Goal: Task Accomplishment & Management: Complete application form

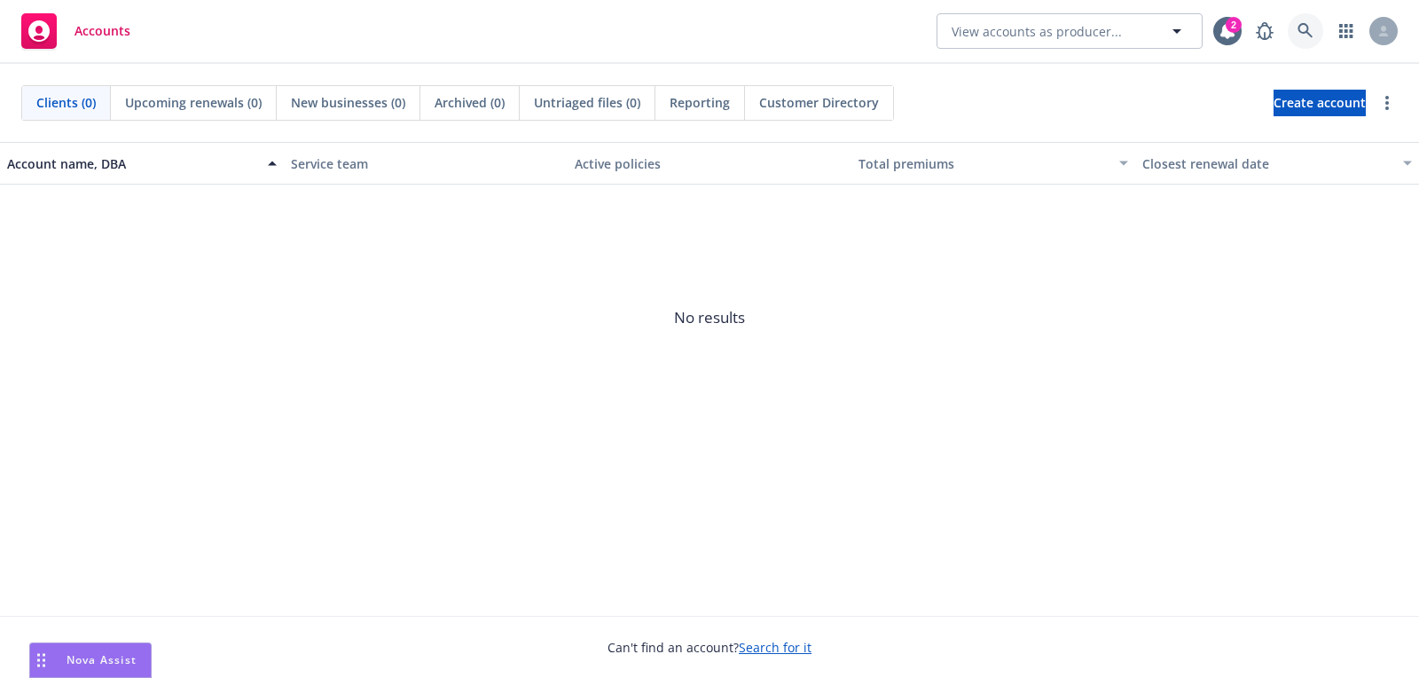
click at [1312, 34] on icon at bounding box center [1306, 31] width 16 height 16
click at [1292, 126] on div "Clients (0) Upcoming renewals (0) New businesses (0) Archived (0) Untriaged fil…" at bounding box center [709, 103] width 1419 height 78
click at [1292, 114] on span "Create account" at bounding box center [1320, 103] width 92 height 34
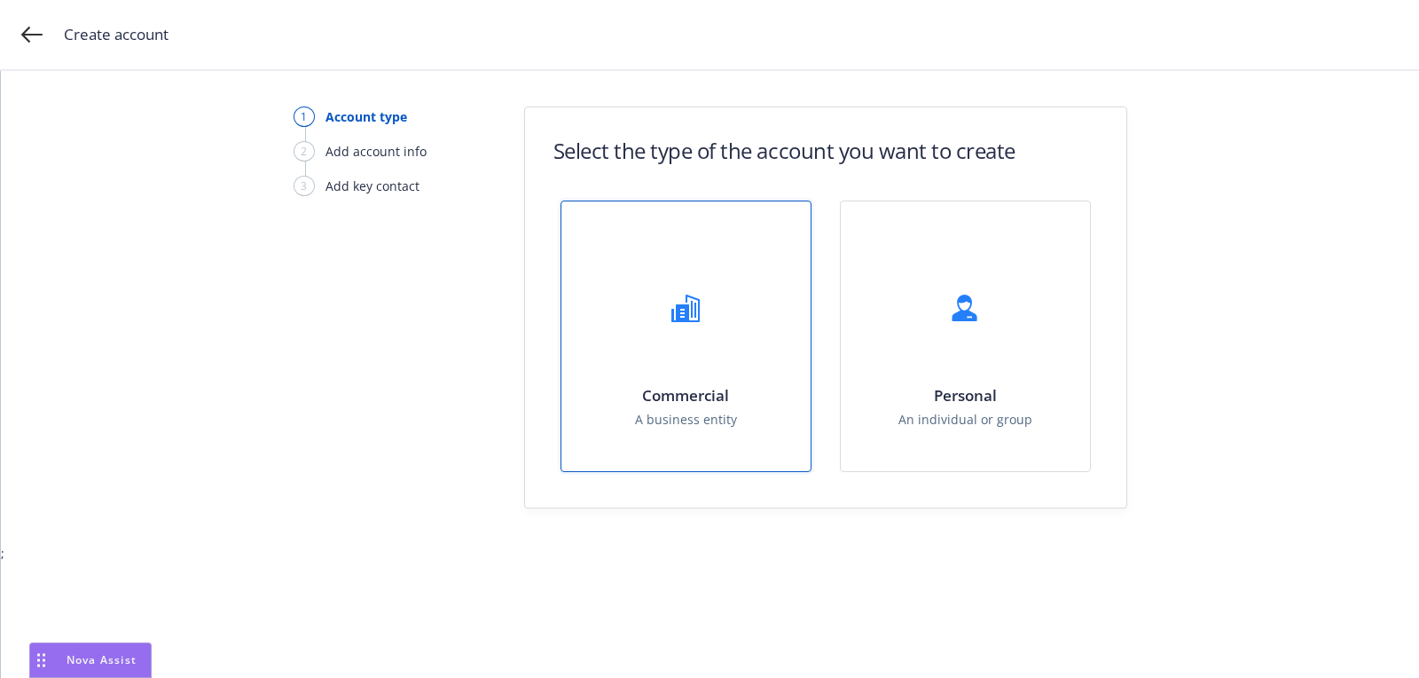
click at [656, 301] on div at bounding box center [685, 307] width 71 height 71
select select "US"
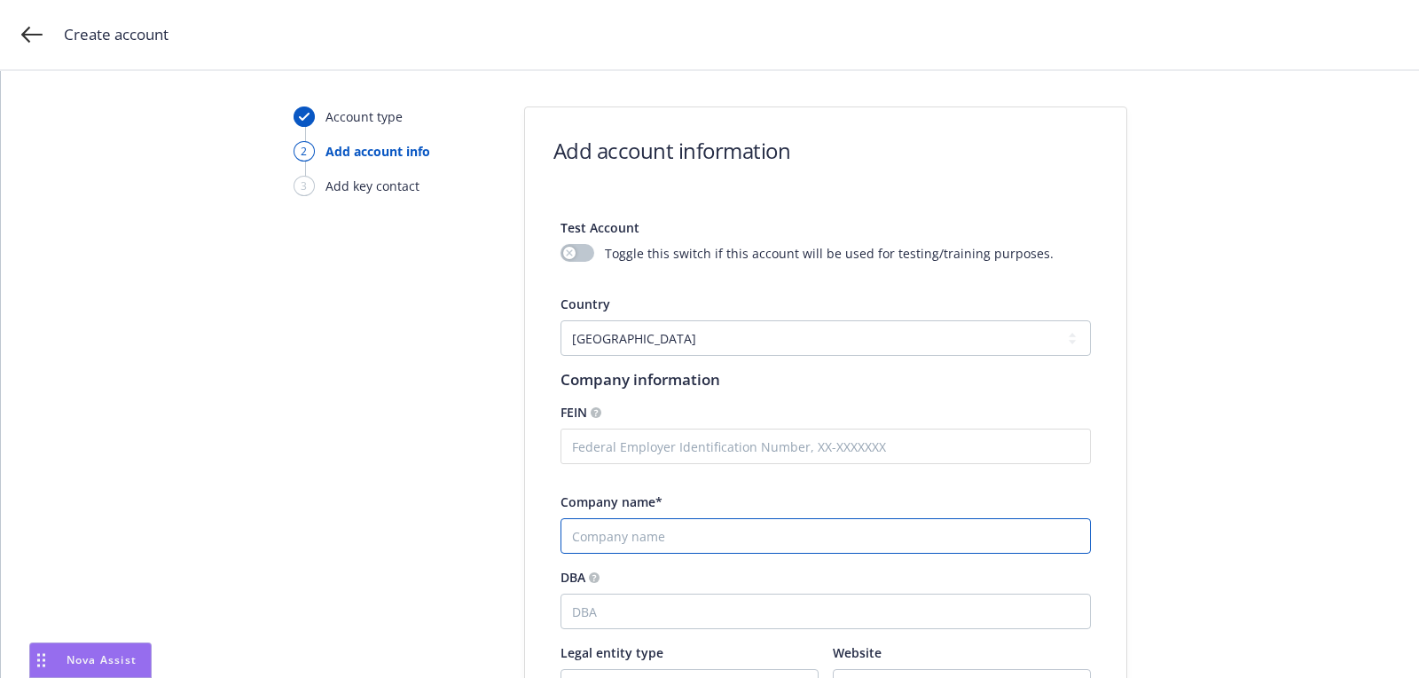
click at [706, 531] on input "Company name*" at bounding box center [826, 535] width 531 height 35
paste input "[PERSON_NAME] [PERSON_NAME]"
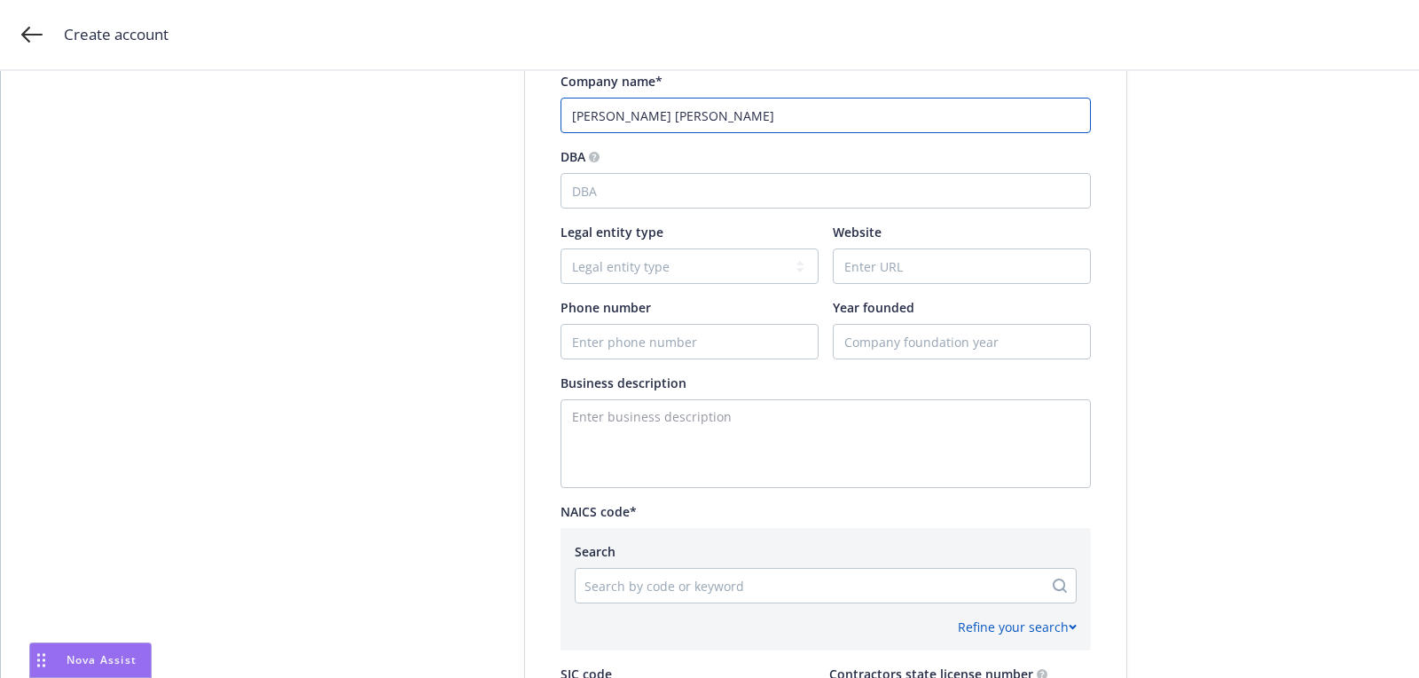
scroll to position [442, 0]
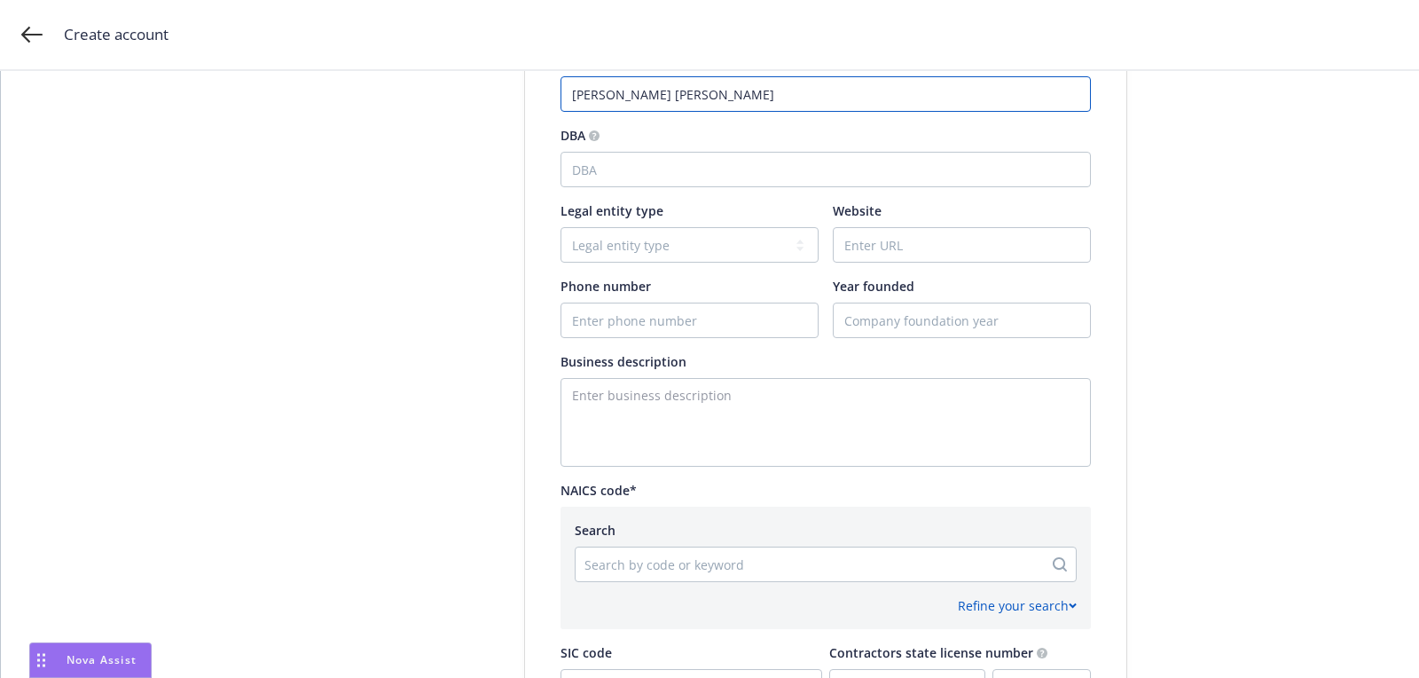
type input "[PERSON_NAME] [PERSON_NAME]"
click at [735, 338] on div "Test Account Toggle this switch if this account will be used for testing/traini…" at bounding box center [826, 359] width 531 height 1200
click at [724, 358] on div "Business description" at bounding box center [826, 361] width 531 height 19
click at [724, 344] on div "Test Account Toggle this switch if this account will be used for testing/traini…" at bounding box center [826, 359] width 531 height 1200
click at [724, 331] on input "Phone number" at bounding box center [690, 320] width 256 height 34
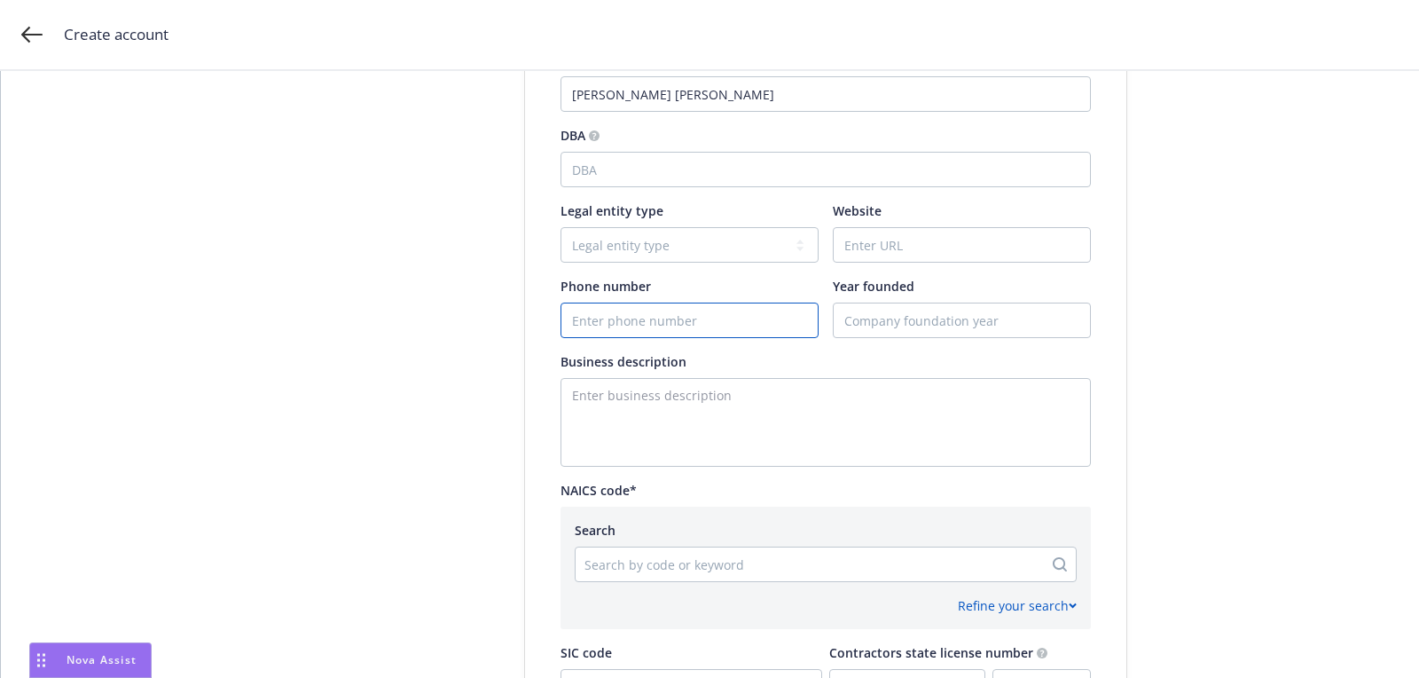
paste input "[PHONE_NUMBER]"
type input "[PHONE_NUMBER]"
click at [884, 235] on input "Website" at bounding box center [962, 245] width 256 height 34
paste input "[DOMAIN_NAME]"
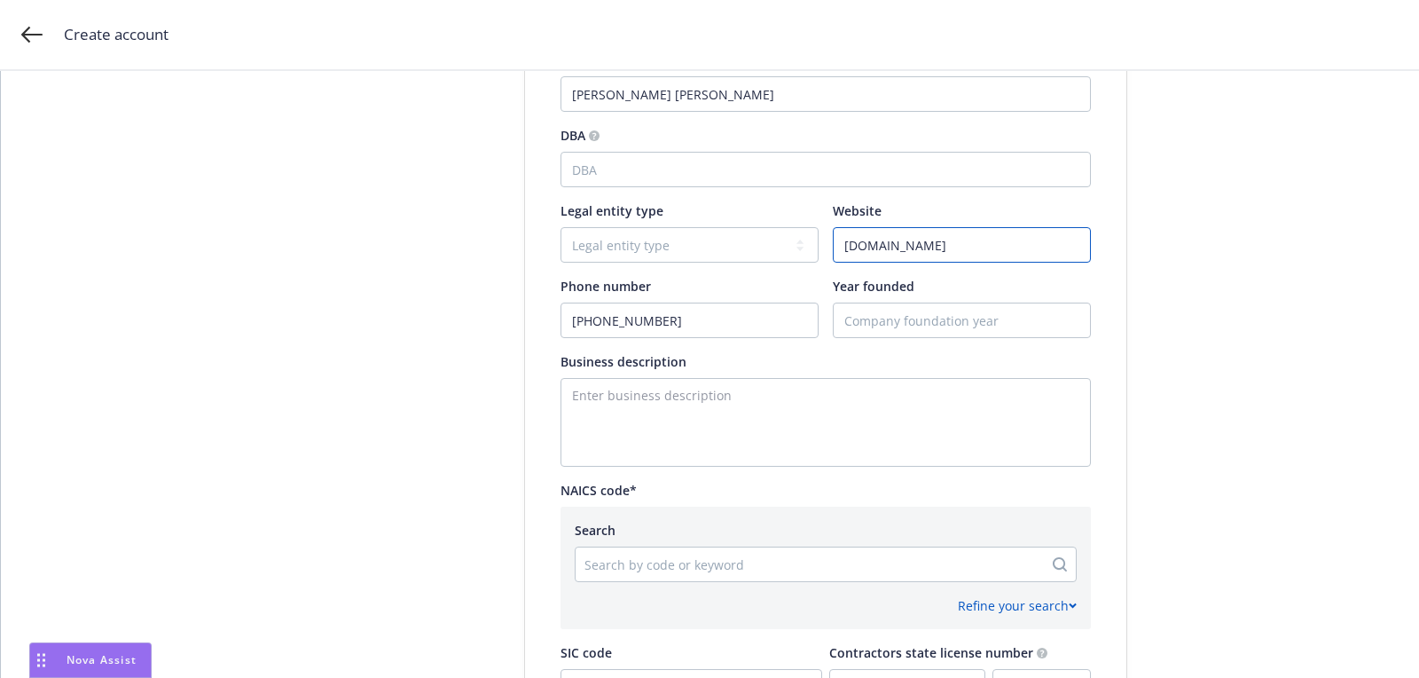
type input "[DOMAIN_NAME]"
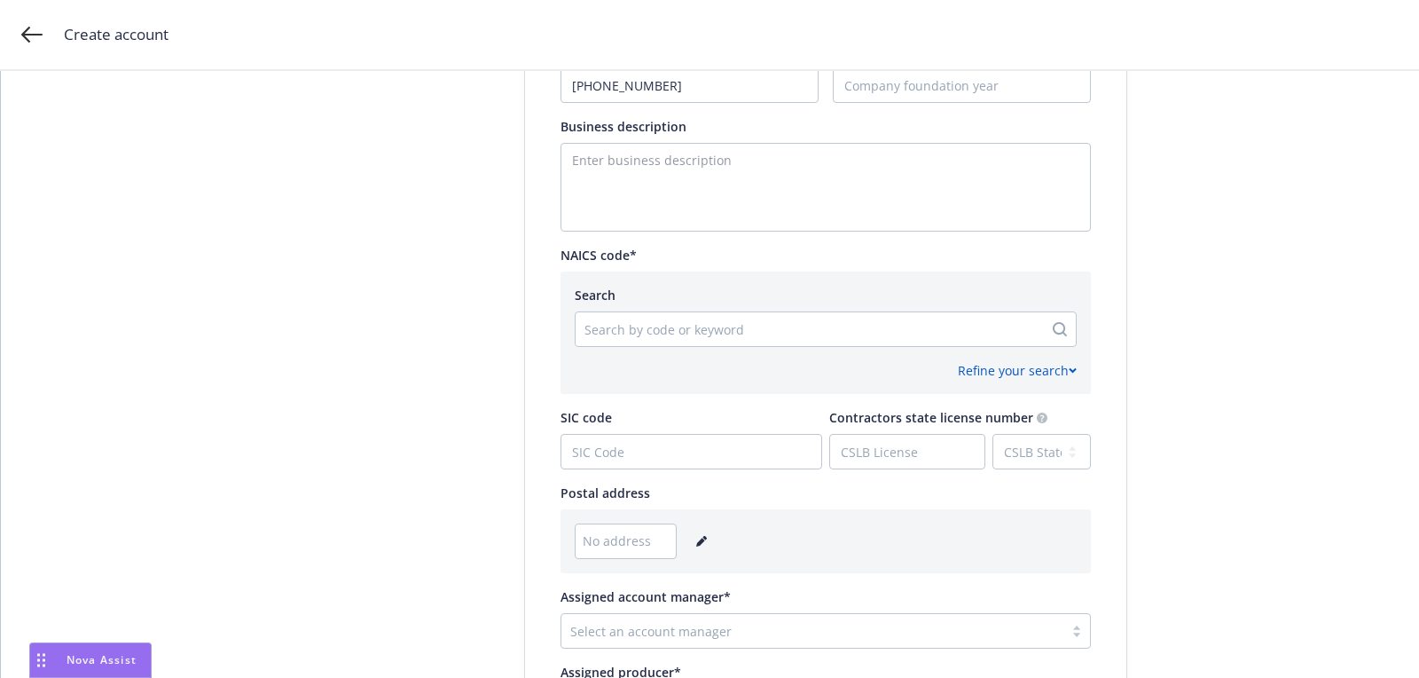
scroll to position [884, 0]
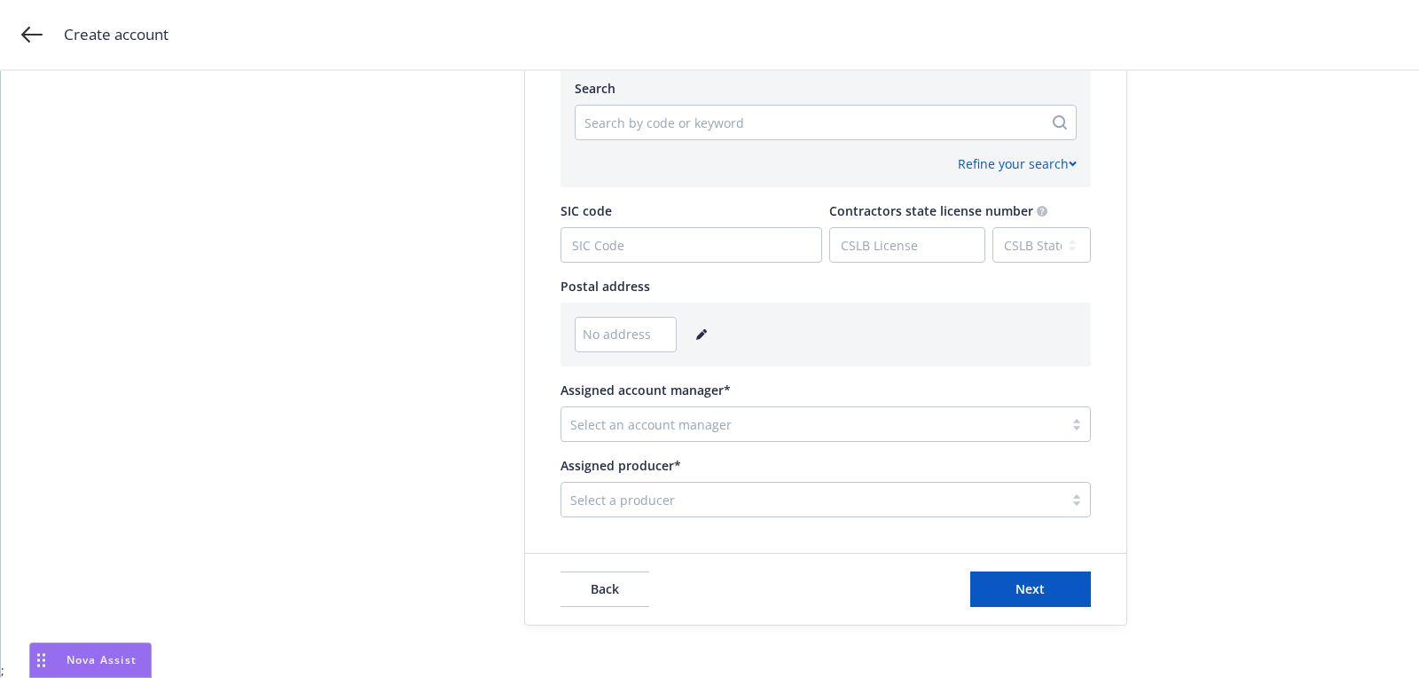
click at [706, 332] on link "editPencil" at bounding box center [701, 334] width 21 height 21
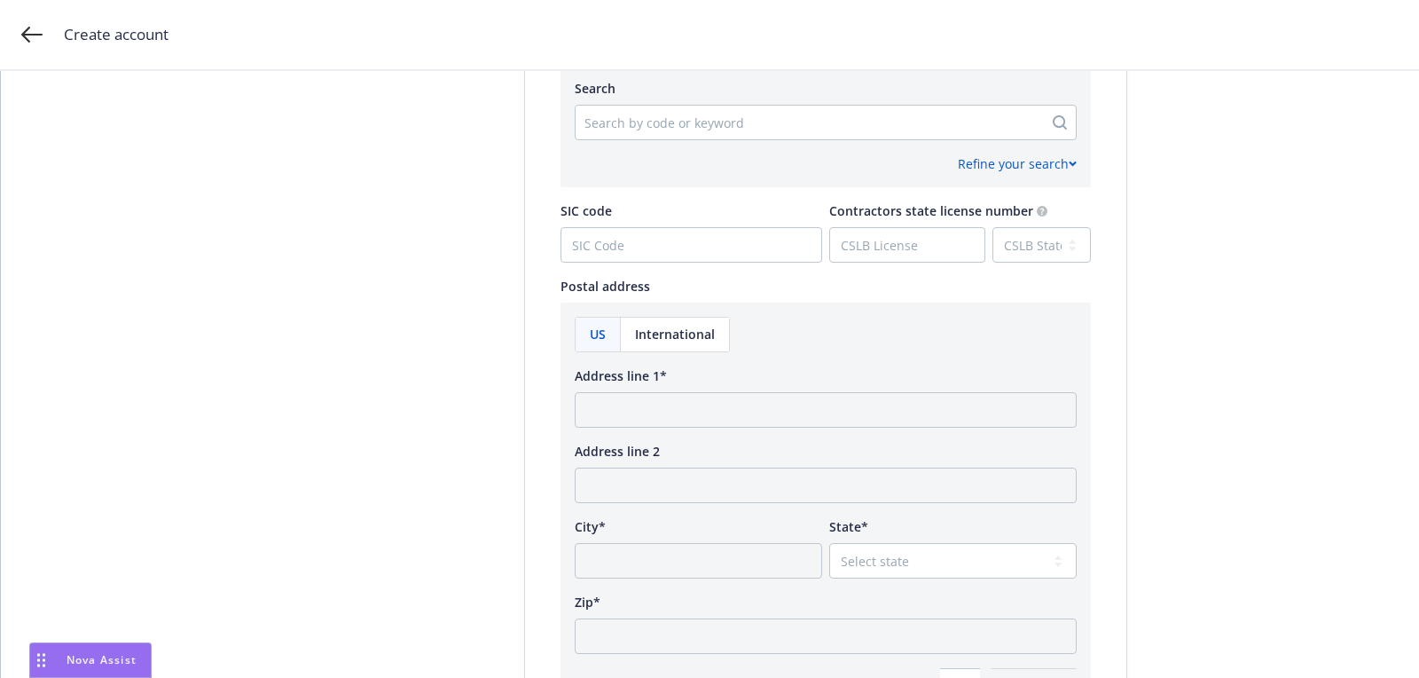
click at [687, 386] on div "Address line 1*" at bounding box center [826, 396] width 502 height 61
click at [680, 423] on input "Address line 1*" at bounding box center [826, 409] width 502 height 35
paste input "[STREET_ADDRESS][US_STATE]"
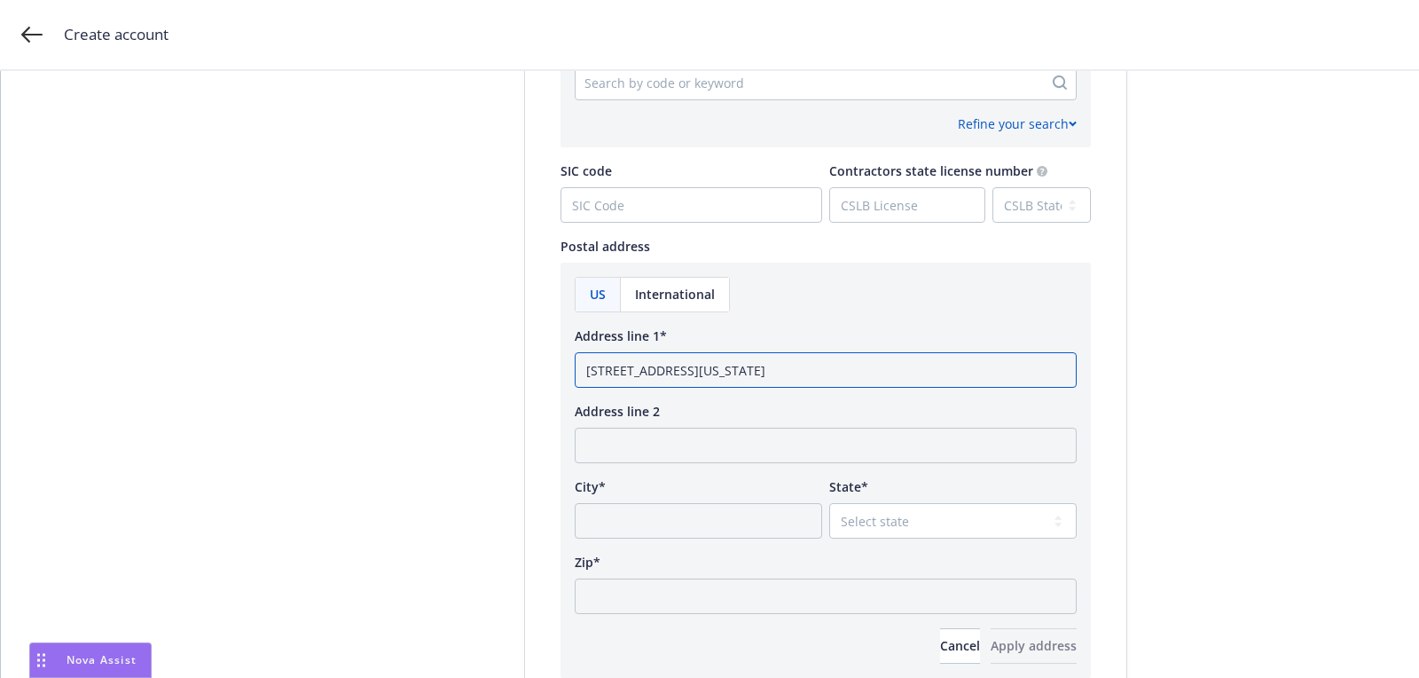
scroll to position [966, 0]
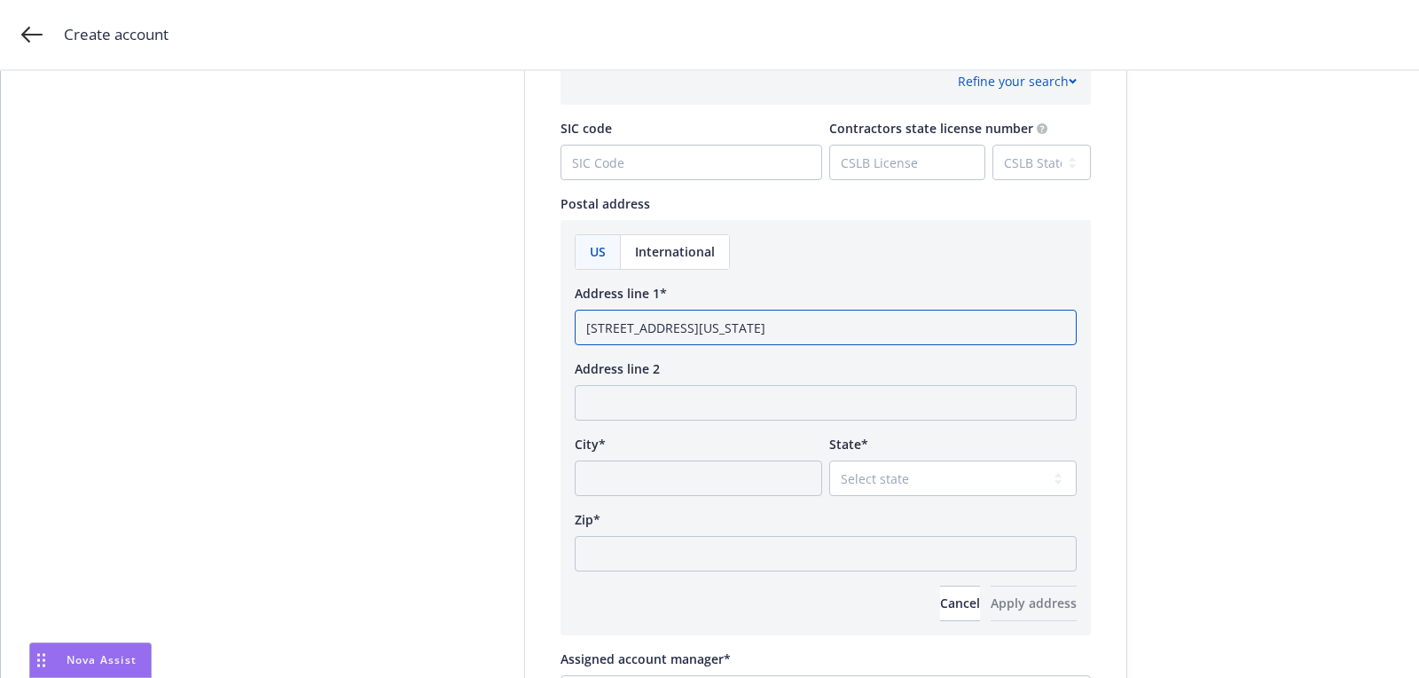
drag, startPoint x: 893, startPoint y: 327, endPoint x: 1109, endPoint y: 329, distance: 215.6
click at [1109, 329] on div "Test Account Toggle this switch if this account will be used for testing/traini…" at bounding box center [825, 10] width 601 height 1552
click at [889, 314] on input "[STREET_ADDRESS][US_STATE]" at bounding box center [826, 327] width 502 height 35
click at [889, 324] on input "[STREET_ADDRESS][US_STATE]" at bounding box center [826, 327] width 502 height 35
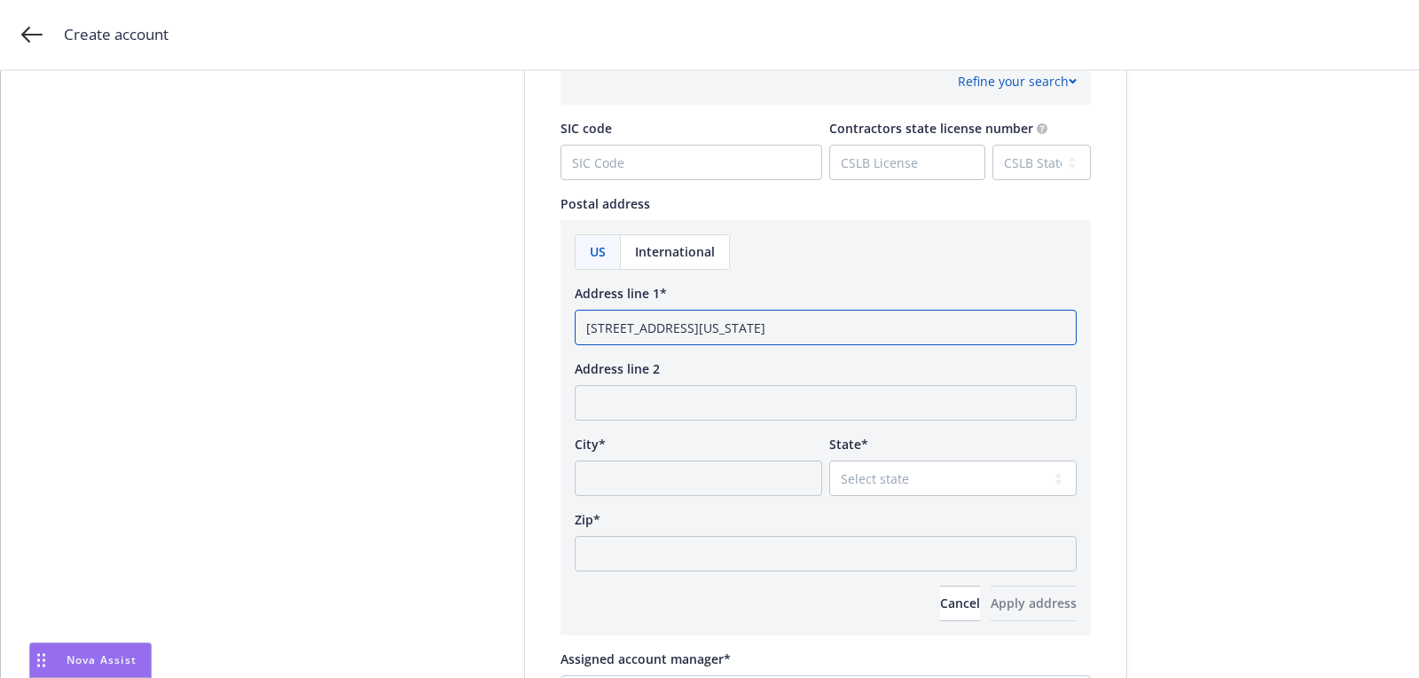
click at [889, 324] on input "[STREET_ADDRESS][US_STATE]" at bounding box center [826, 327] width 502 height 35
type input "[STREET_ADDRESS][US_STATE]"
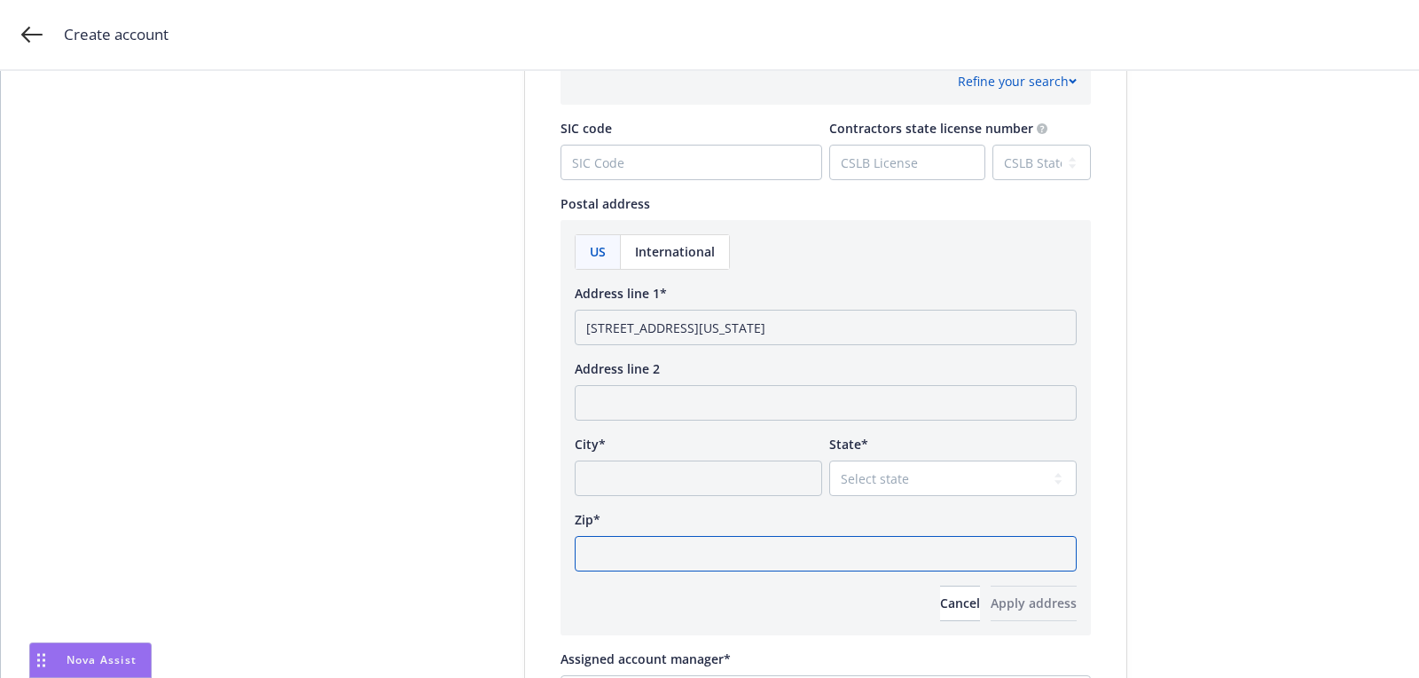
drag, startPoint x: 729, startPoint y: 546, endPoint x: 868, endPoint y: 523, distance: 140.3
click at [729, 546] on input "Zip*" at bounding box center [826, 553] width 502 height 35
paste input "90670"
type input "90670"
click at [903, 489] on select "Select state [US_STATE] [US_STATE] [US_STATE] [US_STATE] [US_STATE] [PERSON_NAM…" at bounding box center [953, 477] width 248 height 35
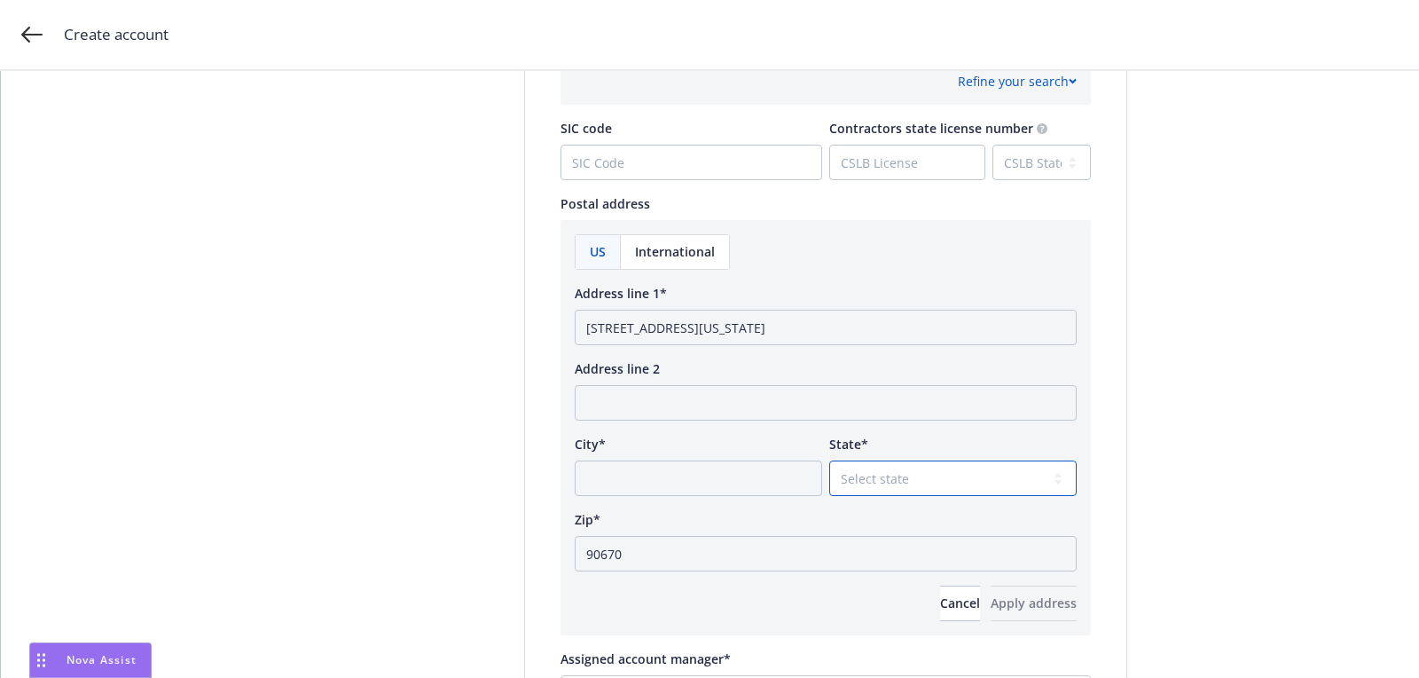
select select "CA"
click at [829, 460] on select "Select state [US_STATE] [US_STATE] [US_STATE] [US_STATE] [US_STATE] [PERSON_NAM…" at bounding box center [953, 477] width 248 height 35
drag, startPoint x: 800, startPoint y: 329, endPoint x: 743, endPoint y: 330, distance: 56.8
click at [743, 329] on input "[STREET_ADDRESS][US_STATE]" at bounding box center [826, 327] width 502 height 35
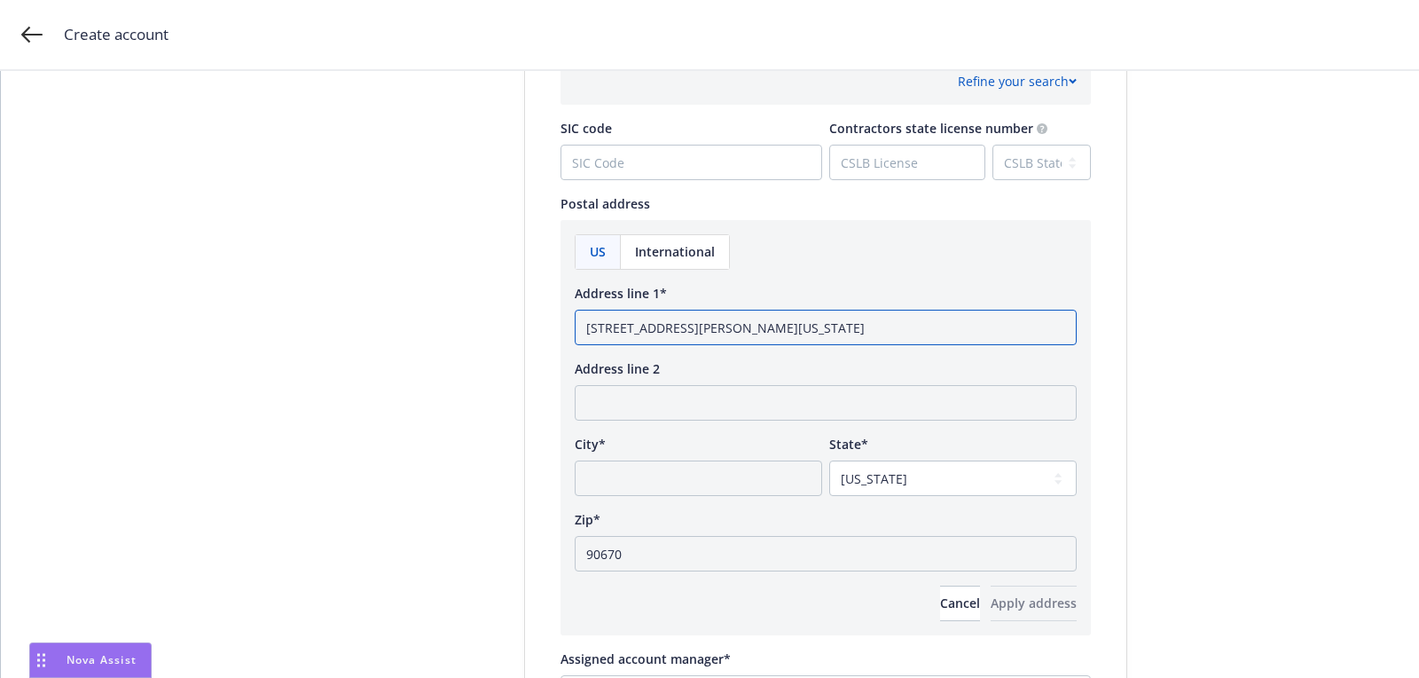
type input "[STREET_ADDRESS][PERSON_NAME][US_STATE]"
click at [703, 470] on input "City*" at bounding box center [699, 477] width 248 height 35
paste input "[GEOGRAPHIC_DATA]"
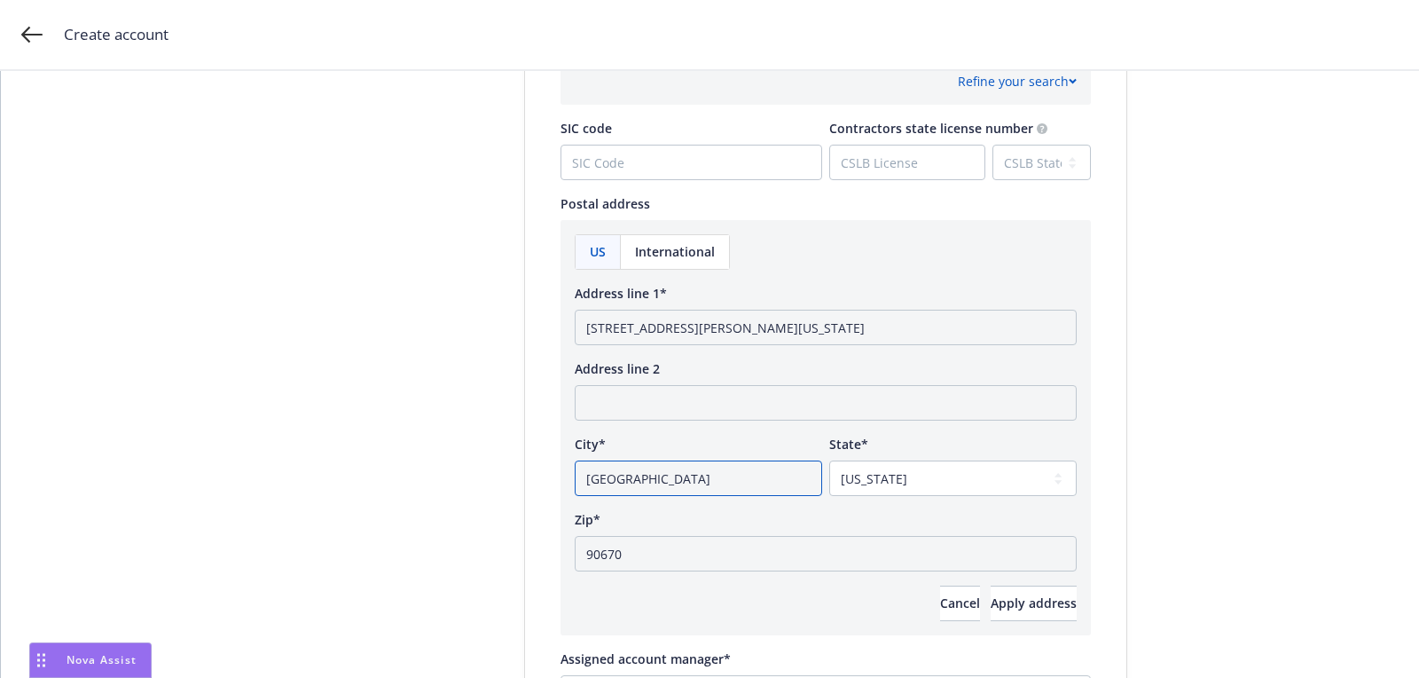
type input "[GEOGRAPHIC_DATA]"
drag, startPoint x: 743, startPoint y: 324, endPoint x: 861, endPoint y: 324, distance: 118.9
click at [779, 324] on input "[STREET_ADDRESS][PERSON_NAME][US_STATE]" at bounding box center [826, 327] width 502 height 35
drag, startPoint x: 739, startPoint y: 332, endPoint x: 935, endPoint y: 332, distance: 196.1
click at [767, 332] on input "[STREET_ADDRESS][PERSON_NAME]" at bounding box center [826, 327] width 502 height 35
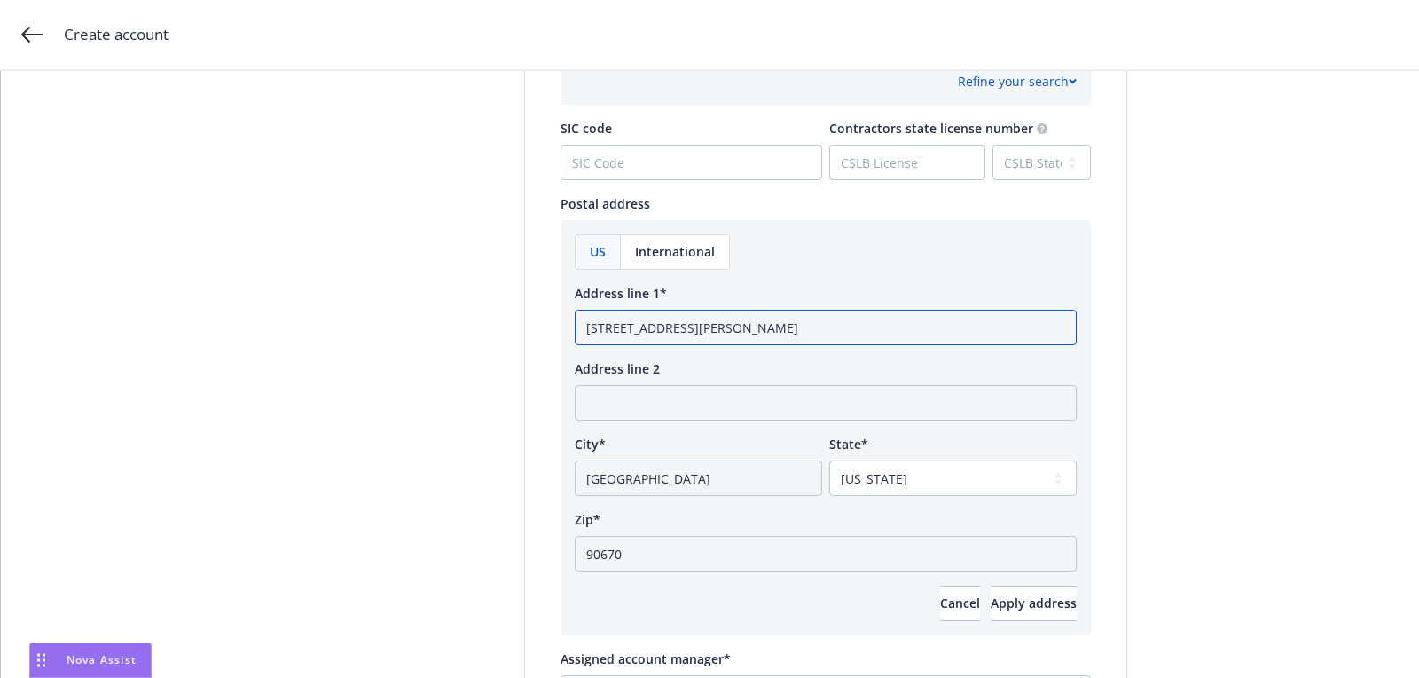
scroll to position [1061, 0]
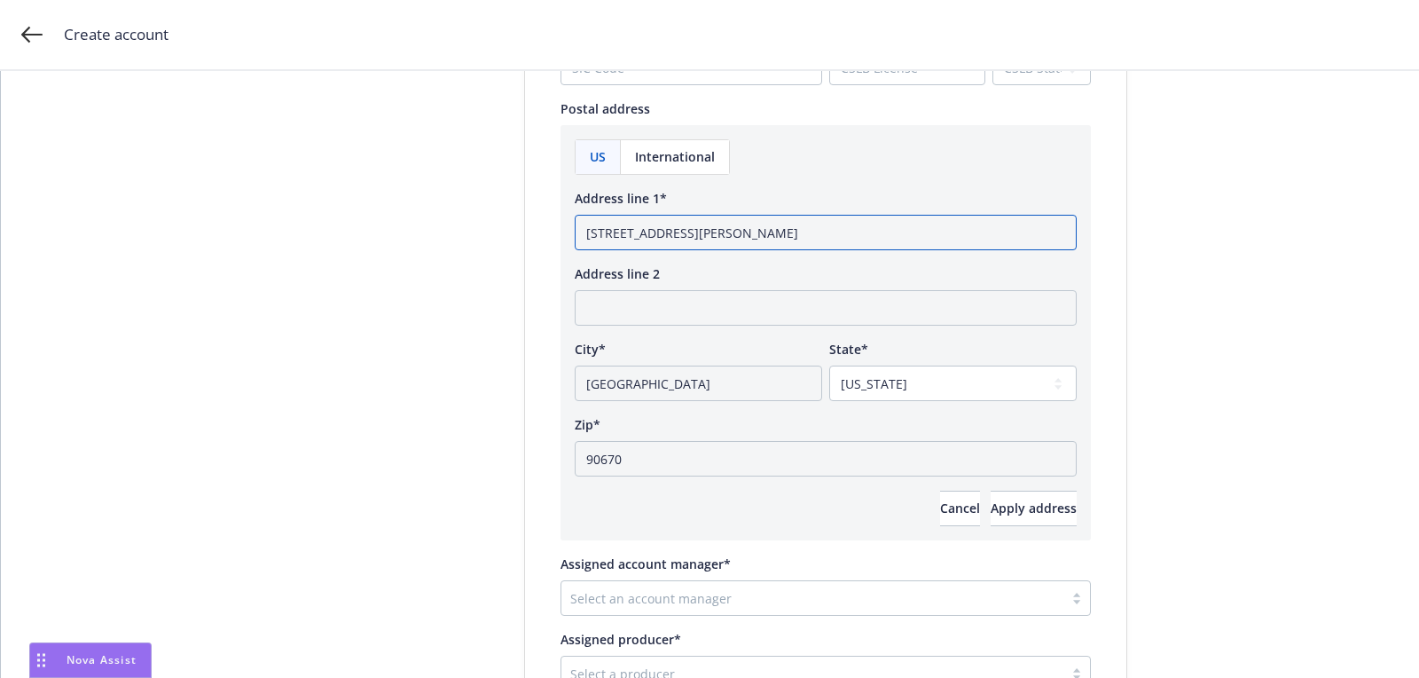
click at [717, 227] on input "[STREET_ADDRESS][PERSON_NAME]" at bounding box center [826, 232] width 502 height 35
drag, startPoint x: 717, startPoint y: 227, endPoint x: 717, endPoint y: 244, distance: 16.9
click at [717, 227] on input "[STREET_ADDRESS][PERSON_NAME]" at bounding box center [826, 232] width 502 height 35
type input "[STREET_ADDRESS][PERSON_NAME]"
click at [578, 378] on input "[GEOGRAPHIC_DATA]" at bounding box center [699, 383] width 248 height 35
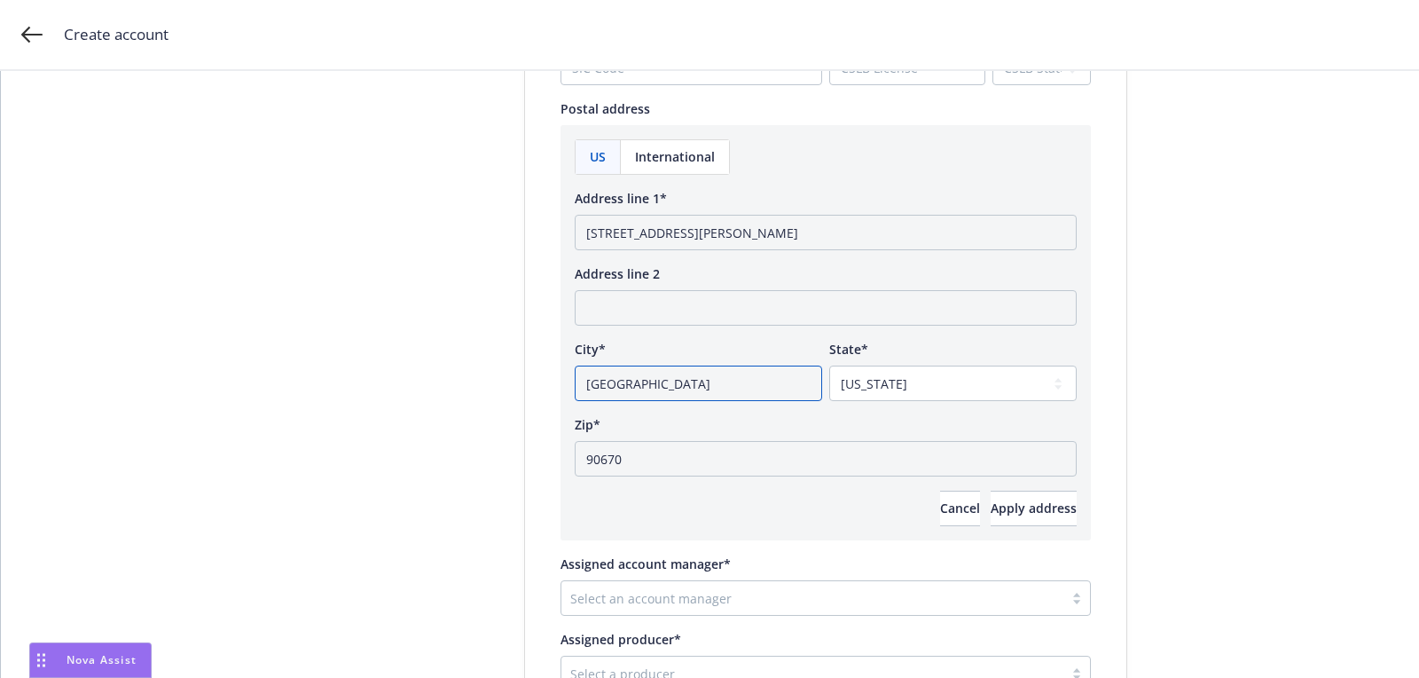
paste input "Santa"
type input "[GEOGRAPHIC_DATA]"
click at [1019, 508] on span "Apply address" at bounding box center [1034, 507] width 86 height 17
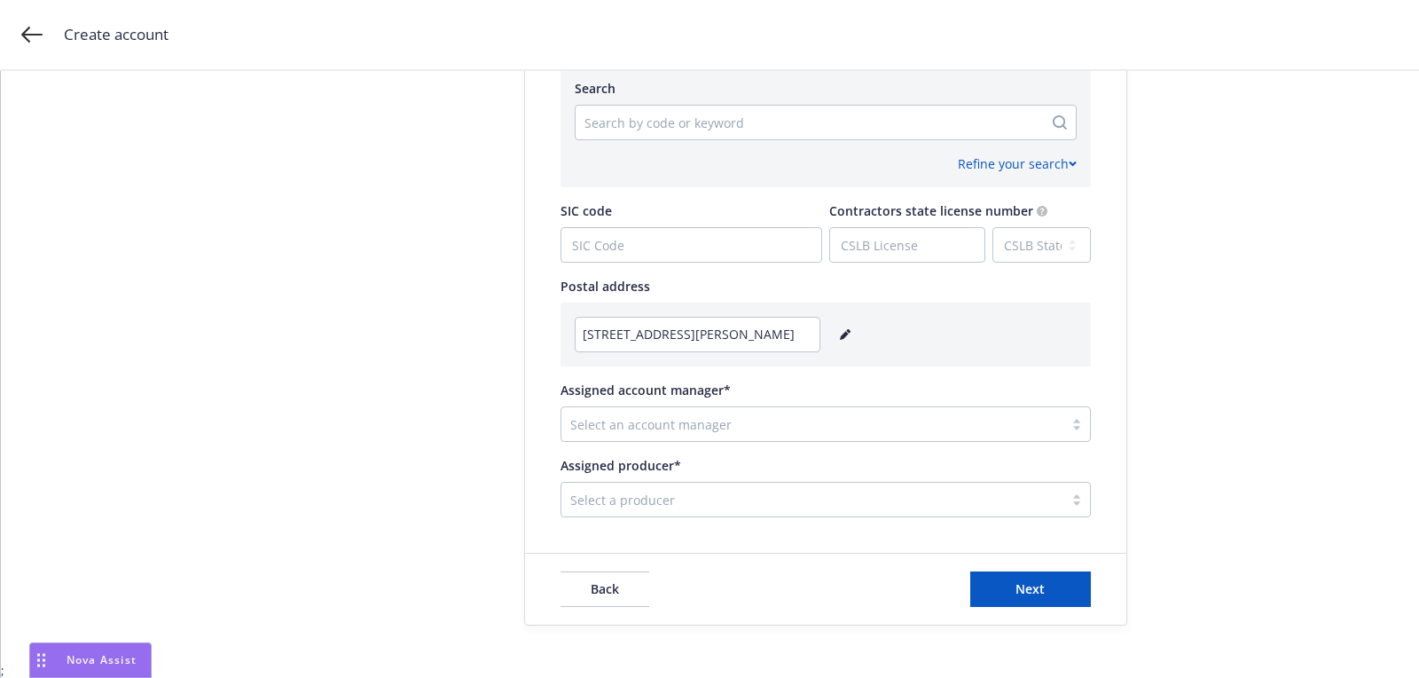
click at [822, 422] on div at bounding box center [812, 423] width 484 height 21
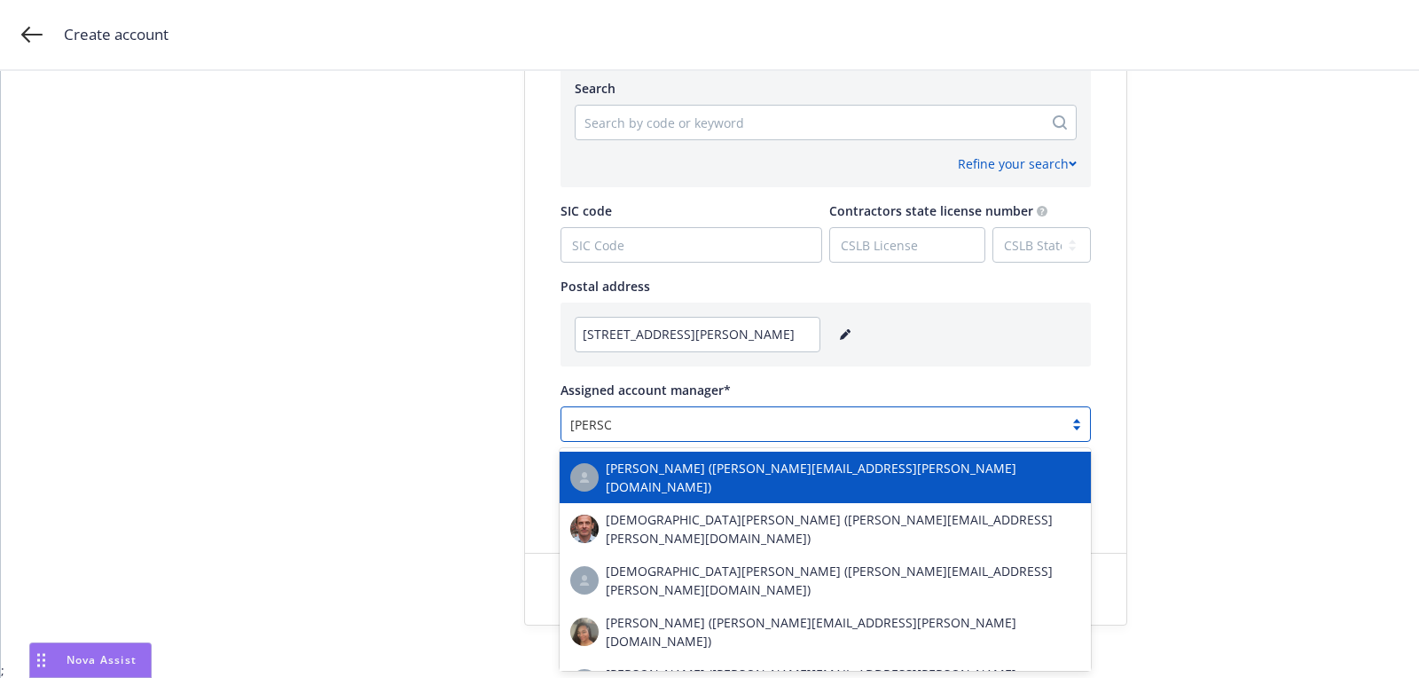
type input "[DEMOGRAPHIC_DATA]"
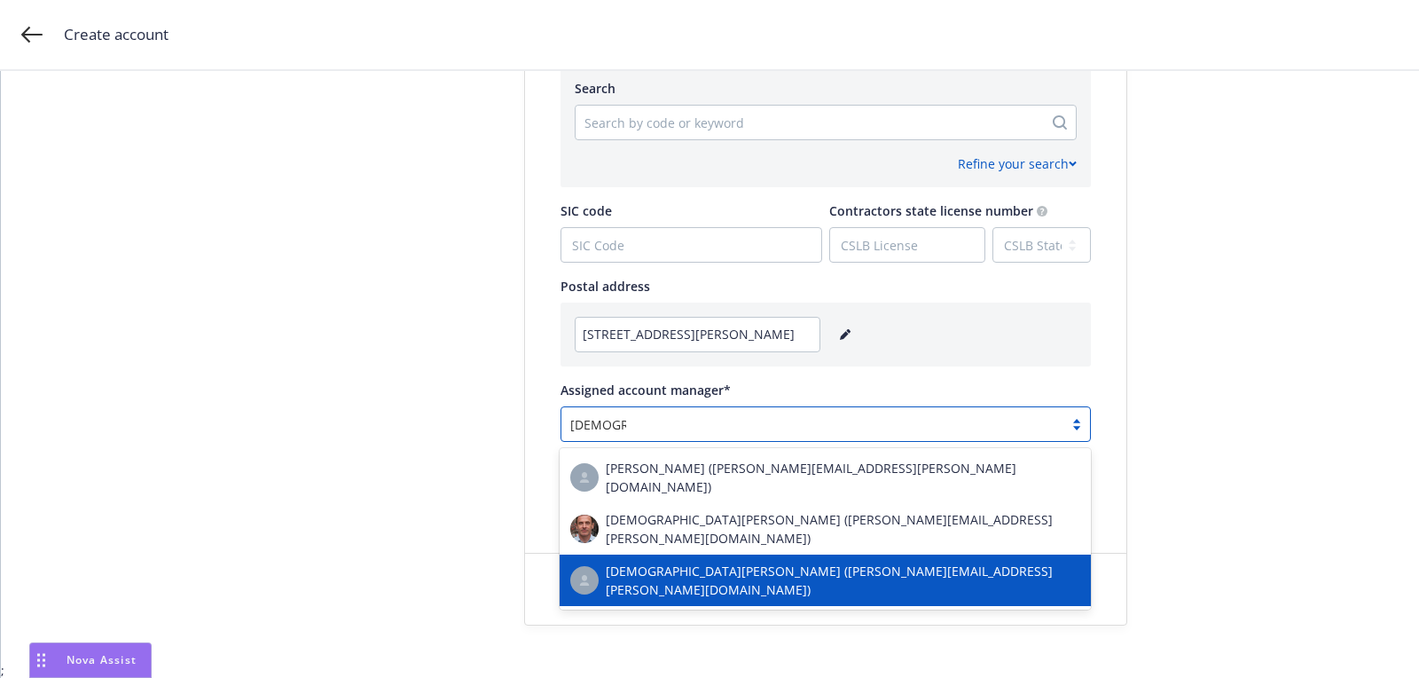
click at [763, 554] on div "[DEMOGRAPHIC_DATA][PERSON_NAME] ([PERSON_NAME][EMAIL_ADDRESS][PERSON_NAME][DOMA…" at bounding box center [825, 579] width 531 height 51
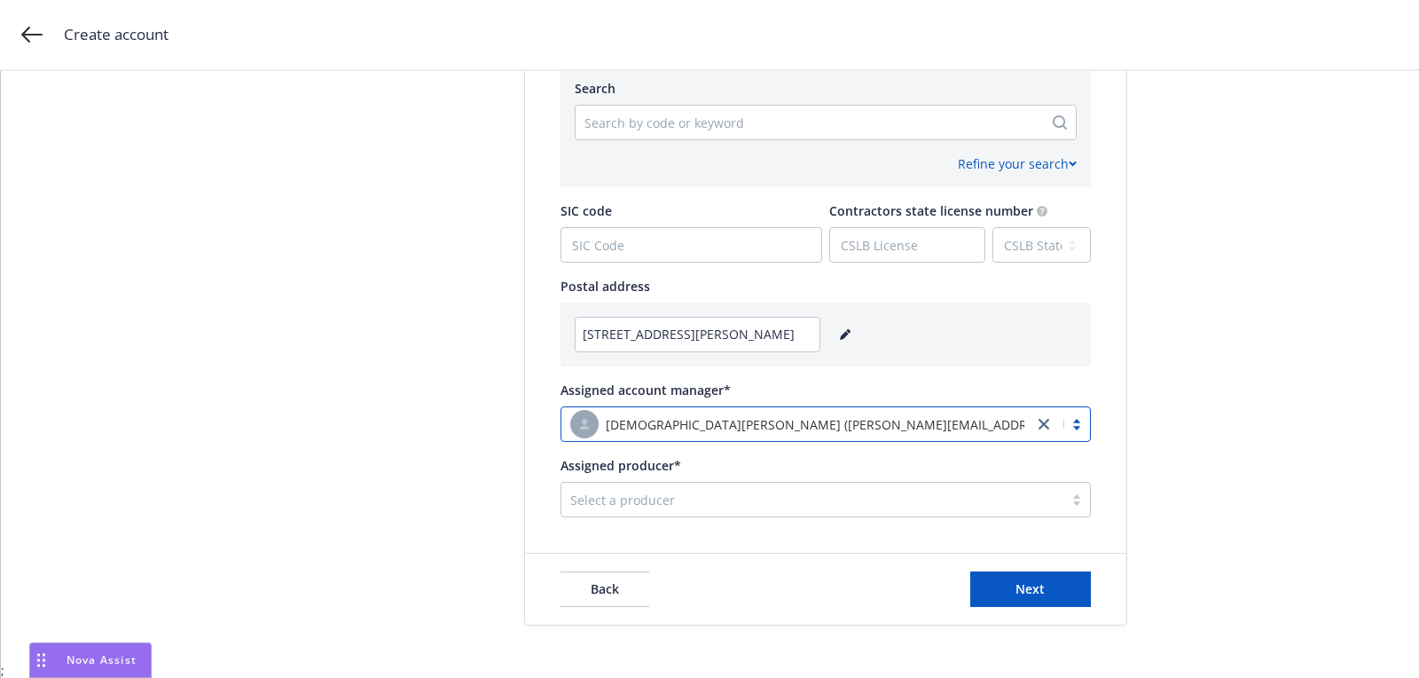
click at [759, 503] on div at bounding box center [812, 499] width 484 height 21
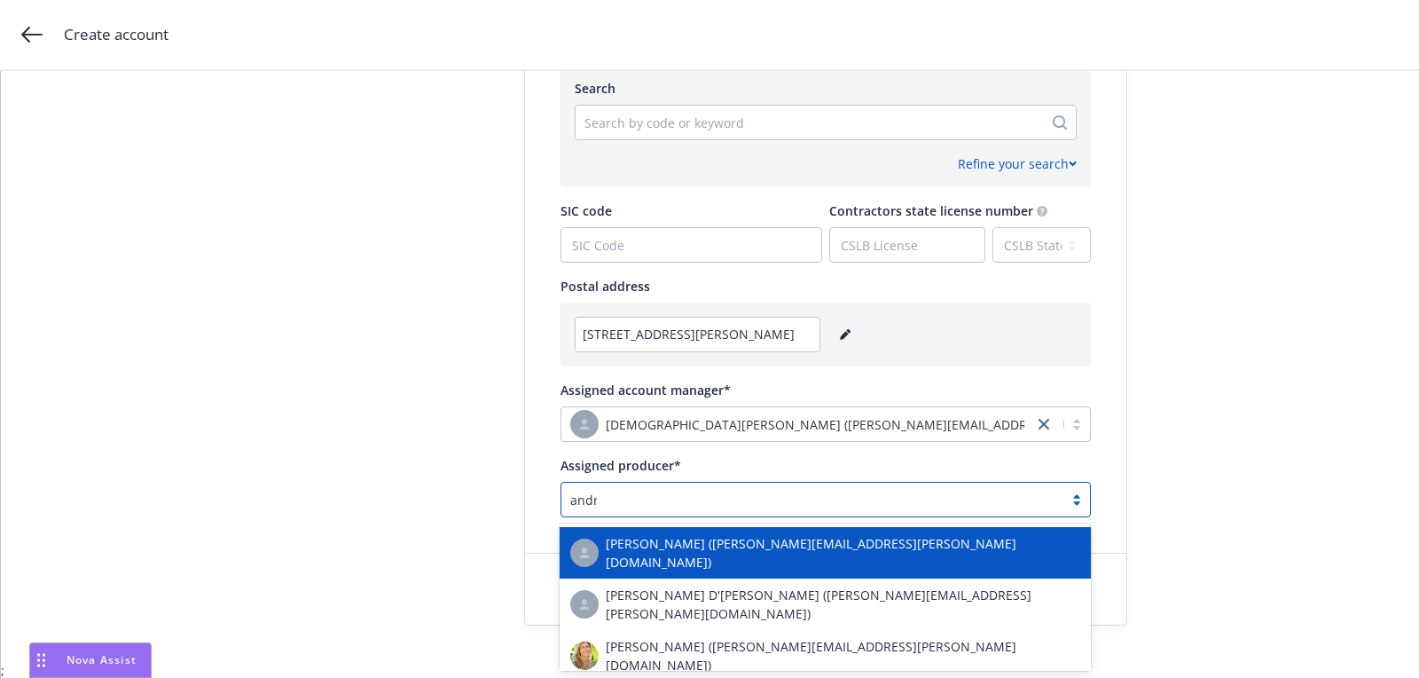
type input "[PERSON_NAME]"
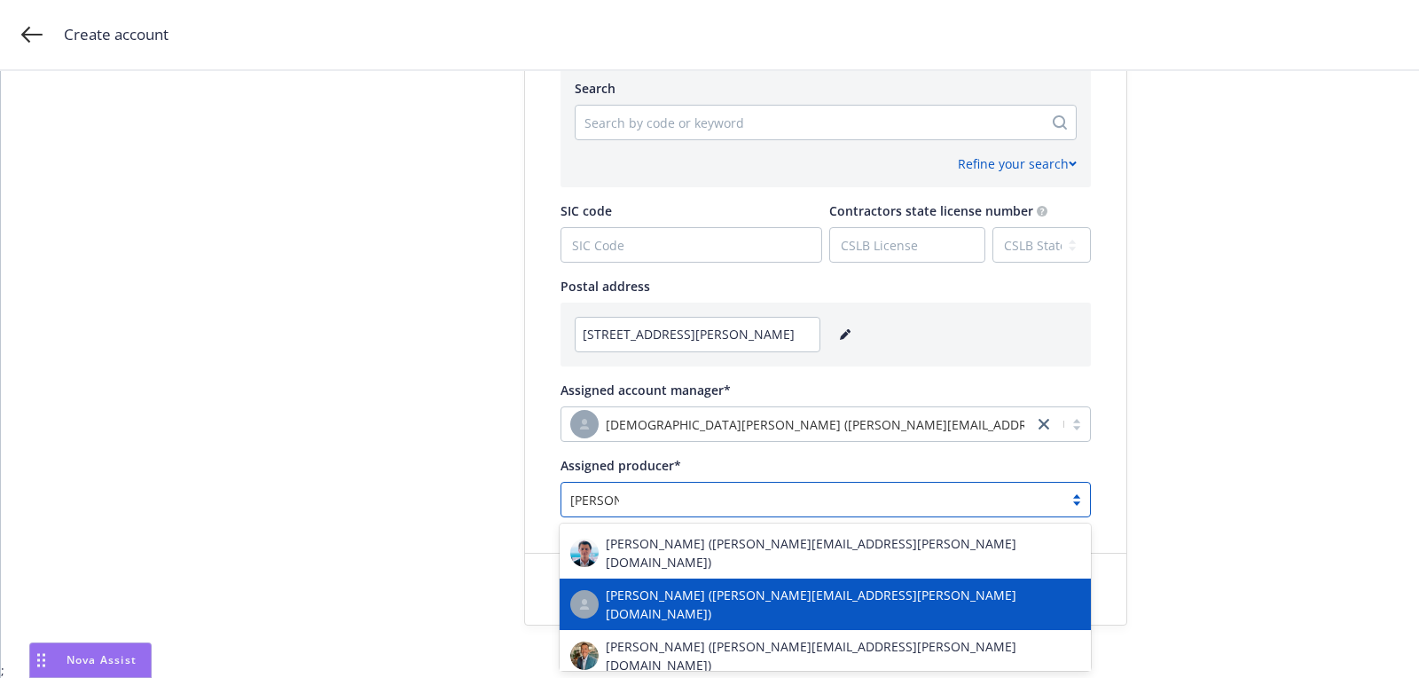
click at [723, 586] on div "[PERSON_NAME] ([PERSON_NAME][EMAIL_ADDRESS][PERSON_NAME][DOMAIN_NAME])" at bounding box center [825, 604] width 510 height 37
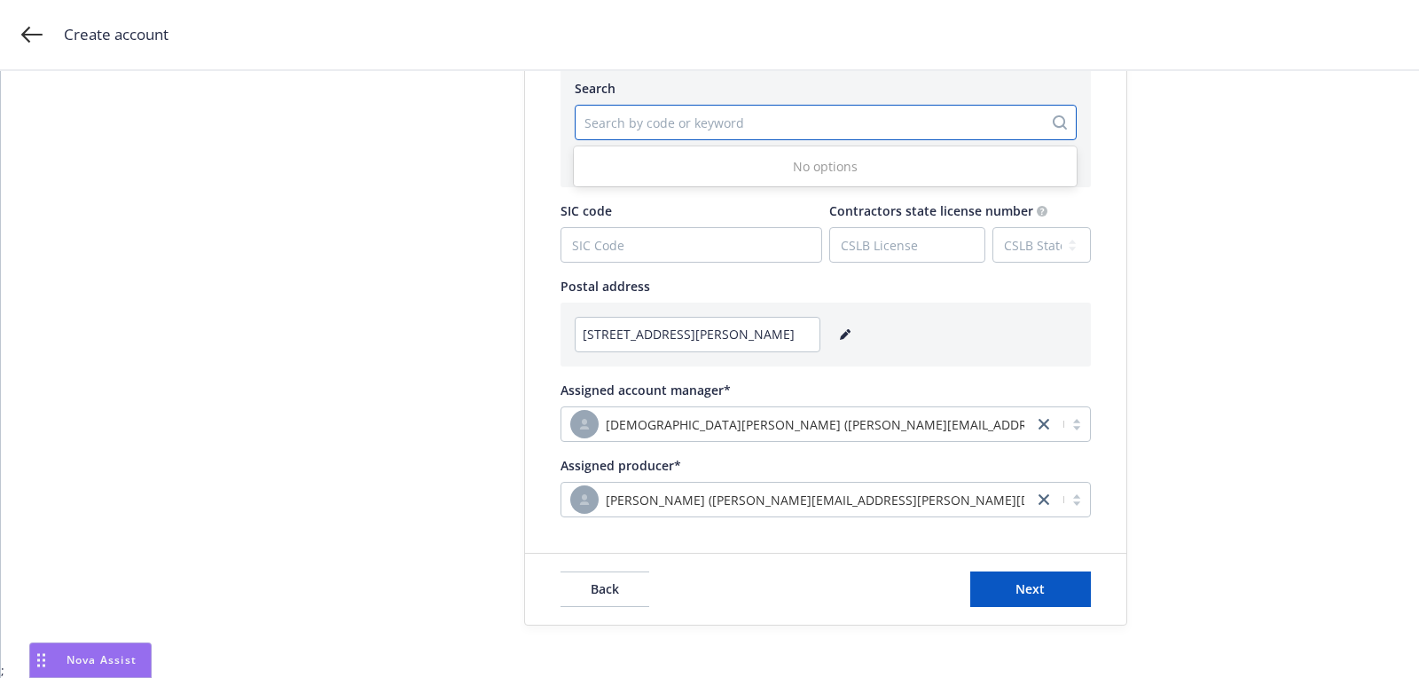
click at [766, 136] on div "Search by code or keyword" at bounding box center [826, 122] width 502 height 35
type input "venture"
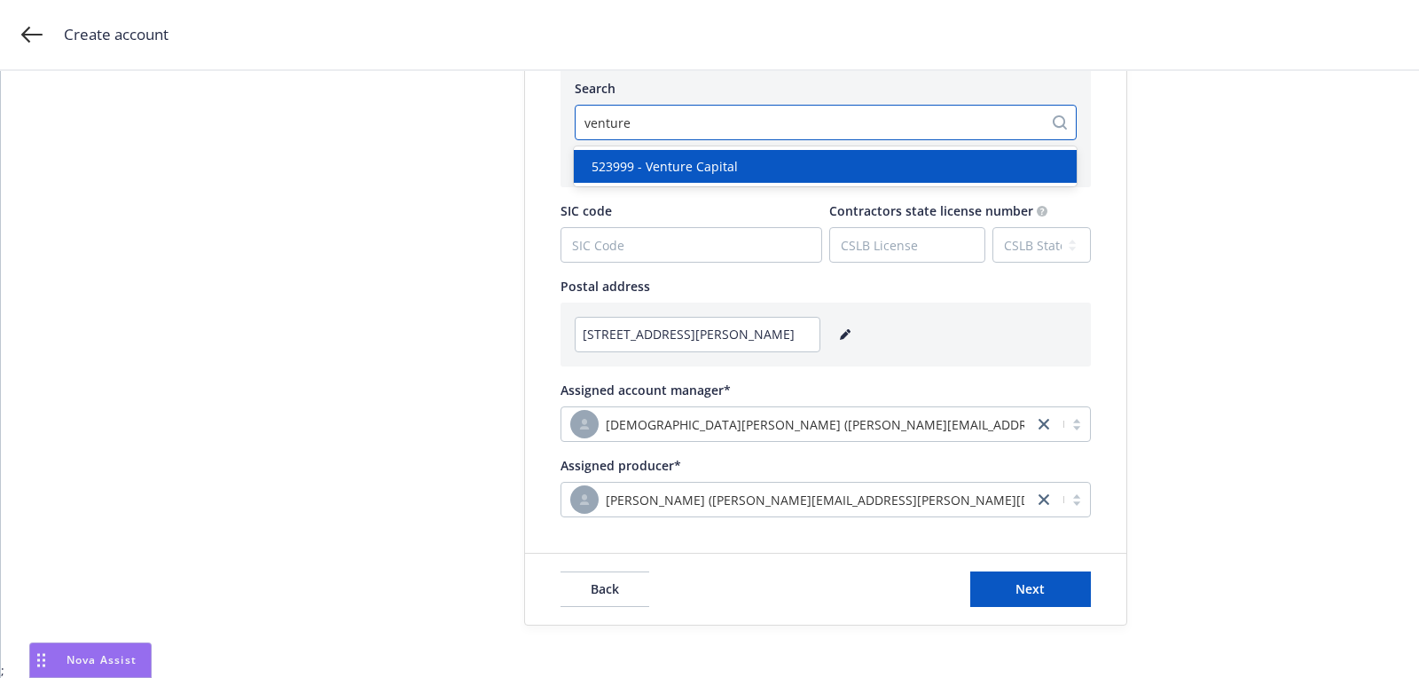
click at [763, 161] on div "523999 - Venture Capital" at bounding box center [826, 166] width 482 height 19
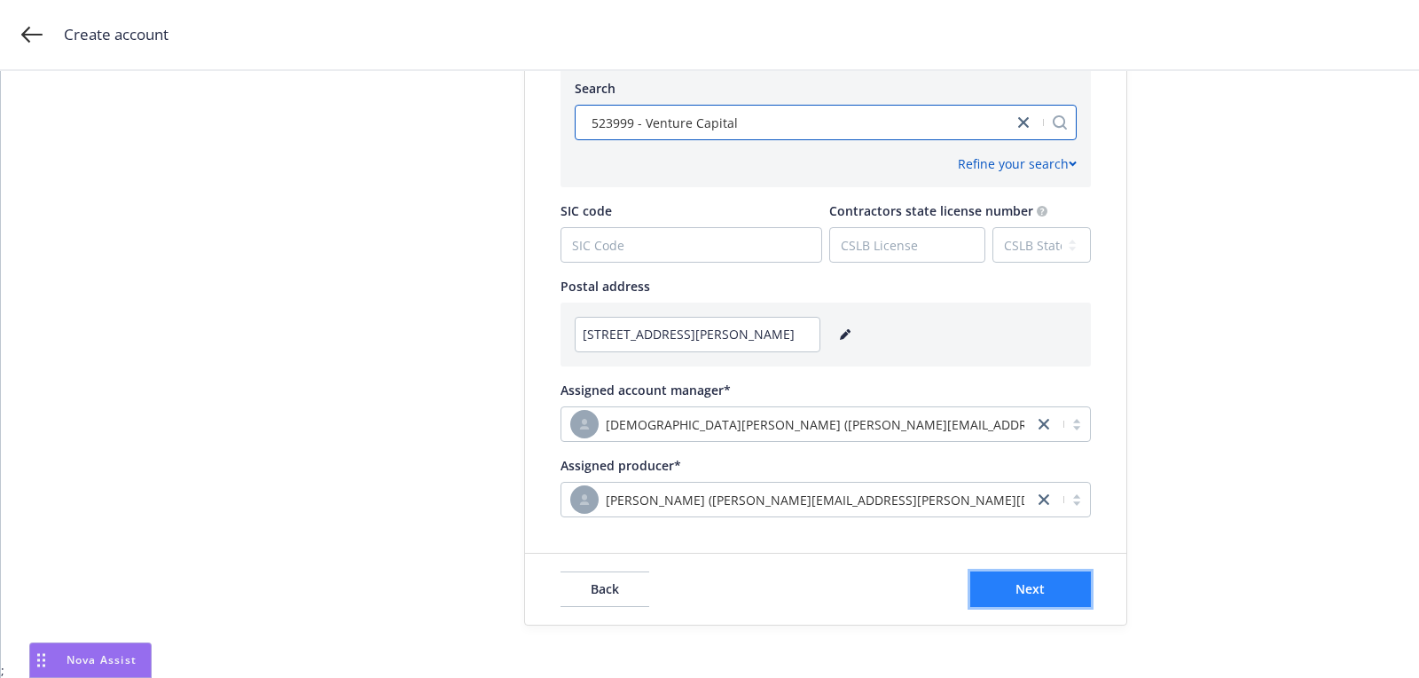
click at [1019, 587] on span "Next" at bounding box center [1030, 588] width 29 height 17
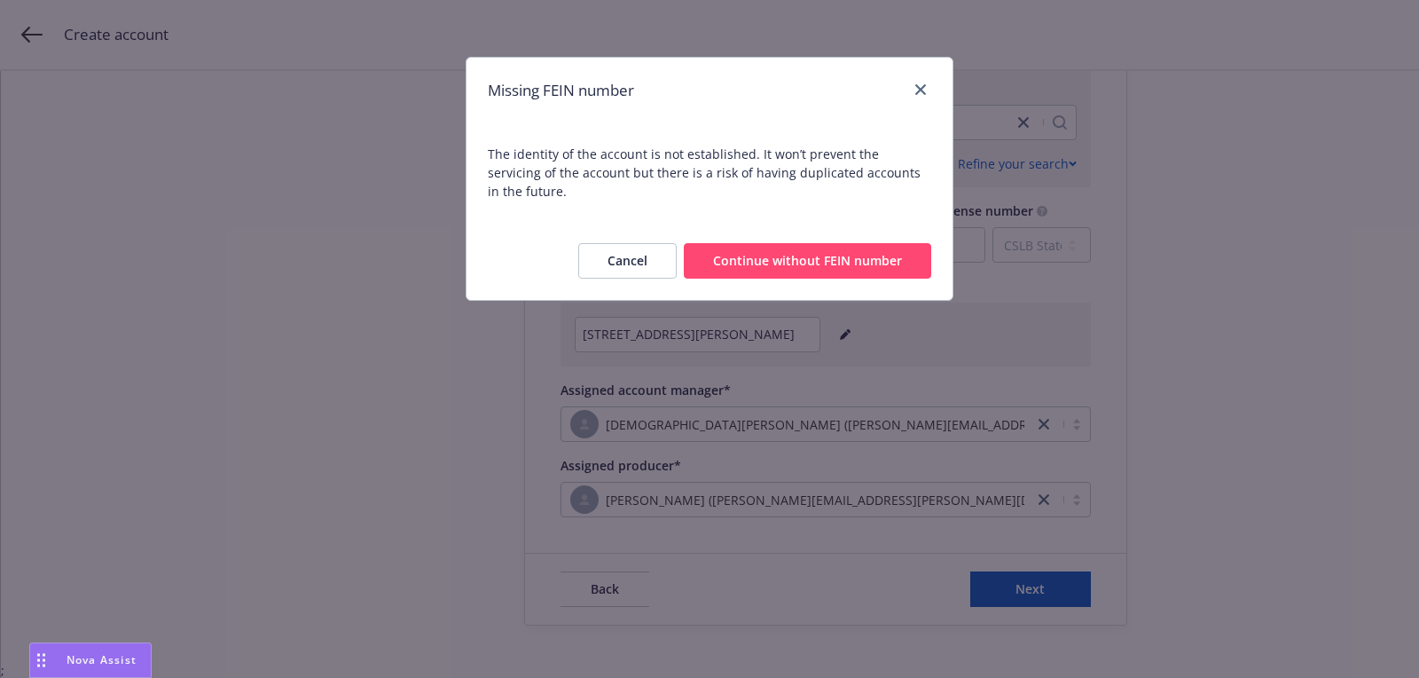
click at [816, 243] on button "Continue without FEIN number" at bounding box center [808, 260] width 248 height 35
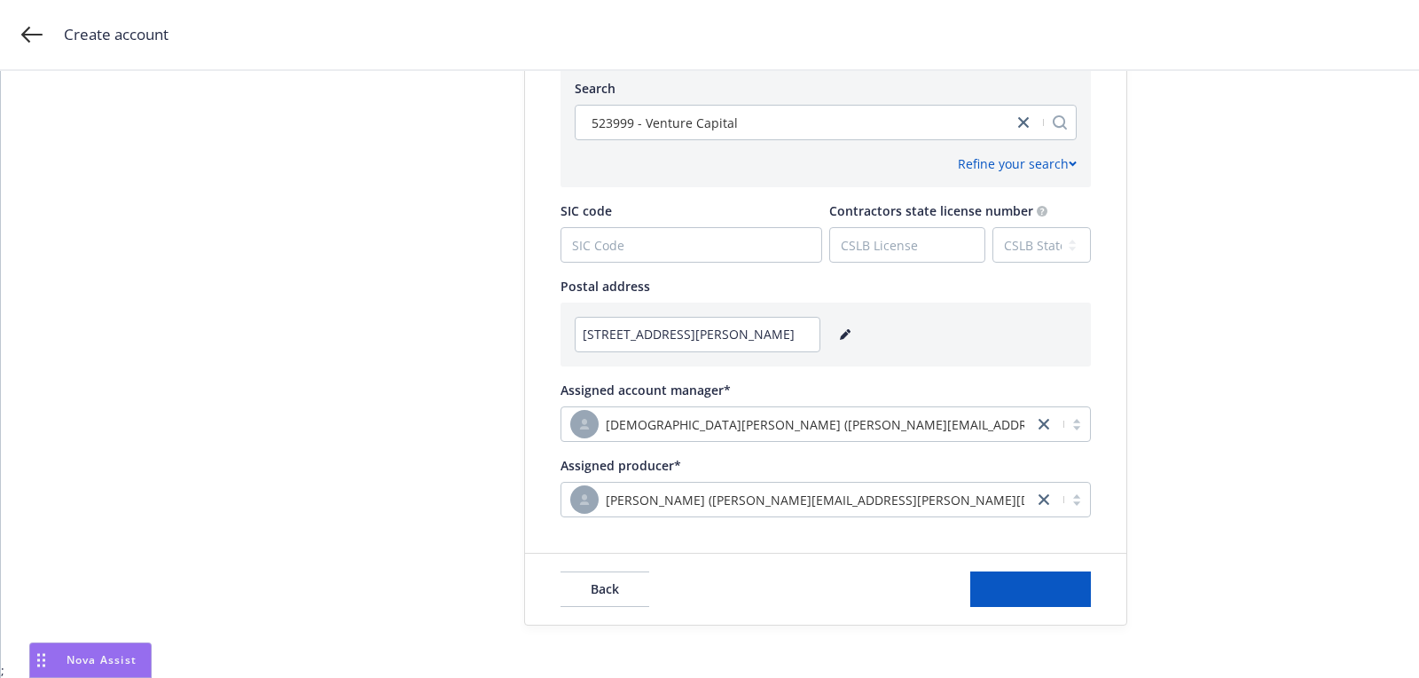
scroll to position [0, 0]
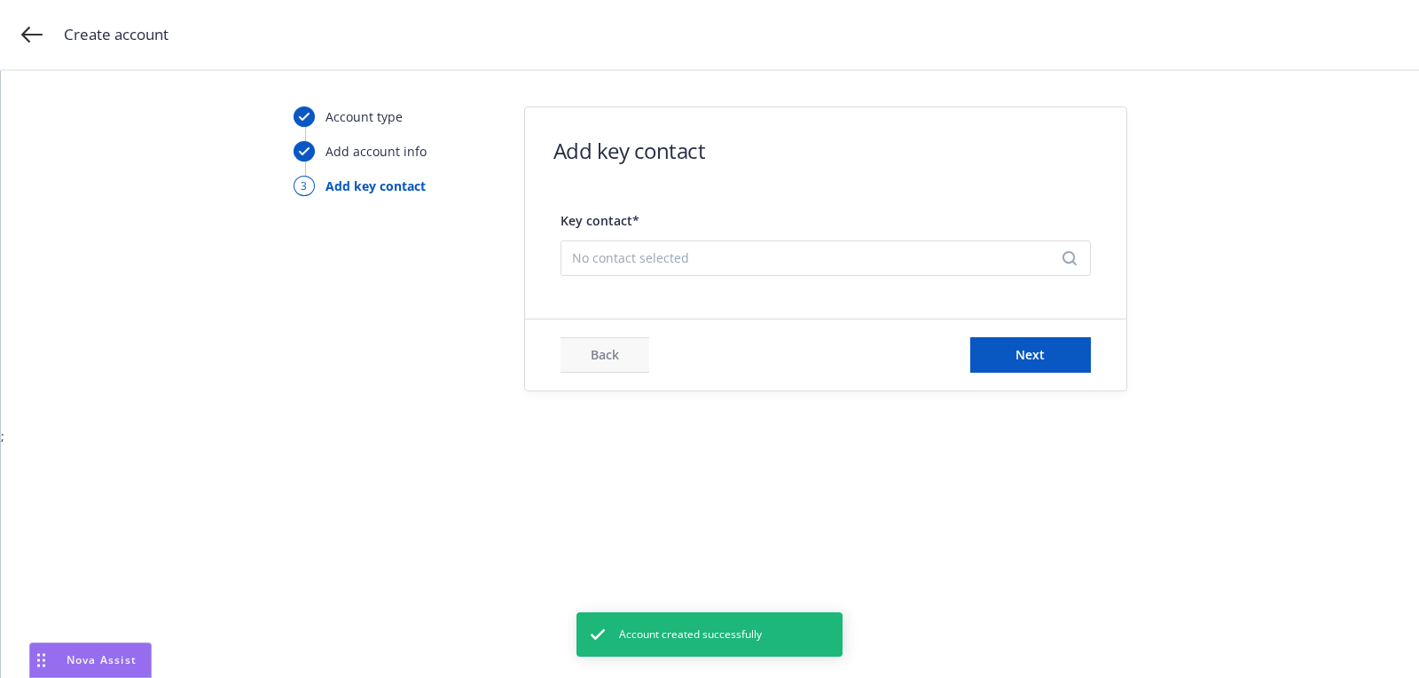
click at [719, 254] on span "No contact selected" at bounding box center [818, 257] width 493 height 19
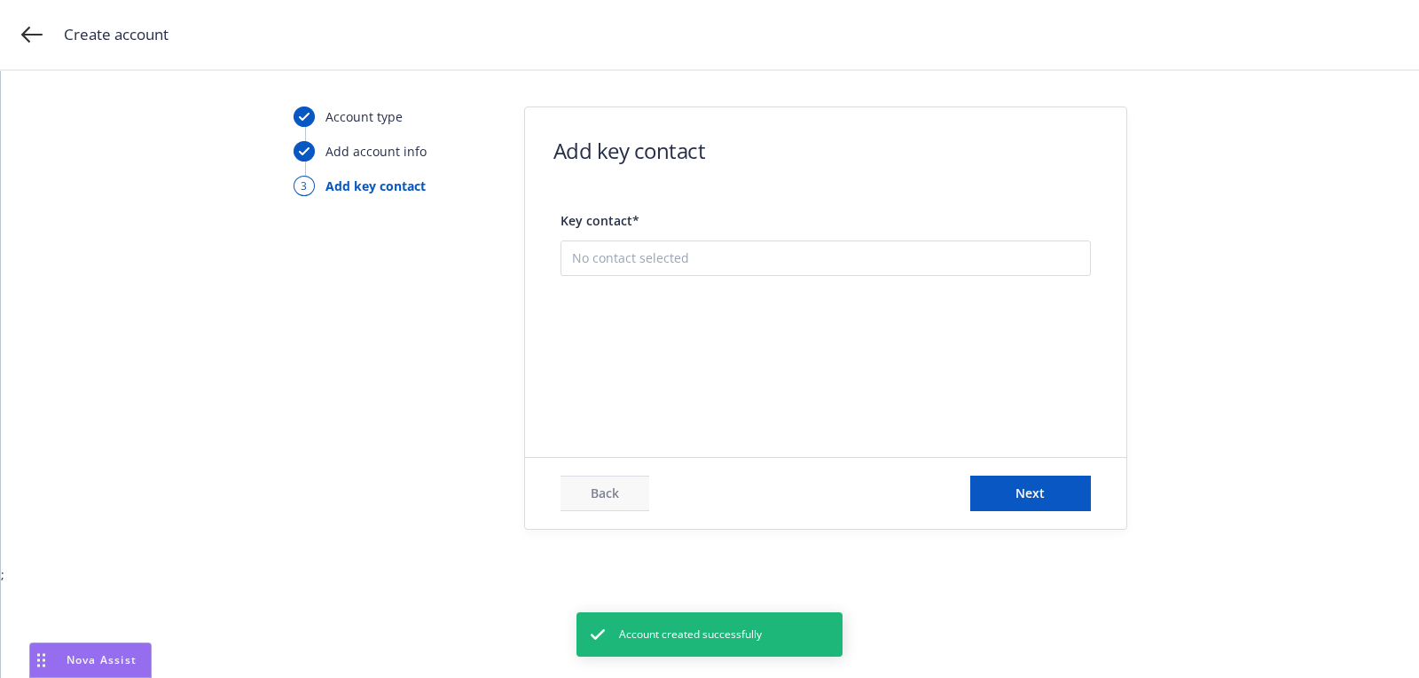
click at [704, 333] on button "Add new contact" at bounding box center [825, 346] width 507 height 35
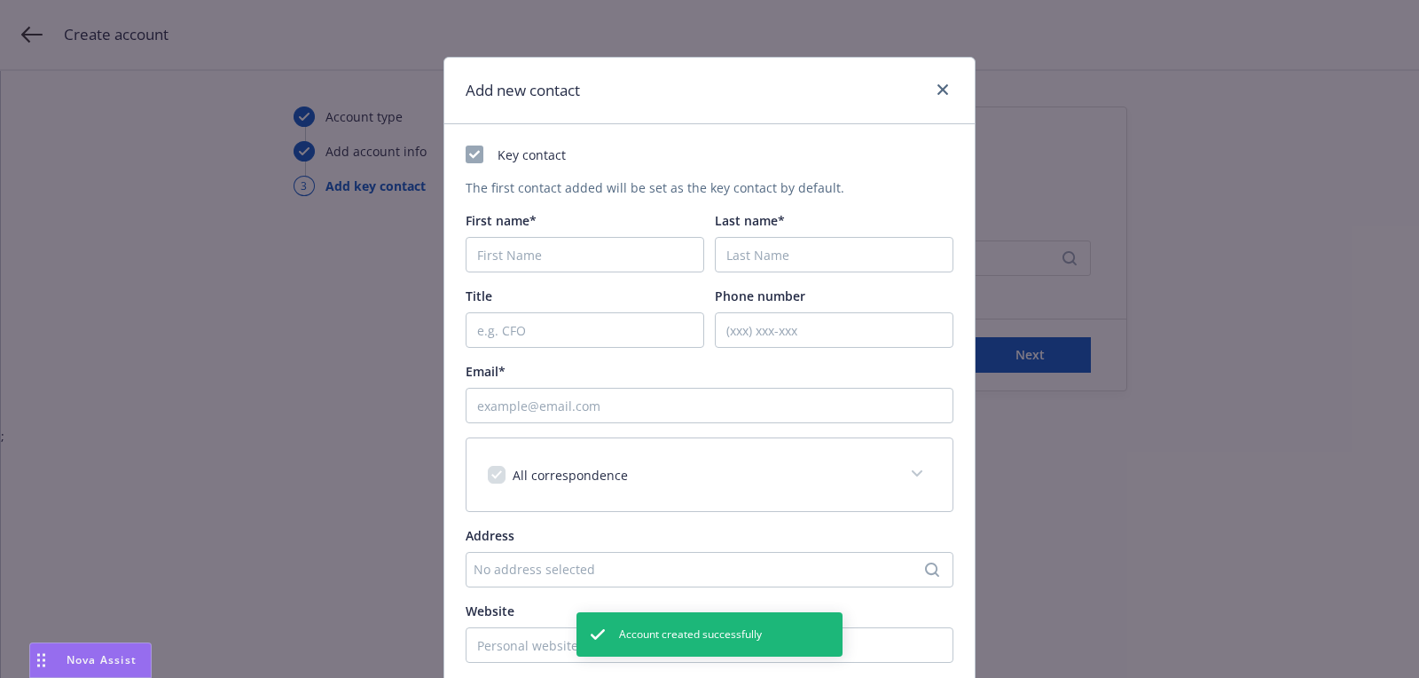
click at [611, 230] on div "First name*" at bounding box center [585, 241] width 239 height 61
click at [609, 242] on input "First name*" at bounding box center [585, 254] width 239 height 35
type input "[PERSON_NAME]"
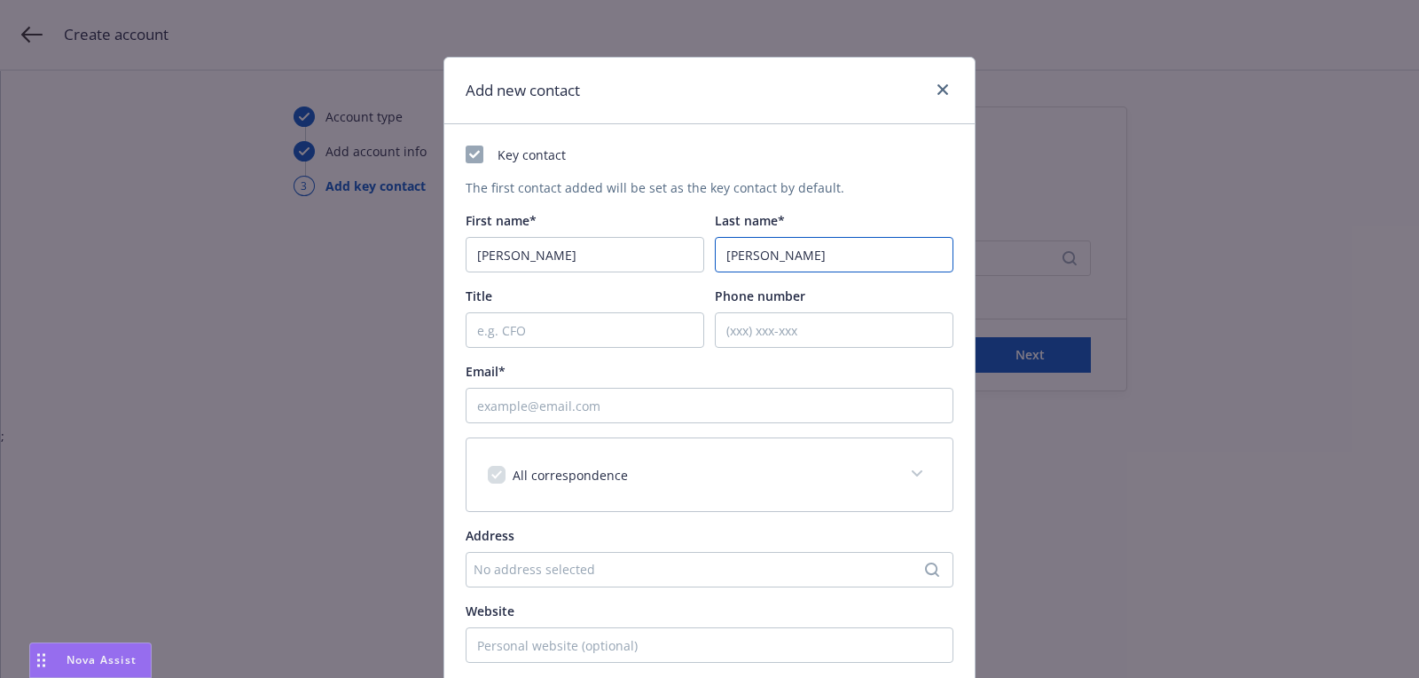
type input "[PERSON_NAME]"
click at [602, 397] on input "Email*" at bounding box center [710, 405] width 488 height 35
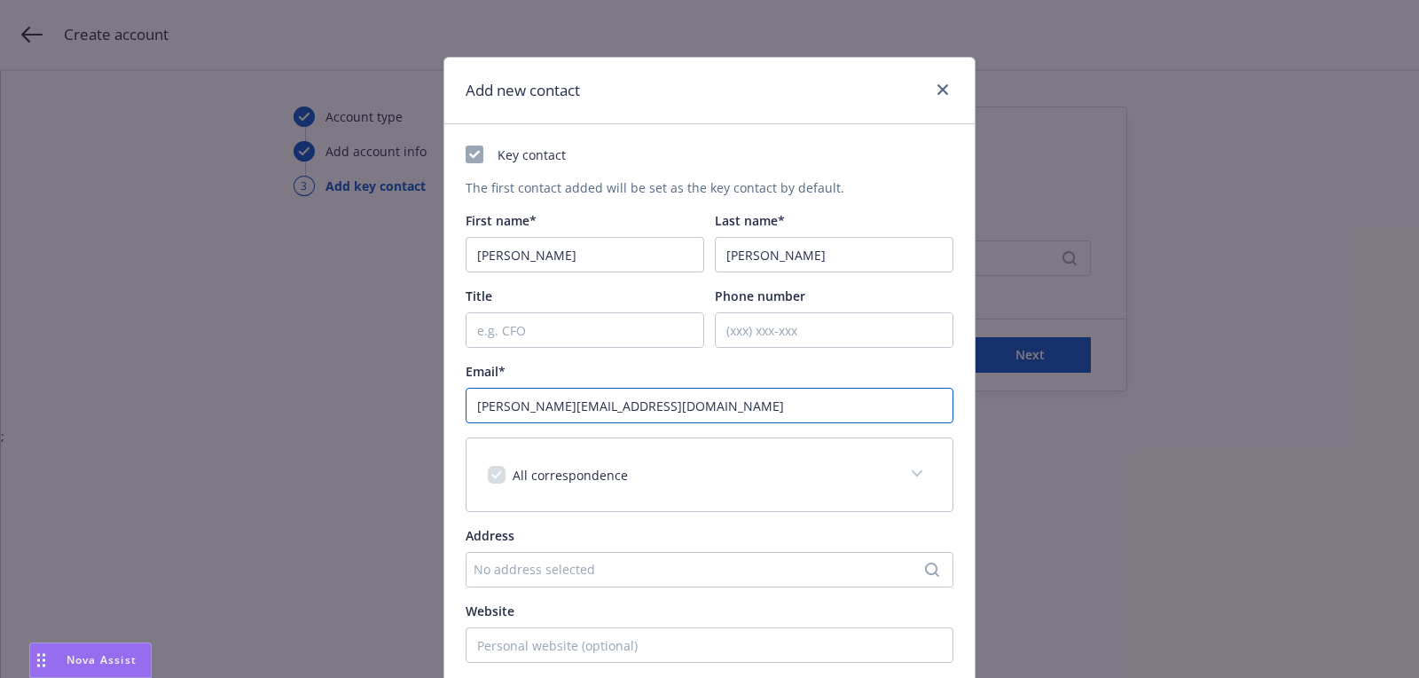
type input "[PERSON_NAME][EMAIL_ADDRESS][DOMAIN_NAME]"
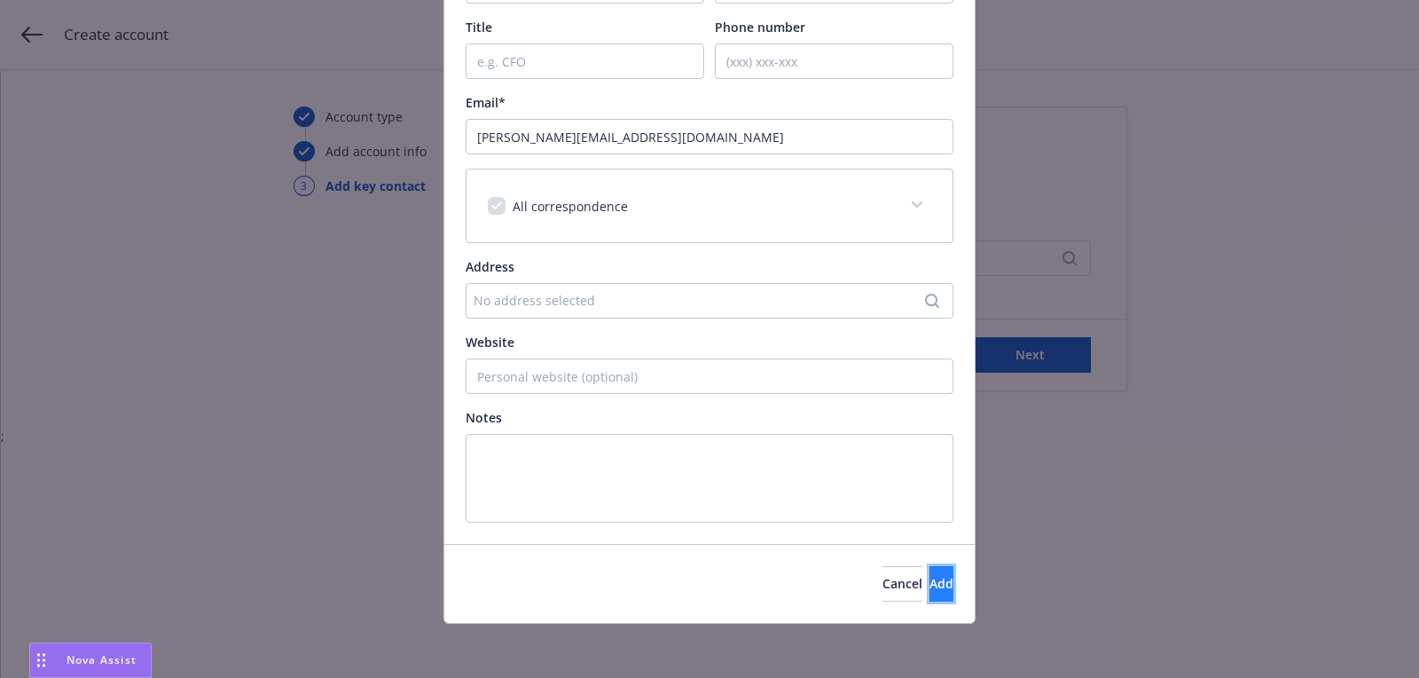
click at [932, 588] on button "Add" at bounding box center [942, 583] width 24 height 35
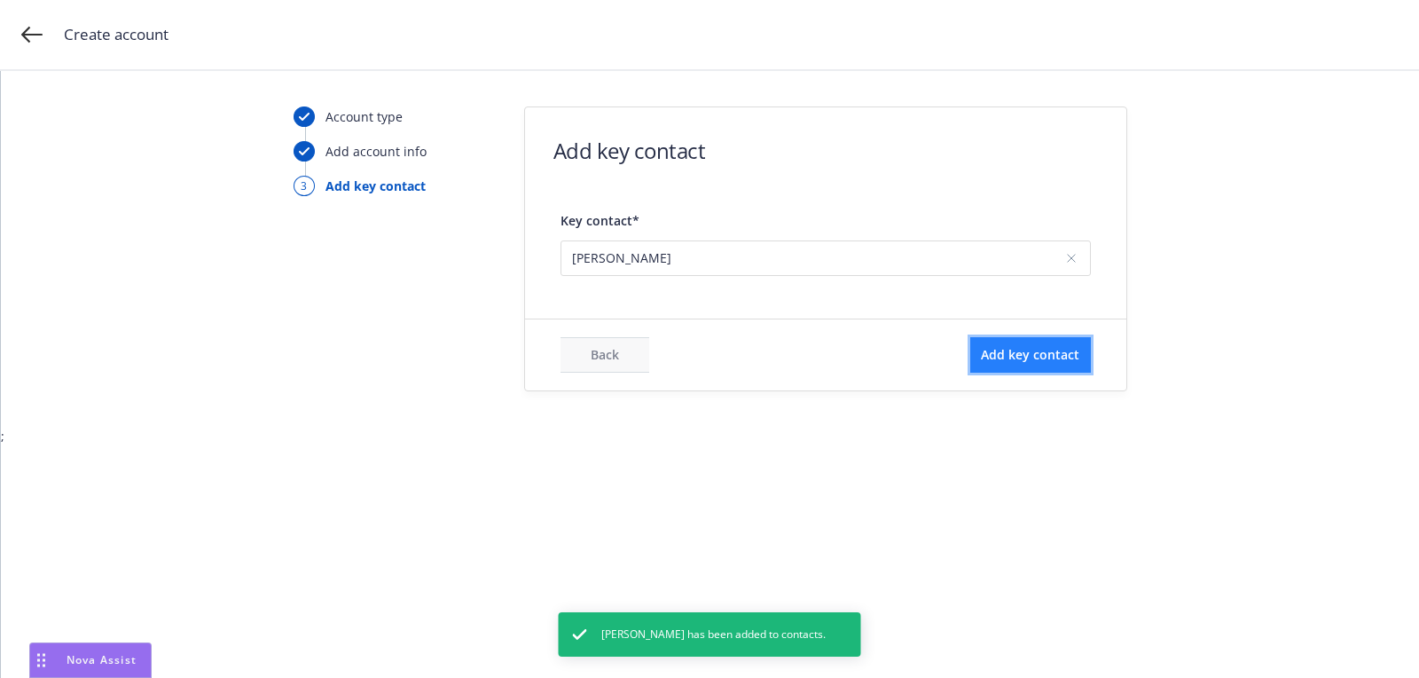
click at [981, 350] on span "Add key contact" at bounding box center [1030, 354] width 98 height 17
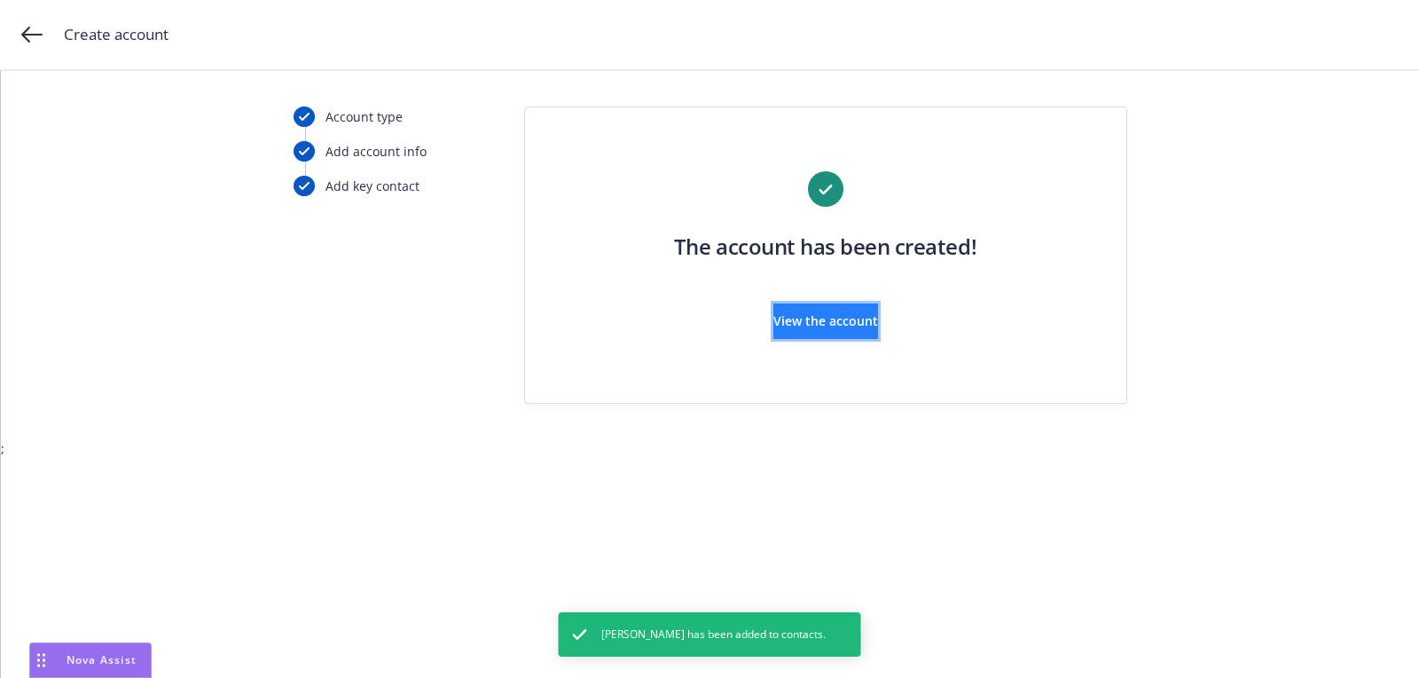
click at [789, 304] on button "View the account" at bounding box center [826, 320] width 105 height 35
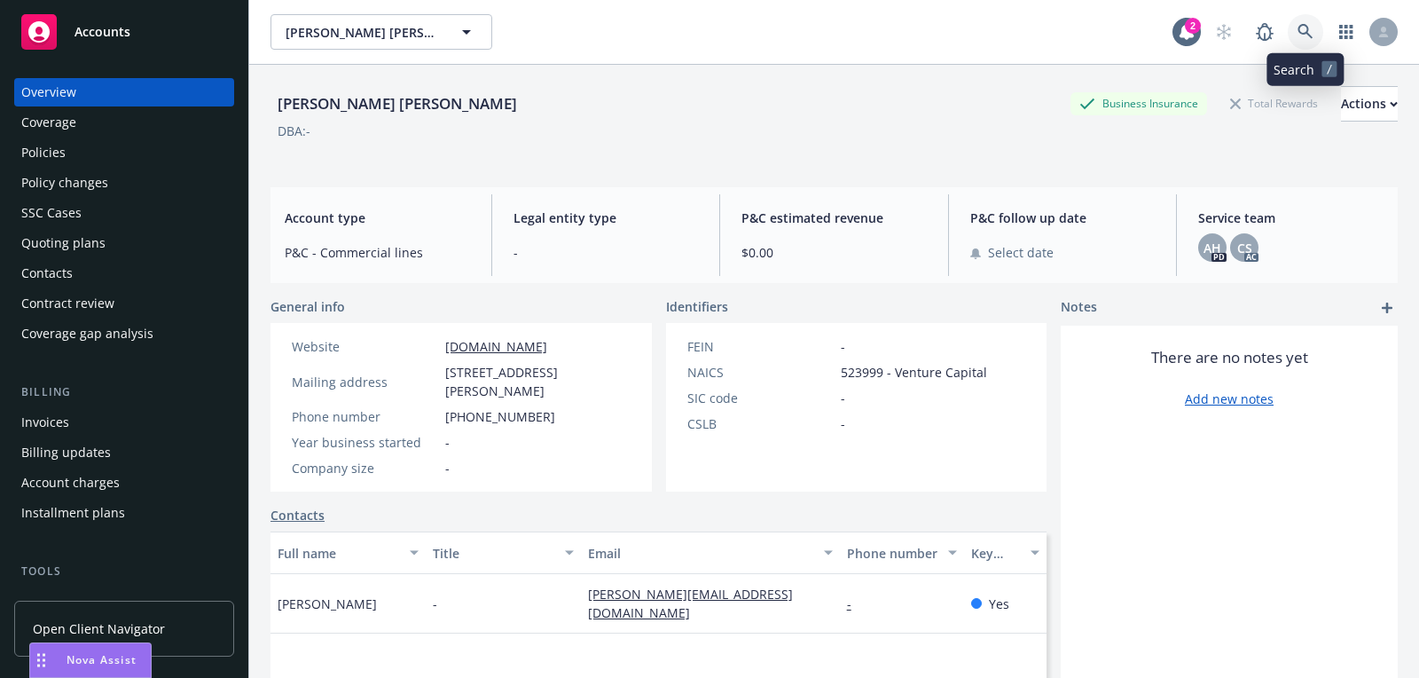
click at [1304, 22] on link at bounding box center [1305, 31] width 35 height 35
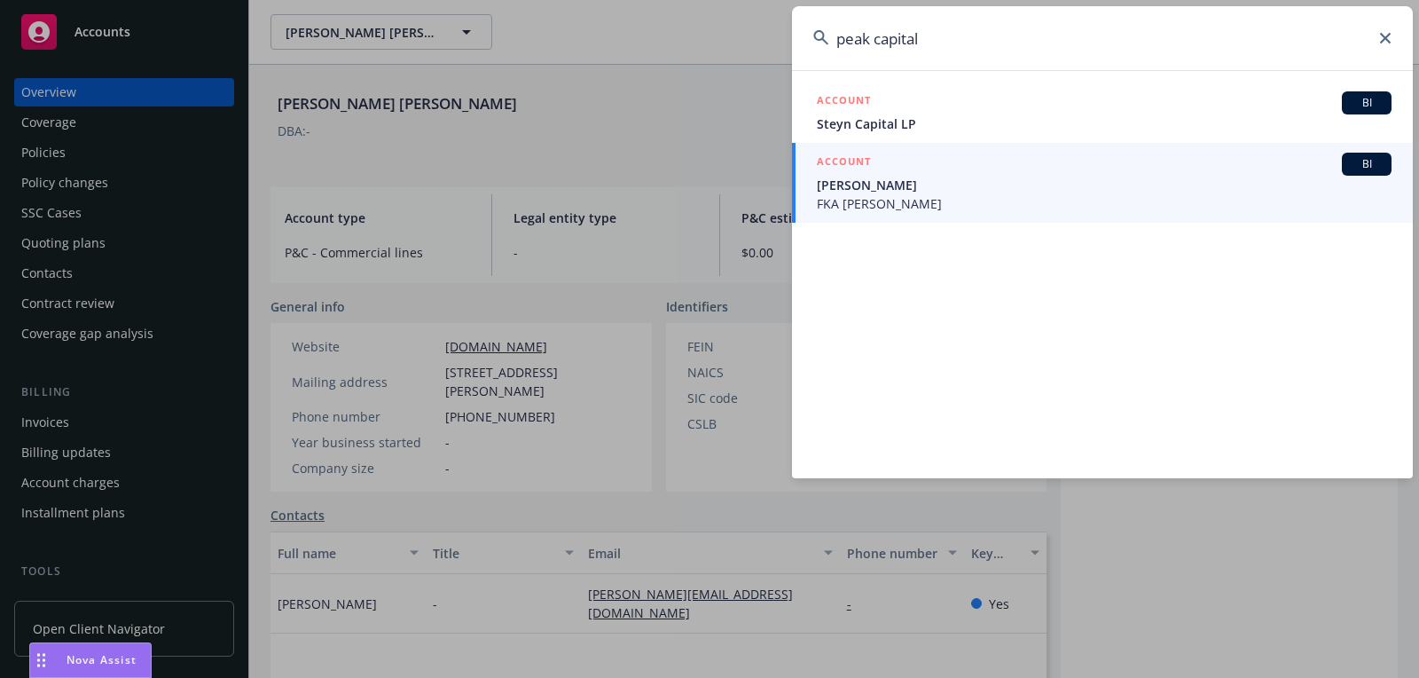
type input "Grays Peak Capital"
click at [1131, 47] on input "Grays Peak Capital" at bounding box center [1102, 38] width 621 height 64
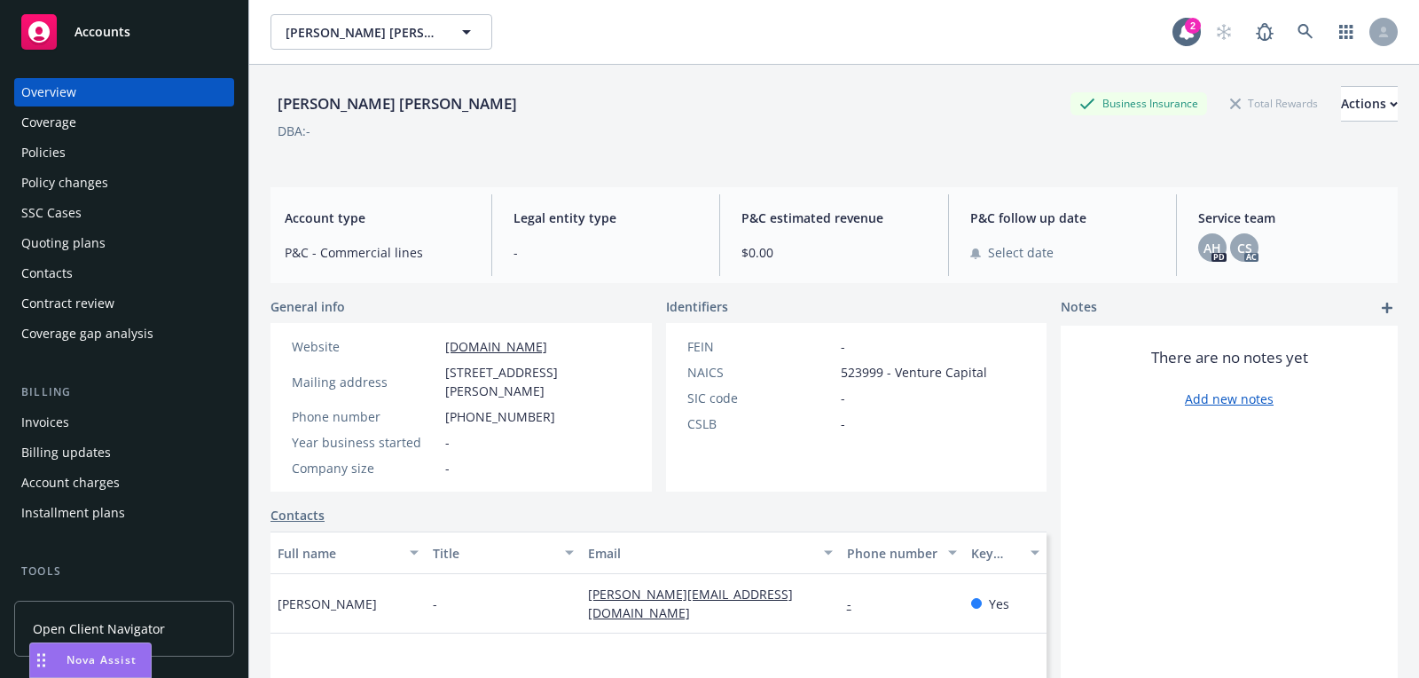
click at [122, 25] on span "Accounts" at bounding box center [103, 32] width 56 height 14
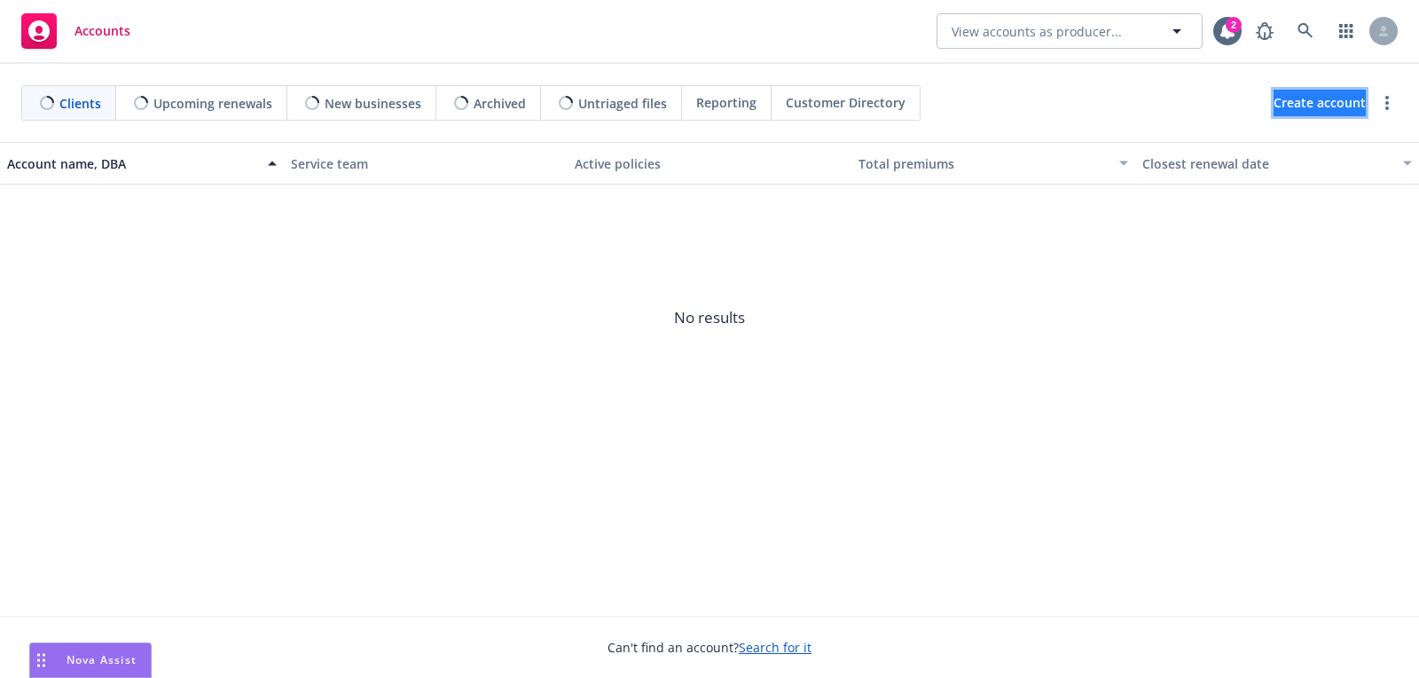
click at [1274, 106] on span "Create account" at bounding box center [1320, 103] width 92 height 34
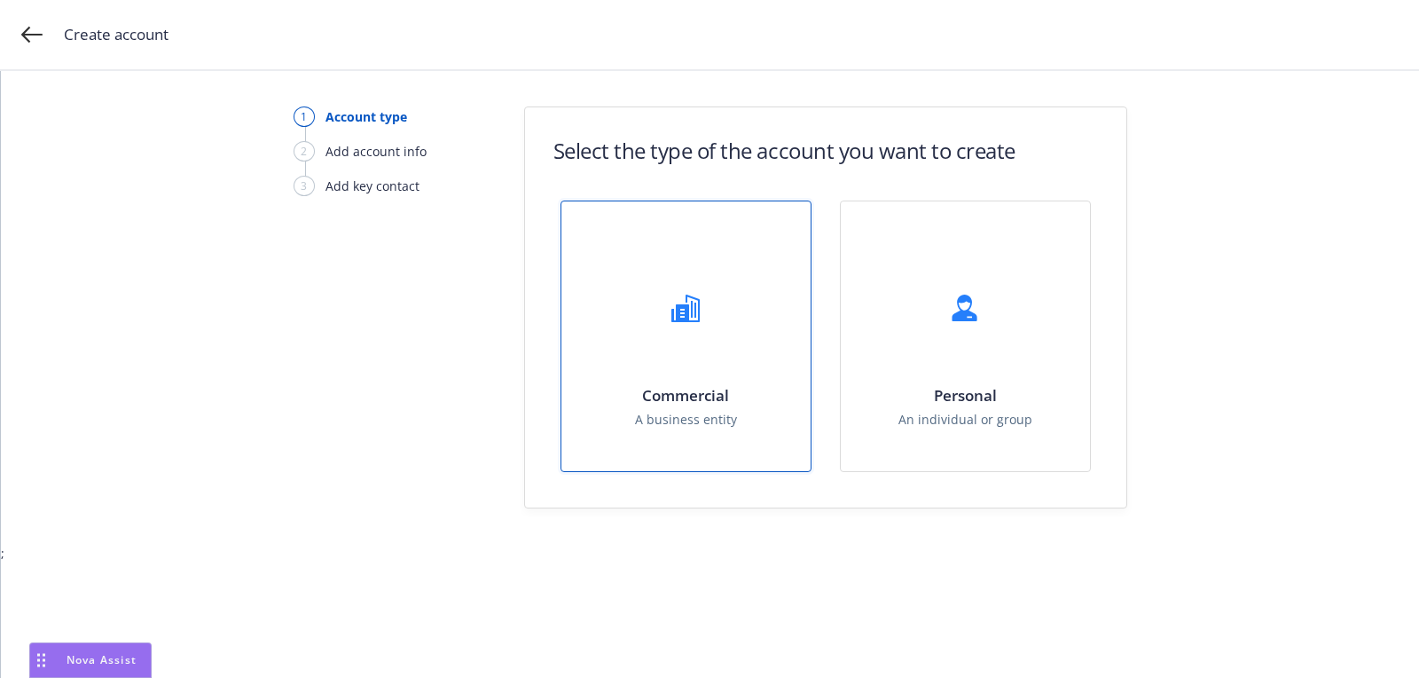
click at [630, 377] on div "Commercial A business entity" at bounding box center [686, 336] width 249 height 270
select select "US"
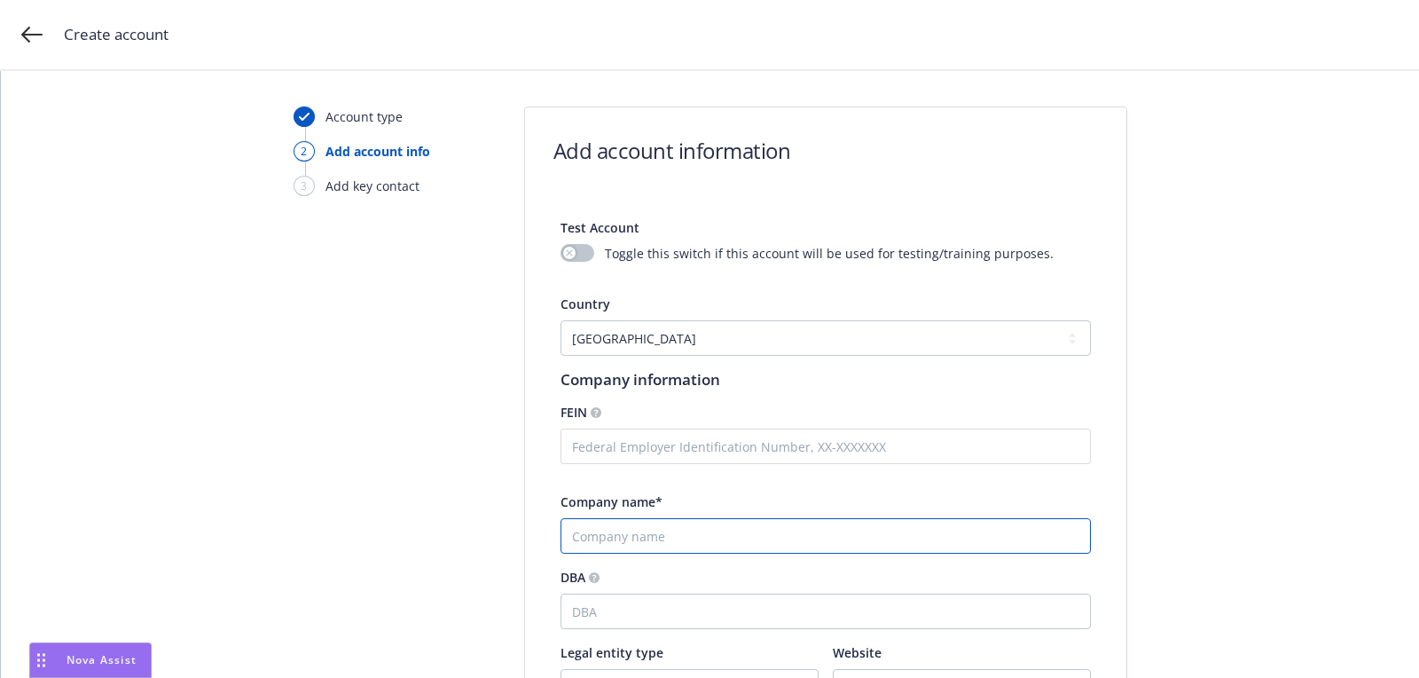
click at [638, 536] on input "Company name*" at bounding box center [826, 535] width 531 height 35
paste input "Grays Peak Capital"
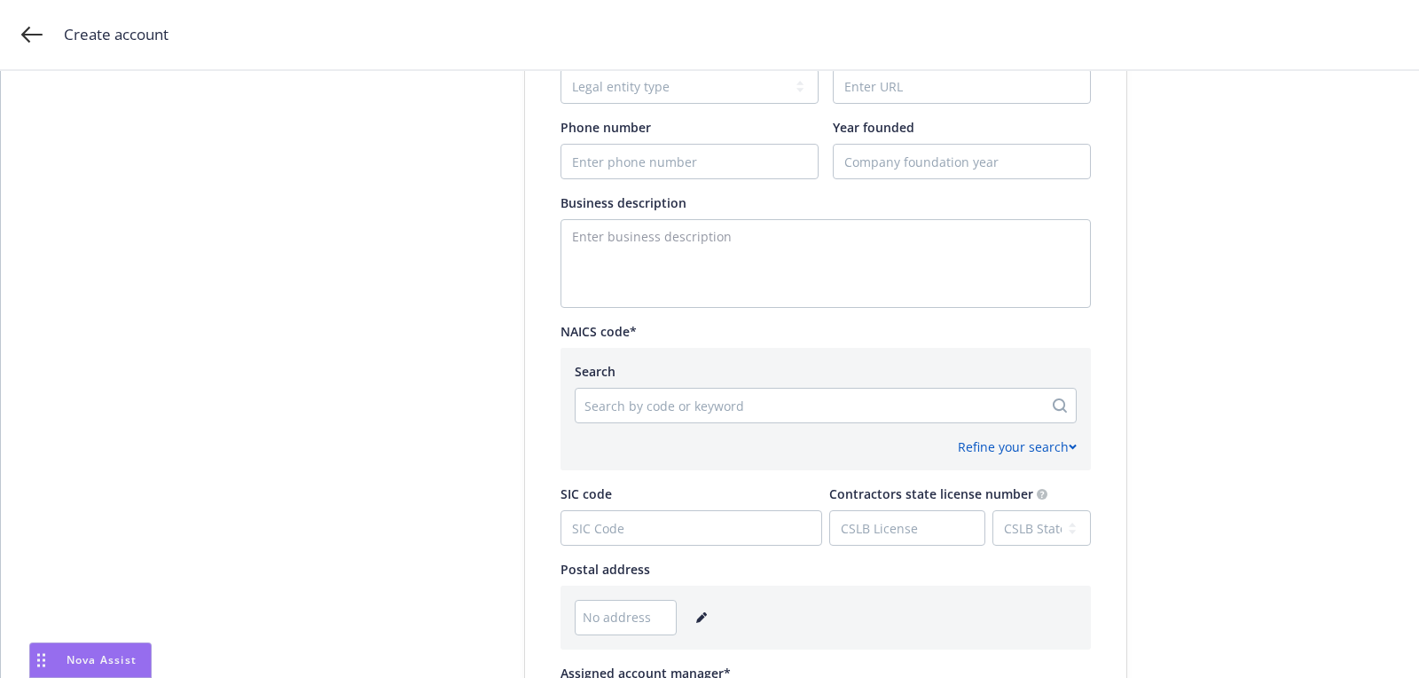
scroll to position [609, 0]
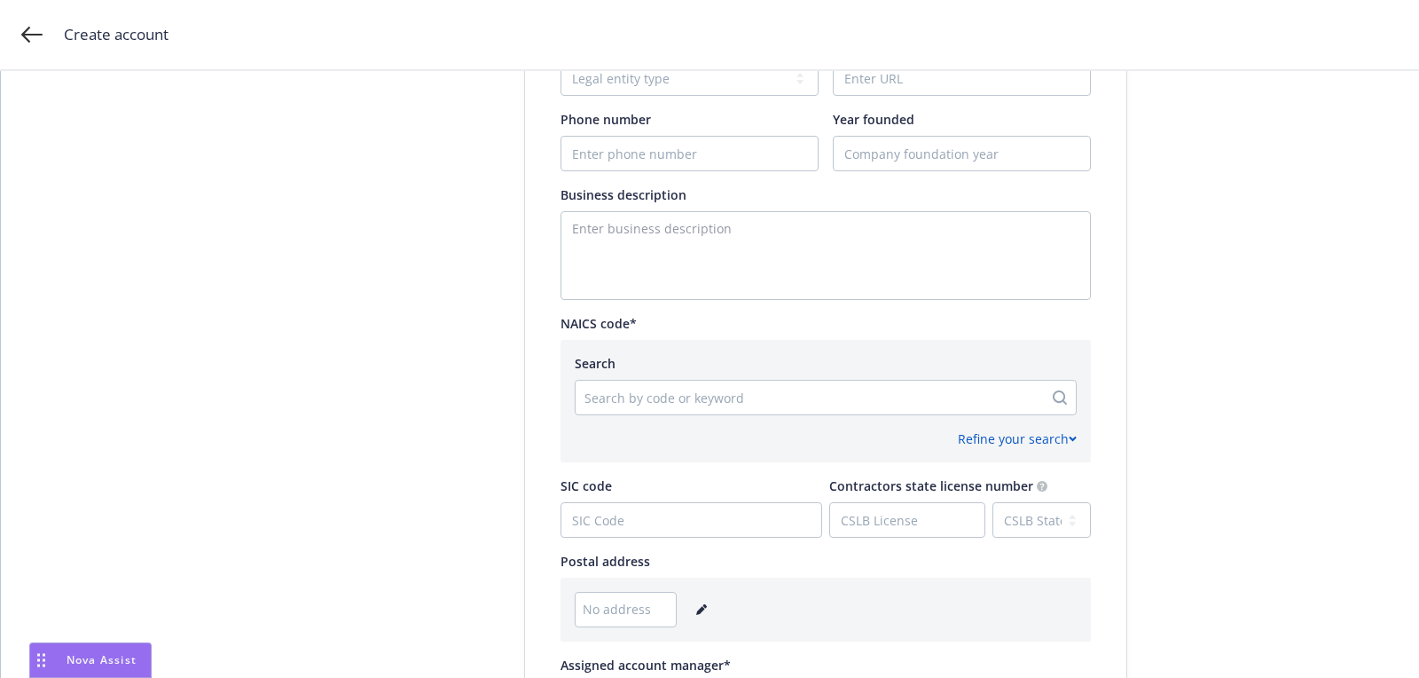
type input "Grays Peak Capital"
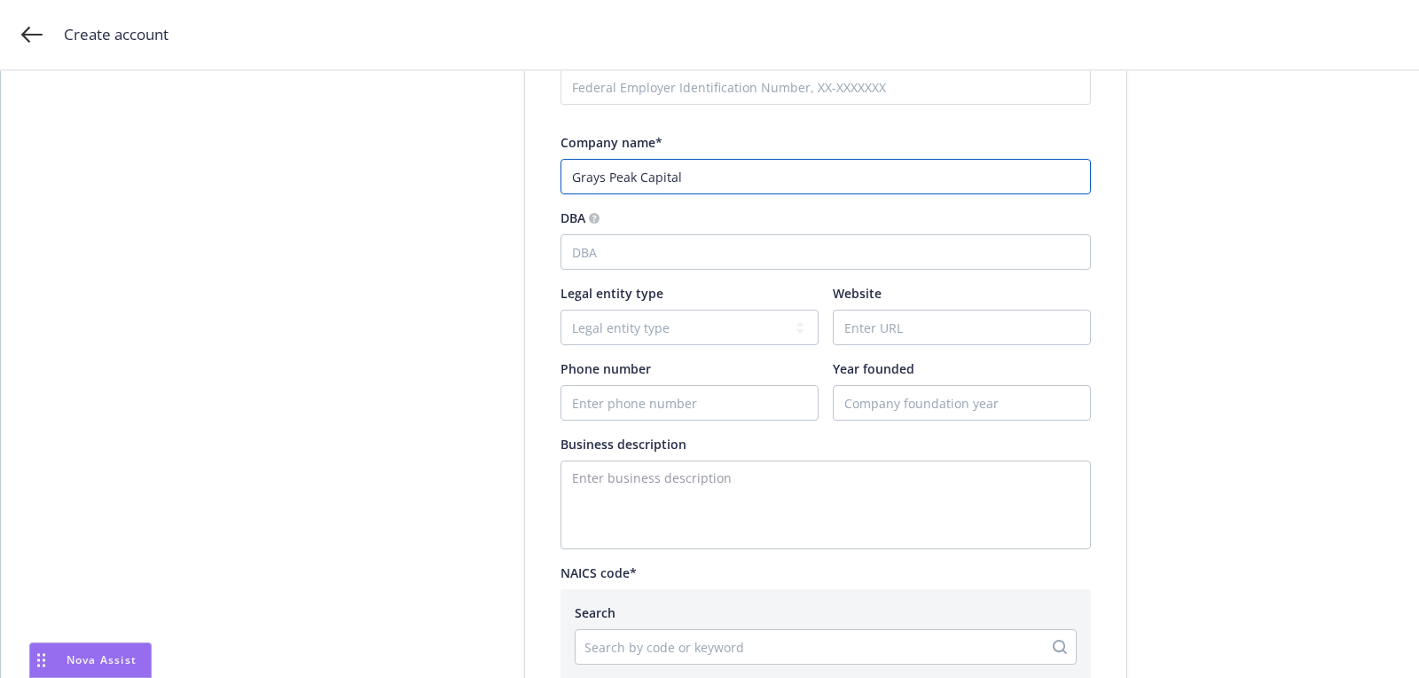
scroll to position [433, 0]
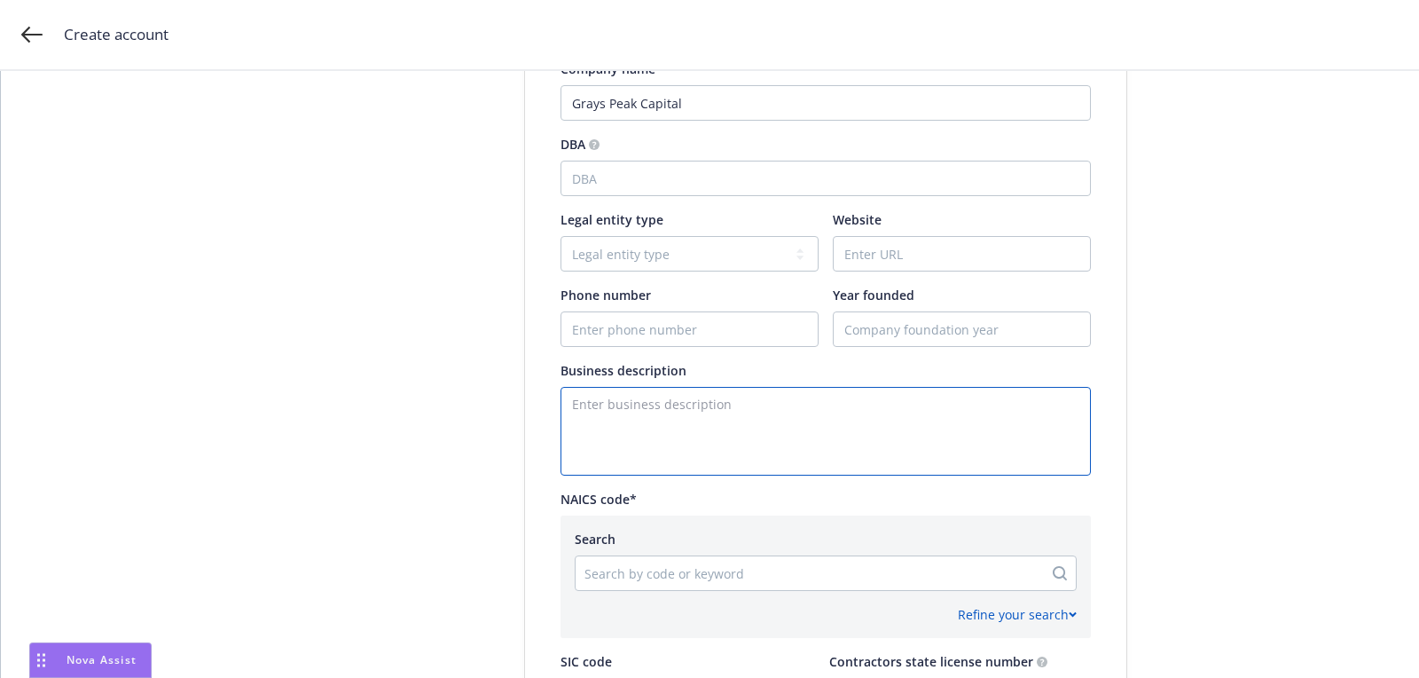
click at [625, 446] on textarea "Enter business description" at bounding box center [826, 431] width 531 height 89
paste textarea "Private Equity, Real Estate, Venture Capital, Debt"
type textarea "Private Equity, Real Estate, Venture Capital, Debt"
click at [682, 316] on input "Phone number" at bounding box center [690, 329] width 256 height 34
paste input "[PHONE_NUMBER]"
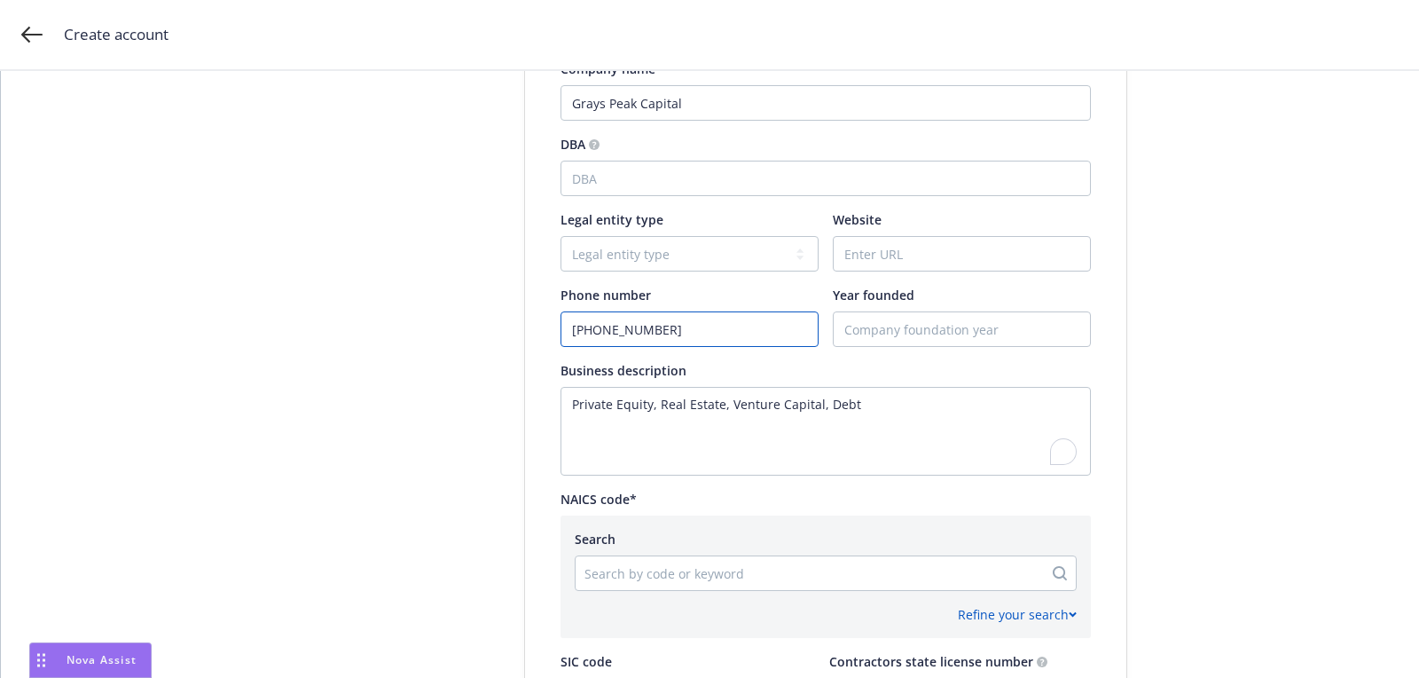
type input "[PHONE_NUMBER]"
click at [903, 258] on input "Website" at bounding box center [962, 254] width 256 height 34
paste input "[URL][DOMAIN_NAME]"
type input "[URL][DOMAIN_NAME]"
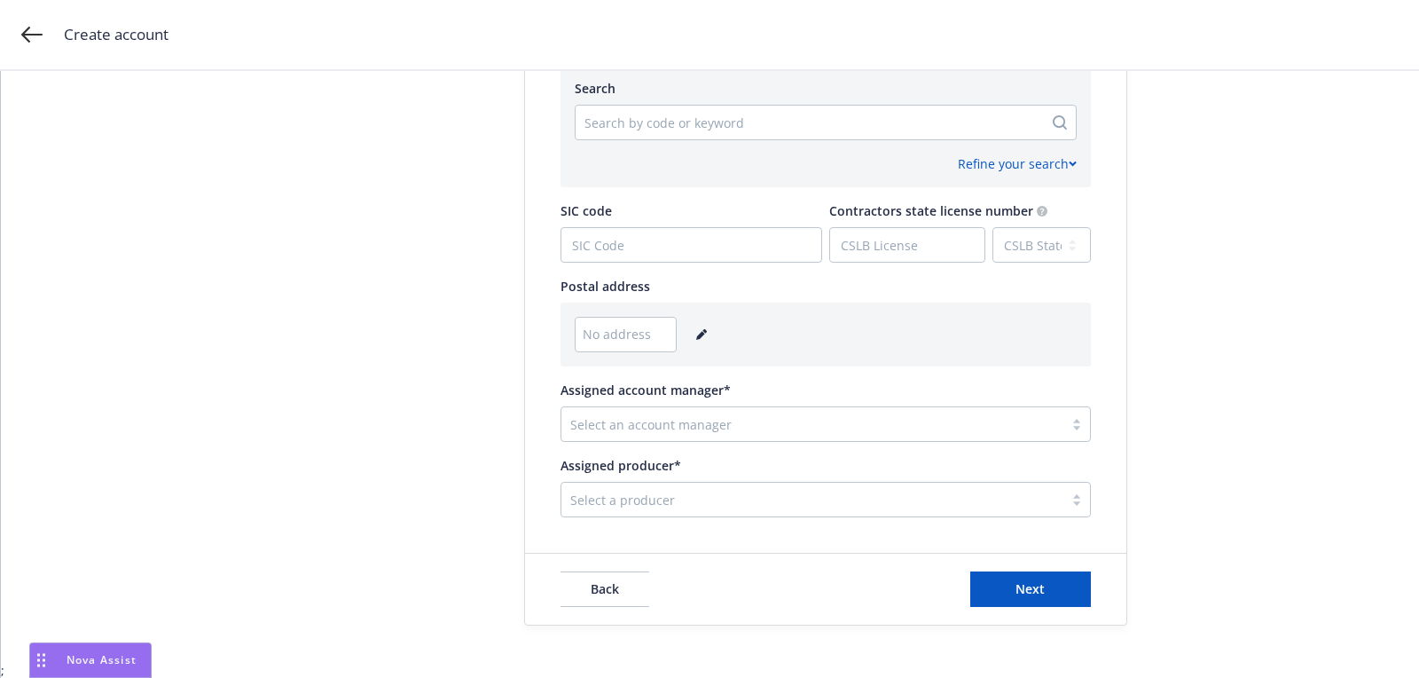
click at [696, 329] on icon "editPencil" at bounding box center [701, 334] width 11 height 11
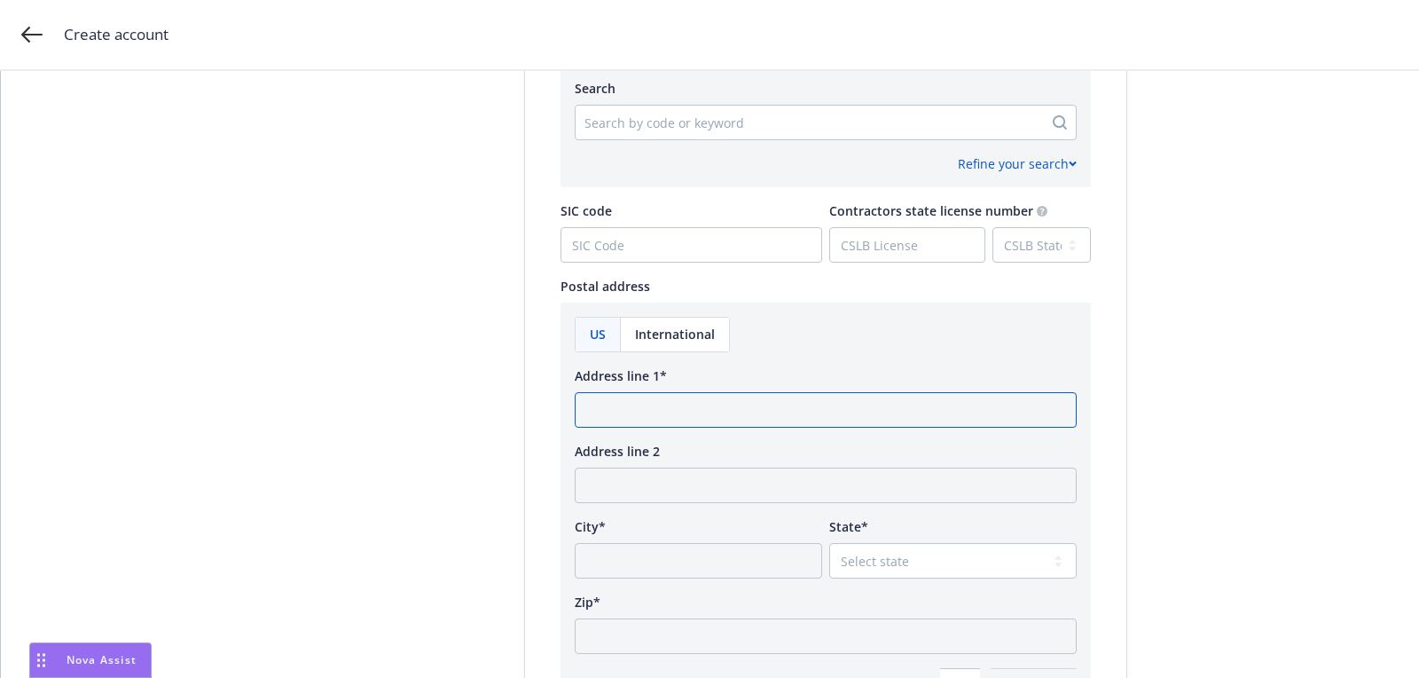
click at [691, 421] on input "Address line 1*" at bounding box center [826, 409] width 502 height 35
paste input "[STREET_ADDRESS][US_STATE]"
click at [806, 404] on input "[STREET_ADDRESS][US_STATE]" at bounding box center [826, 409] width 502 height 35
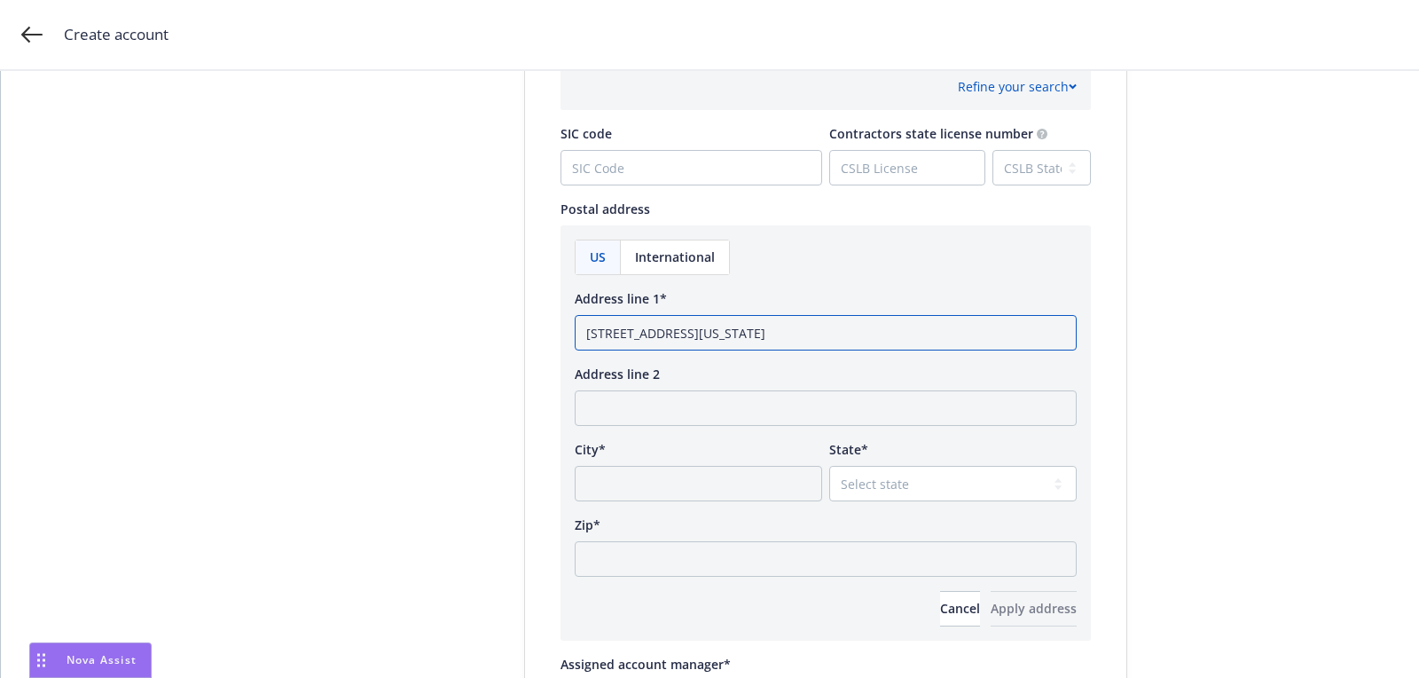
type input "[STREET_ADDRESS][US_STATE]"
paste input "10022"
click at [766, 566] on input "Zip*" at bounding box center [826, 558] width 502 height 35
type input "10022"
click at [874, 491] on select "Select state [US_STATE] [US_STATE] [US_STATE] [US_STATE] [US_STATE] [PERSON_NAM…" at bounding box center [953, 483] width 248 height 35
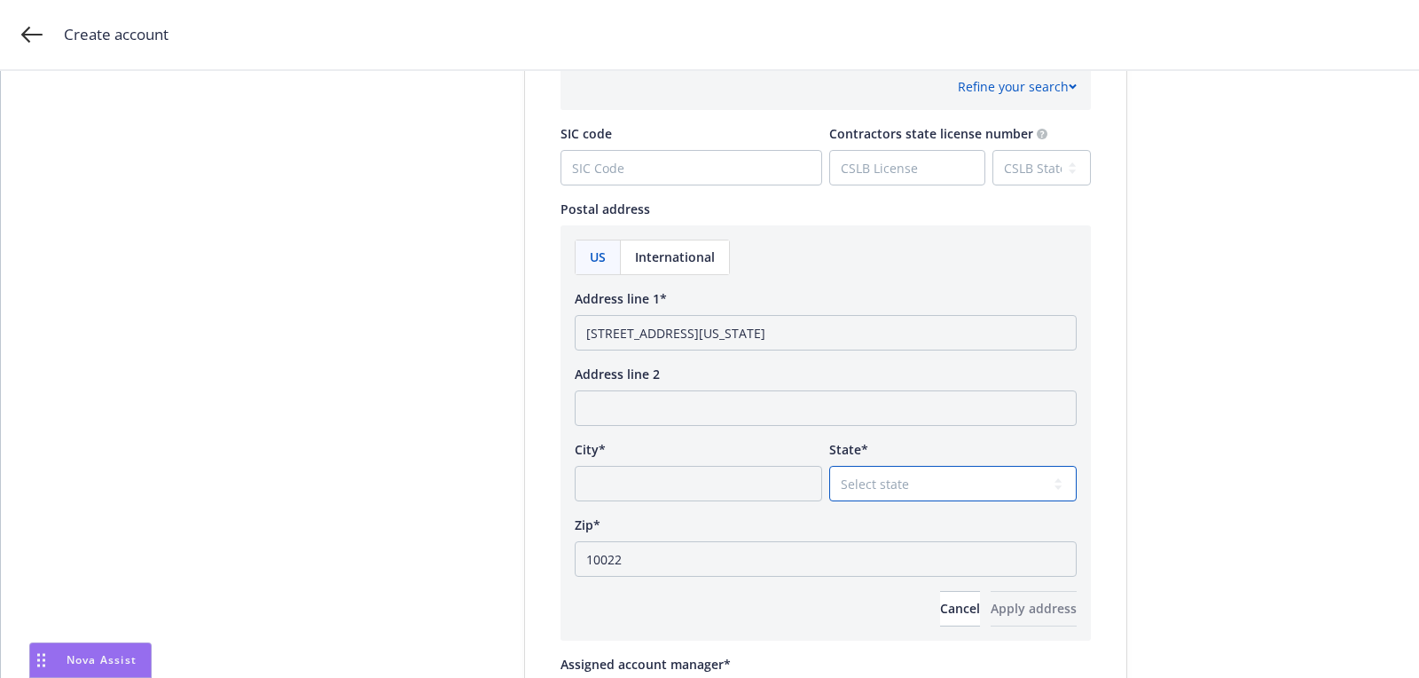
select select "NY"
click at [829, 466] on select "Select state [US_STATE] [US_STATE] [US_STATE] [US_STATE] [US_STATE] [PERSON_NAM…" at bounding box center [953, 483] width 248 height 35
drag, startPoint x: 762, startPoint y: 337, endPoint x: 704, endPoint y: 340, distance: 57.7
click at [704, 339] on input "[STREET_ADDRESS][US_STATE]" at bounding box center [826, 332] width 502 height 35
drag, startPoint x: 705, startPoint y: 336, endPoint x: 757, endPoint y: 336, distance: 51.5
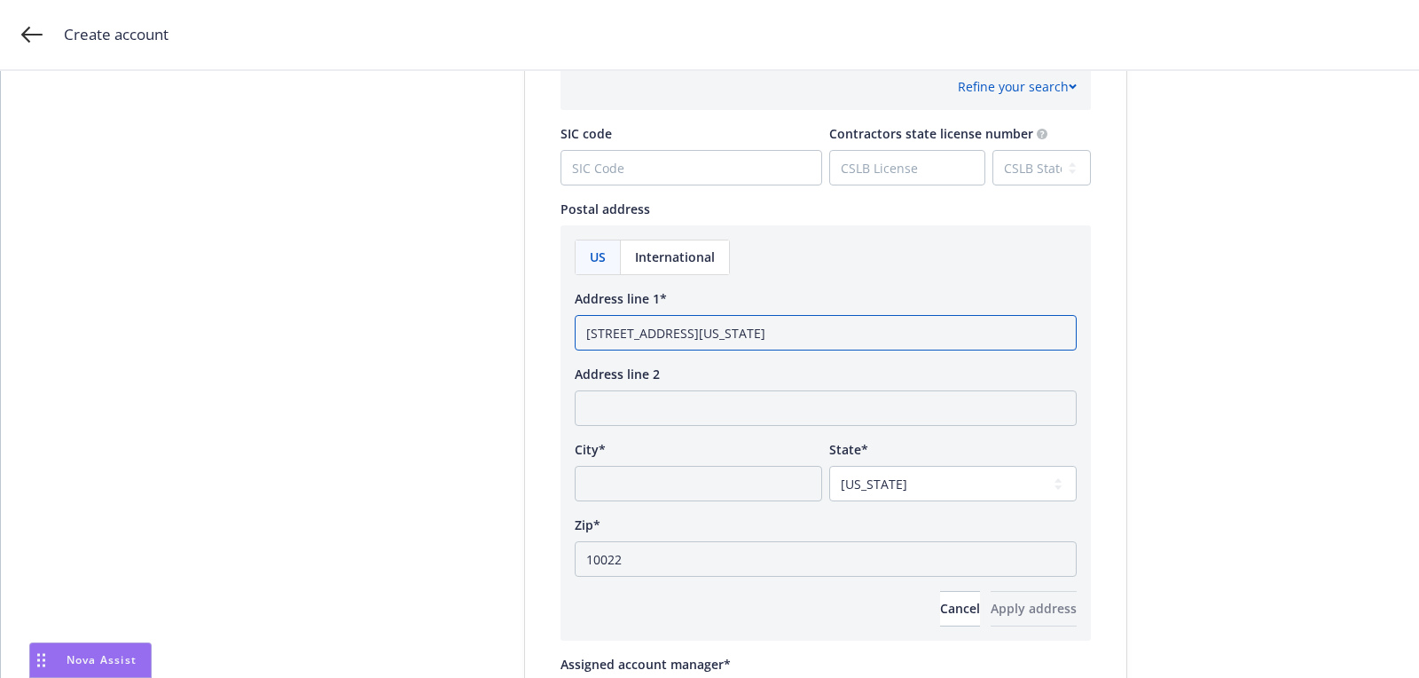
click at [757, 336] on input "[STREET_ADDRESS][US_STATE]" at bounding box center [826, 332] width 502 height 35
type input "[STREET_ADDRESS]"
click at [732, 478] on input "City*" at bounding box center [699, 483] width 248 height 35
paste input "[US_STATE]"
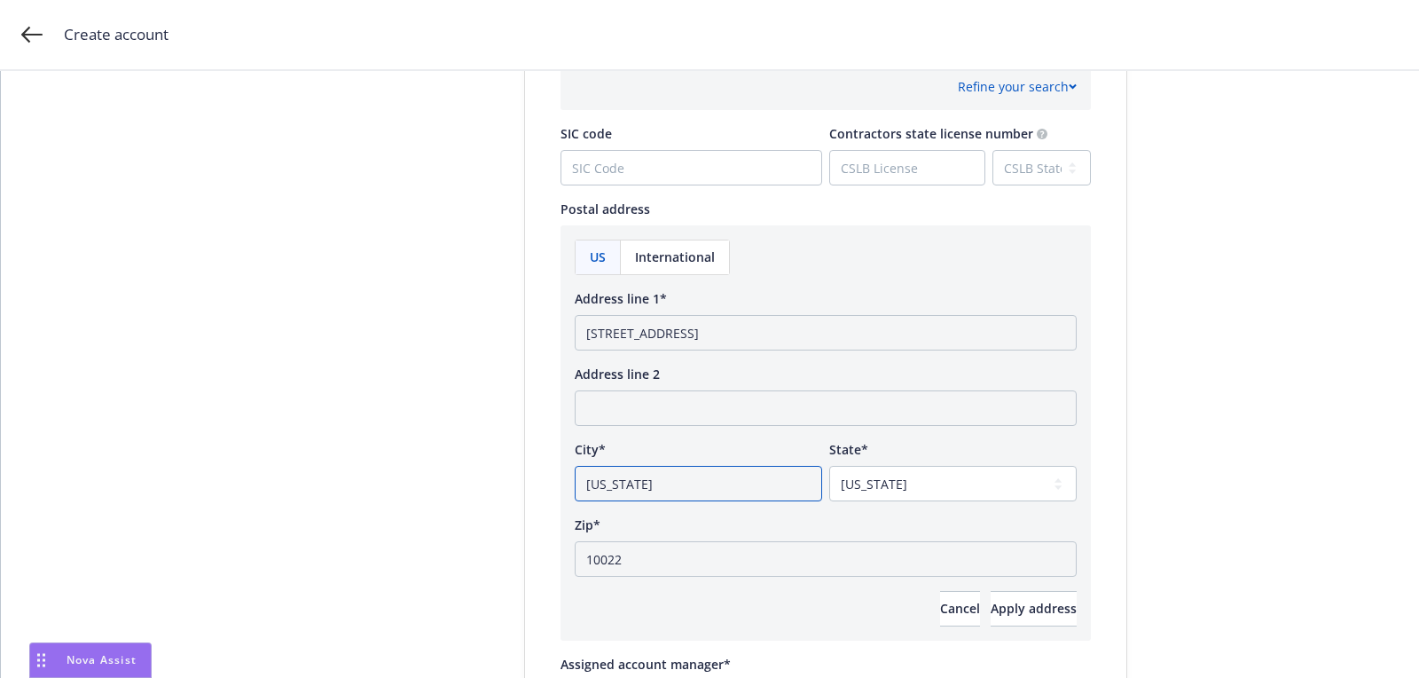
type input "[US_STATE]"
drag, startPoint x: 877, startPoint y: 362, endPoint x: 967, endPoint y: 373, distance: 91.2
click at [967, 373] on div "US International Address line [STREET_ADDRESS] Address line 2 City* [US_STATE] …" at bounding box center [826, 433] width 502 height 387
type input "[STREET_ADDRESS]"
click at [991, 600] on span "Apply address" at bounding box center [1034, 608] width 86 height 17
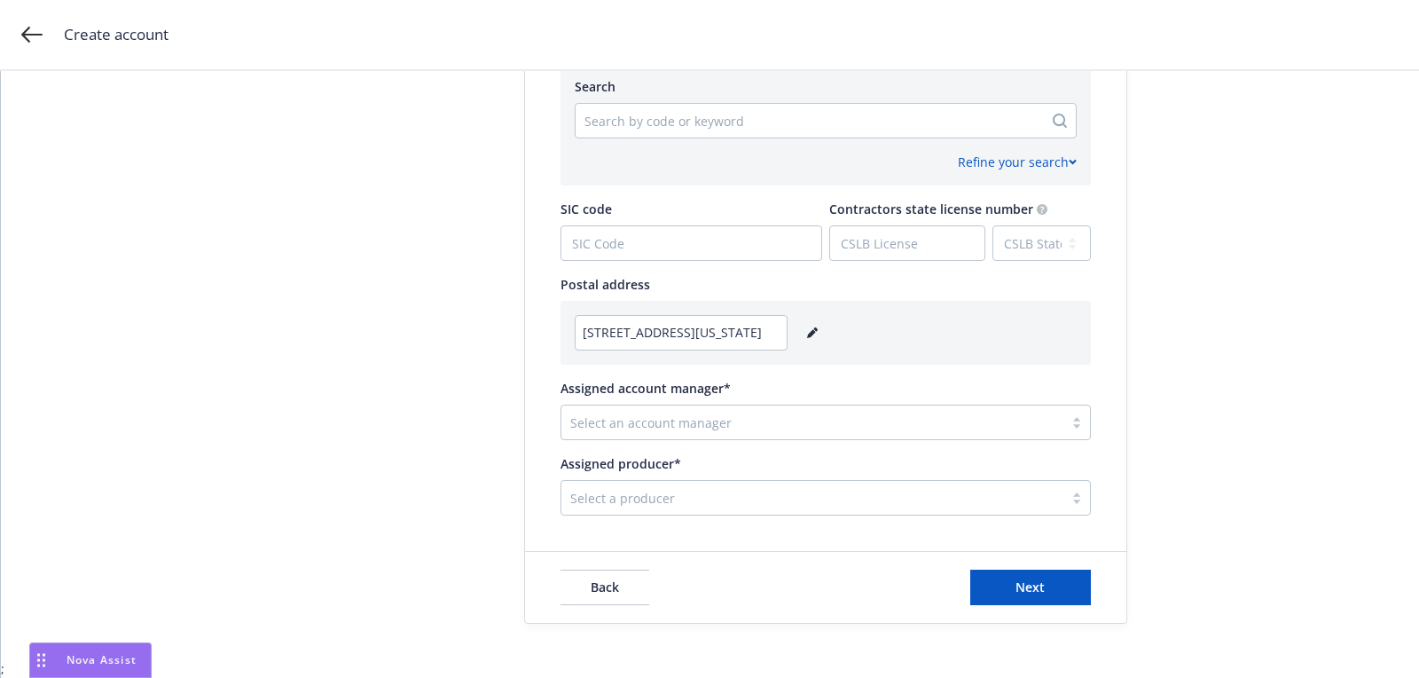
scroll to position [884, 0]
click at [772, 429] on div at bounding box center [812, 423] width 484 height 21
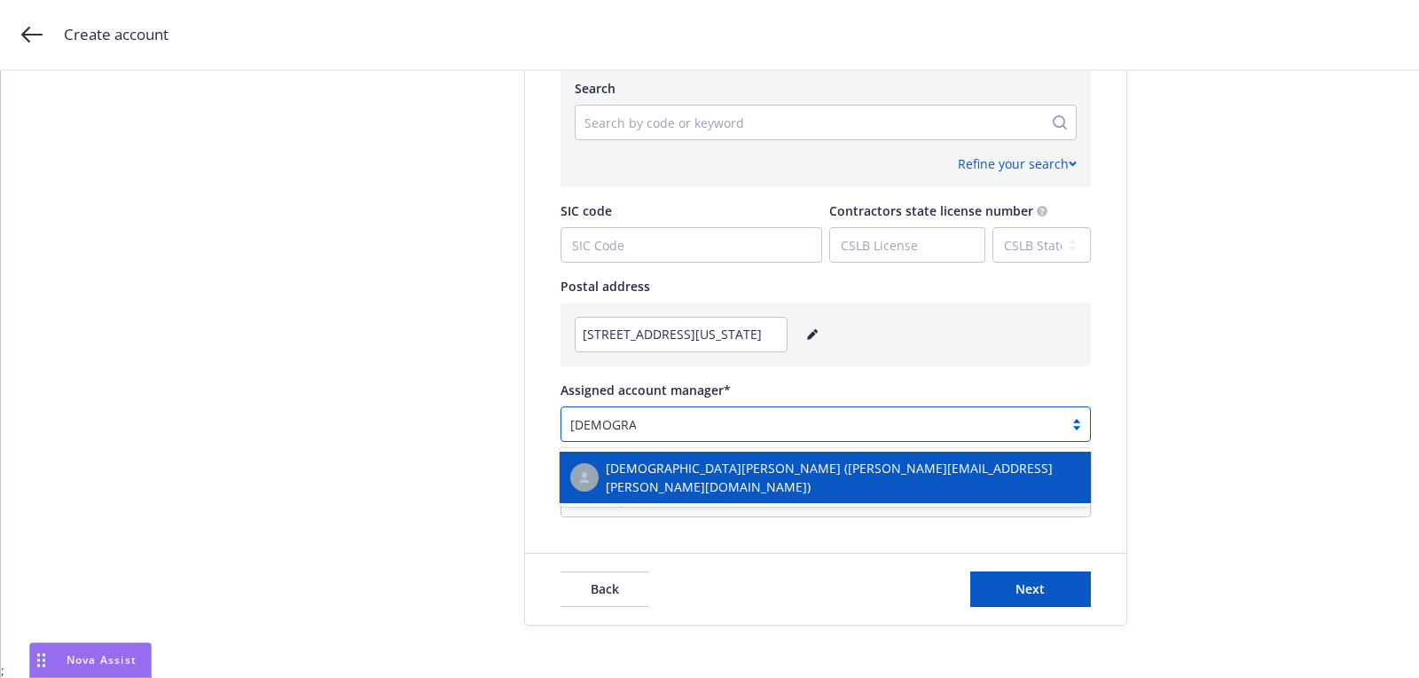
type input "[DEMOGRAPHIC_DATA] se"
click at [740, 472] on span "[DEMOGRAPHIC_DATA][PERSON_NAME] ([PERSON_NAME][EMAIL_ADDRESS][PERSON_NAME][DOMA…" at bounding box center [843, 477] width 475 height 37
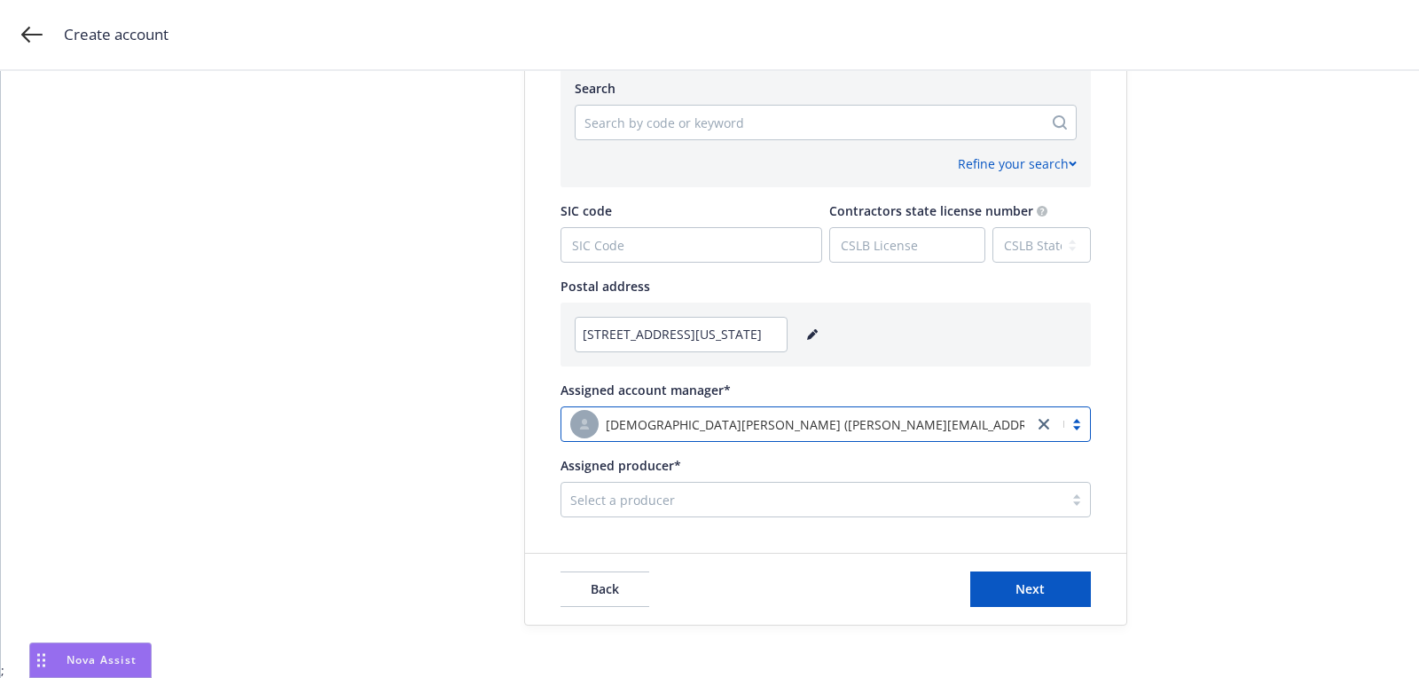
click at [740, 489] on div at bounding box center [812, 499] width 484 height 21
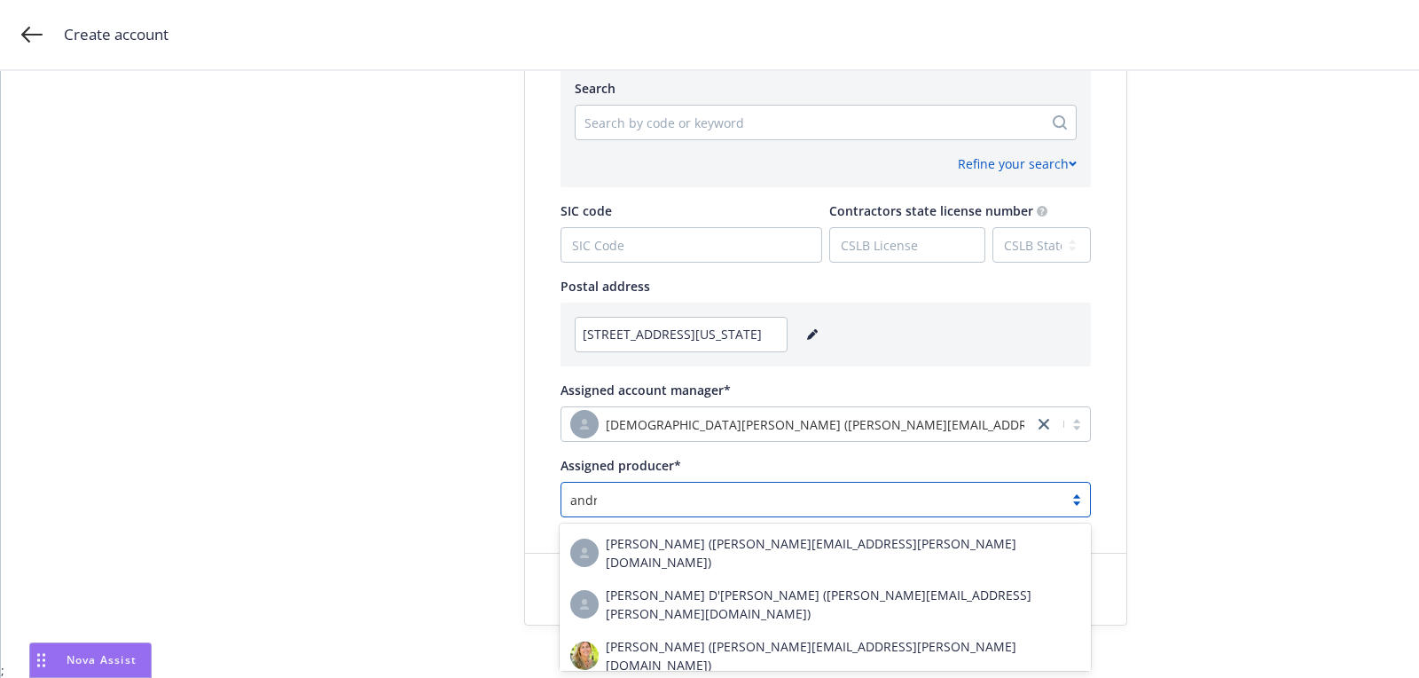
type input "[PERSON_NAME]"
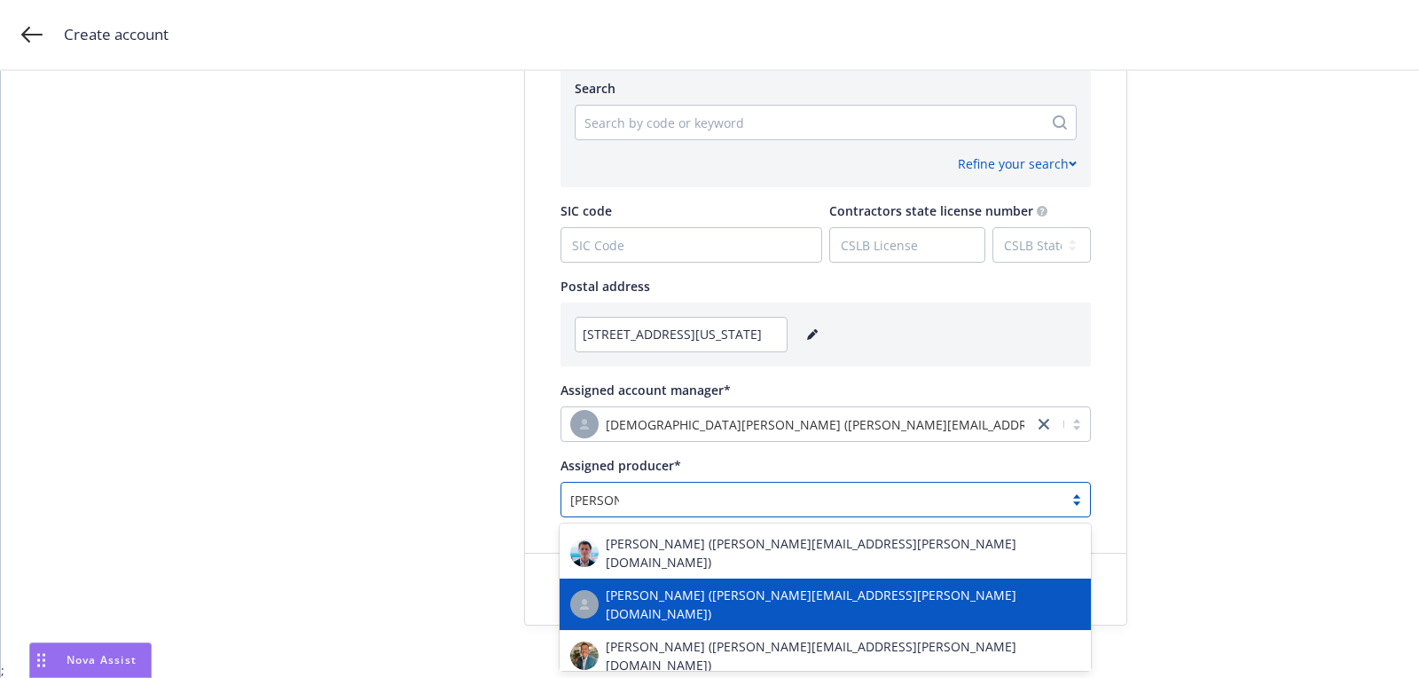
click at [705, 591] on span "[PERSON_NAME] ([PERSON_NAME][EMAIL_ADDRESS][PERSON_NAME][DOMAIN_NAME])" at bounding box center [843, 604] width 475 height 37
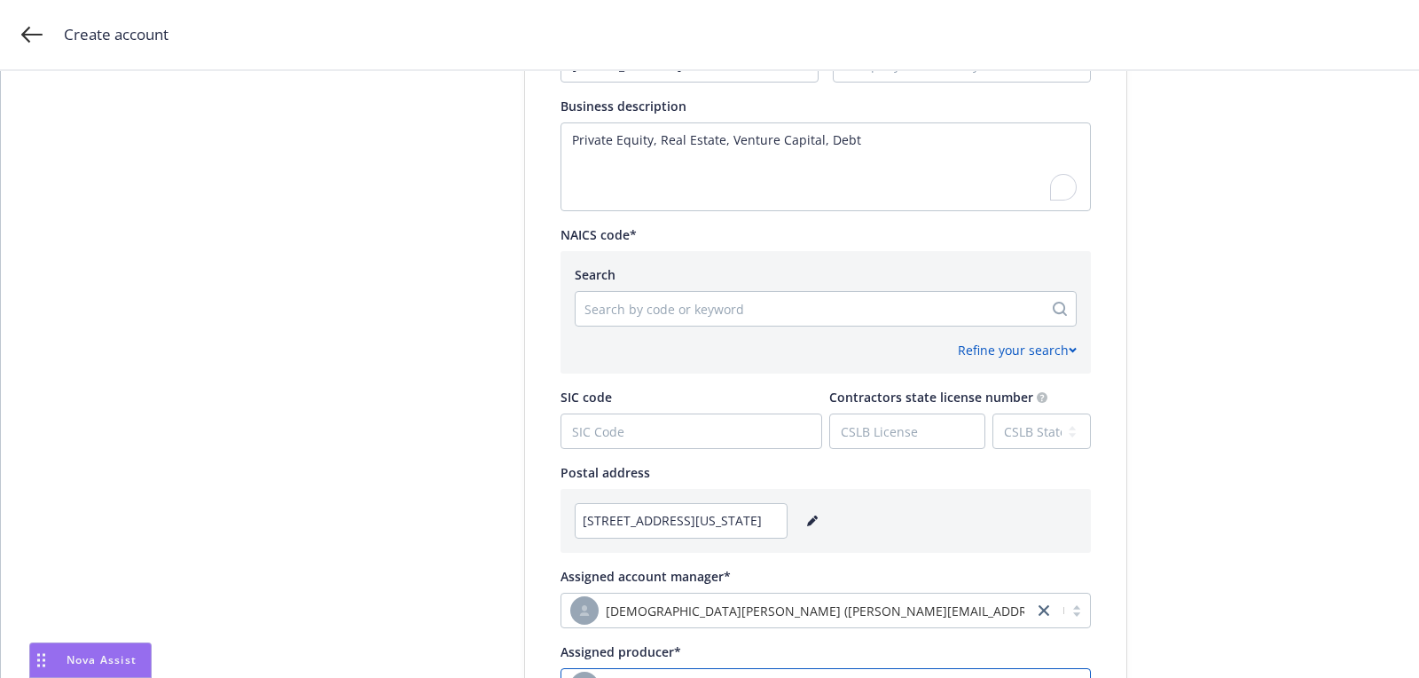
scroll to position [693, 0]
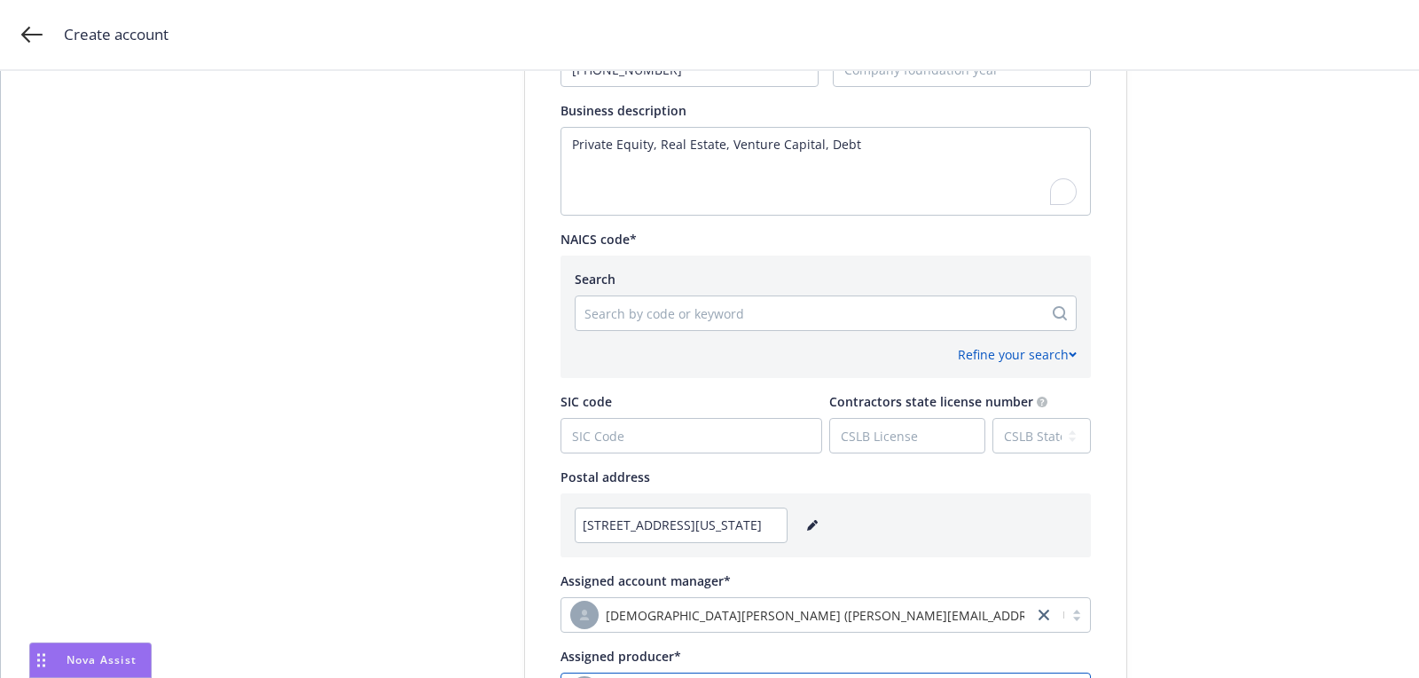
click at [690, 314] on div at bounding box center [810, 313] width 450 height 21
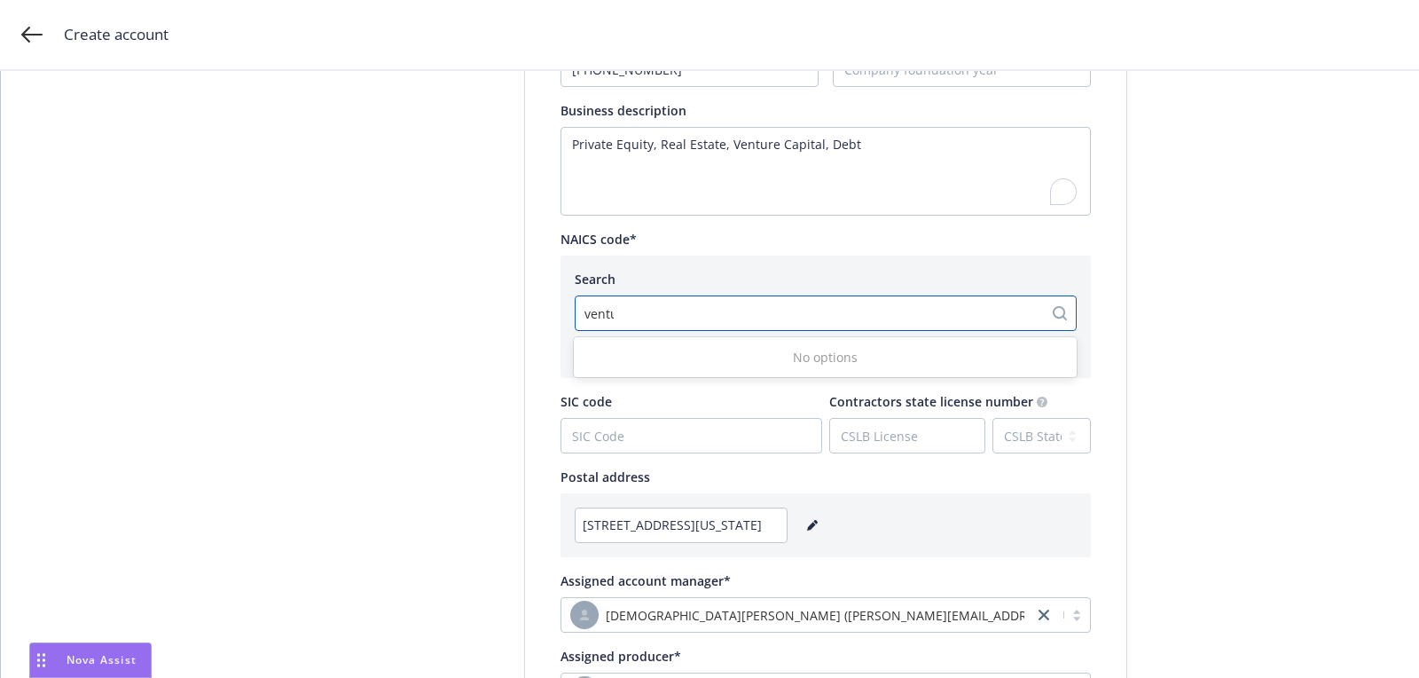
type input "venture"
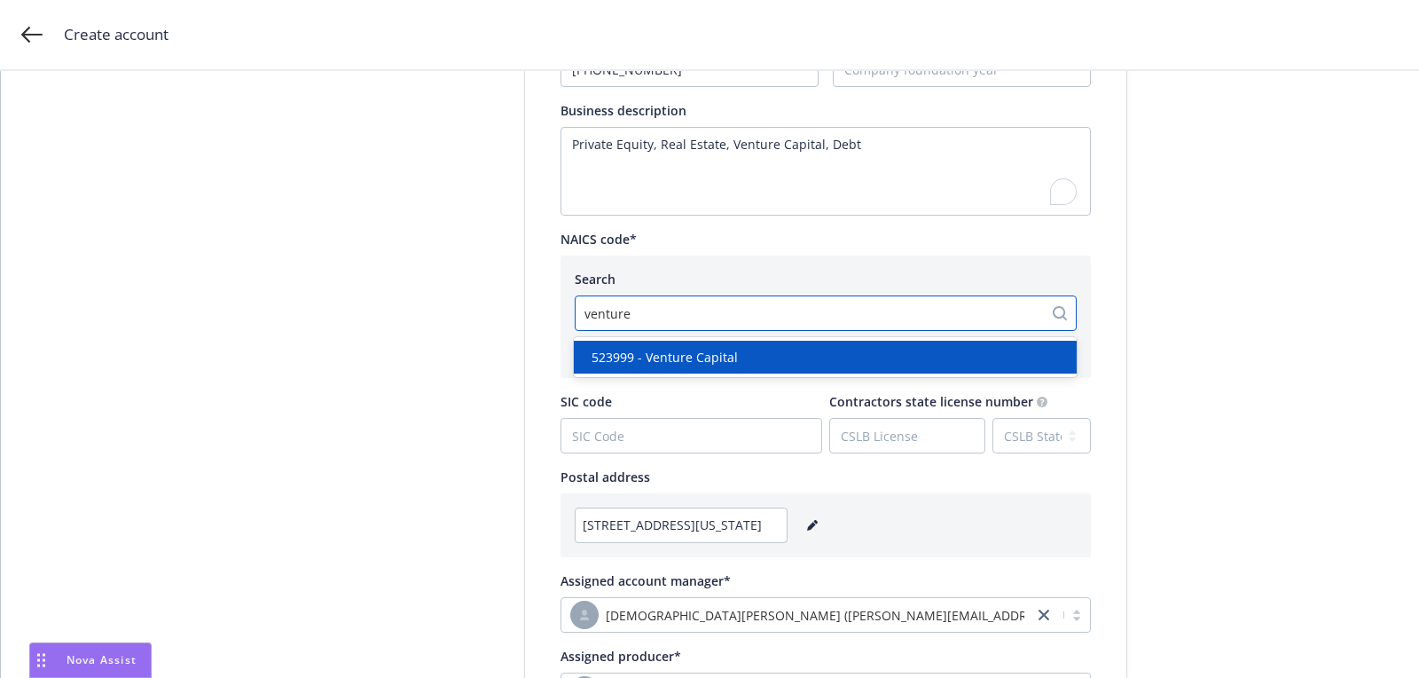
click at [706, 341] on div "523999 - Venture Capital" at bounding box center [825, 357] width 503 height 33
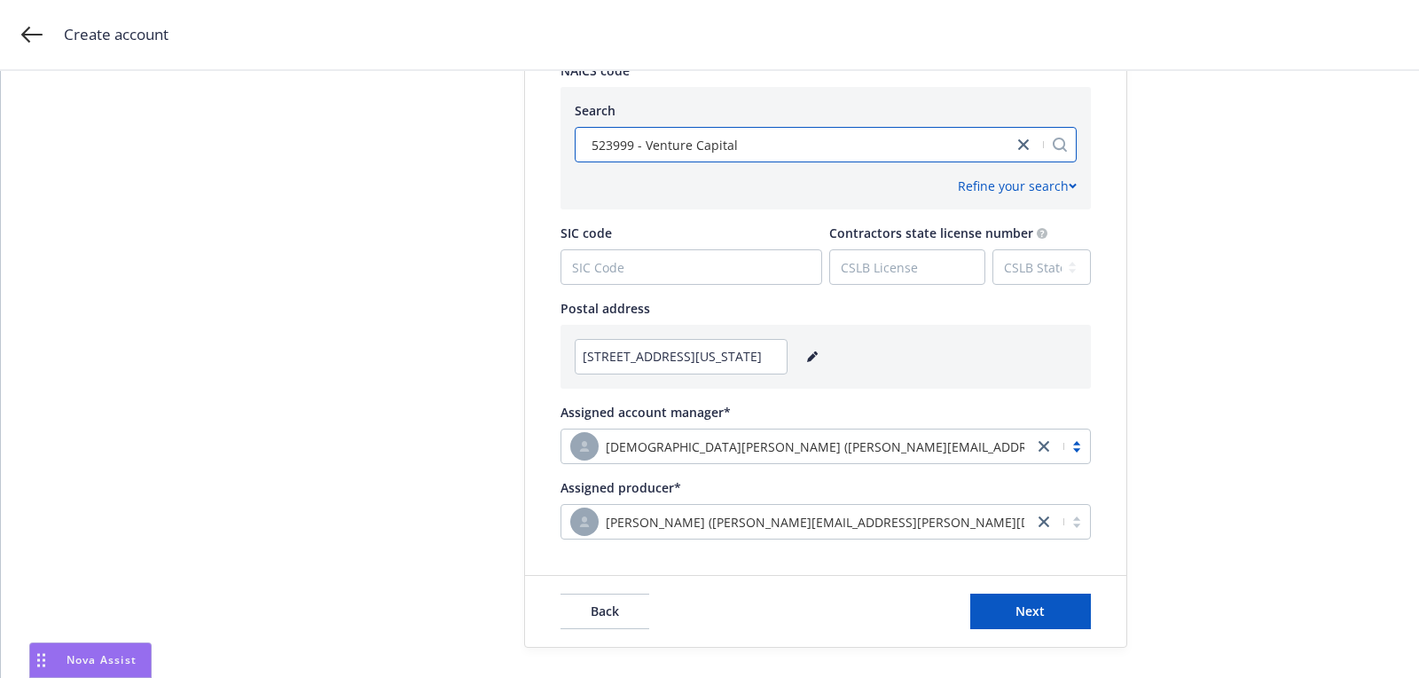
scroll to position [884, 0]
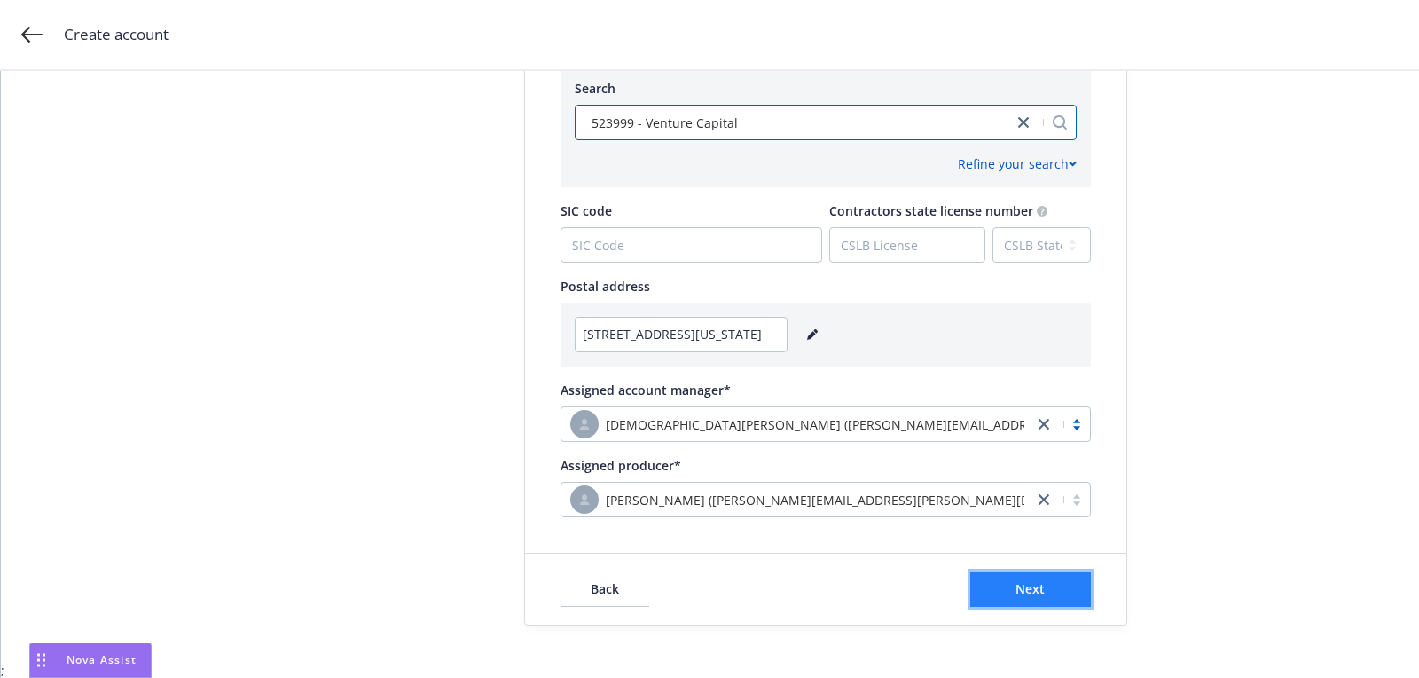
click at [1071, 583] on button "Next" at bounding box center [1031, 588] width 121 height 35
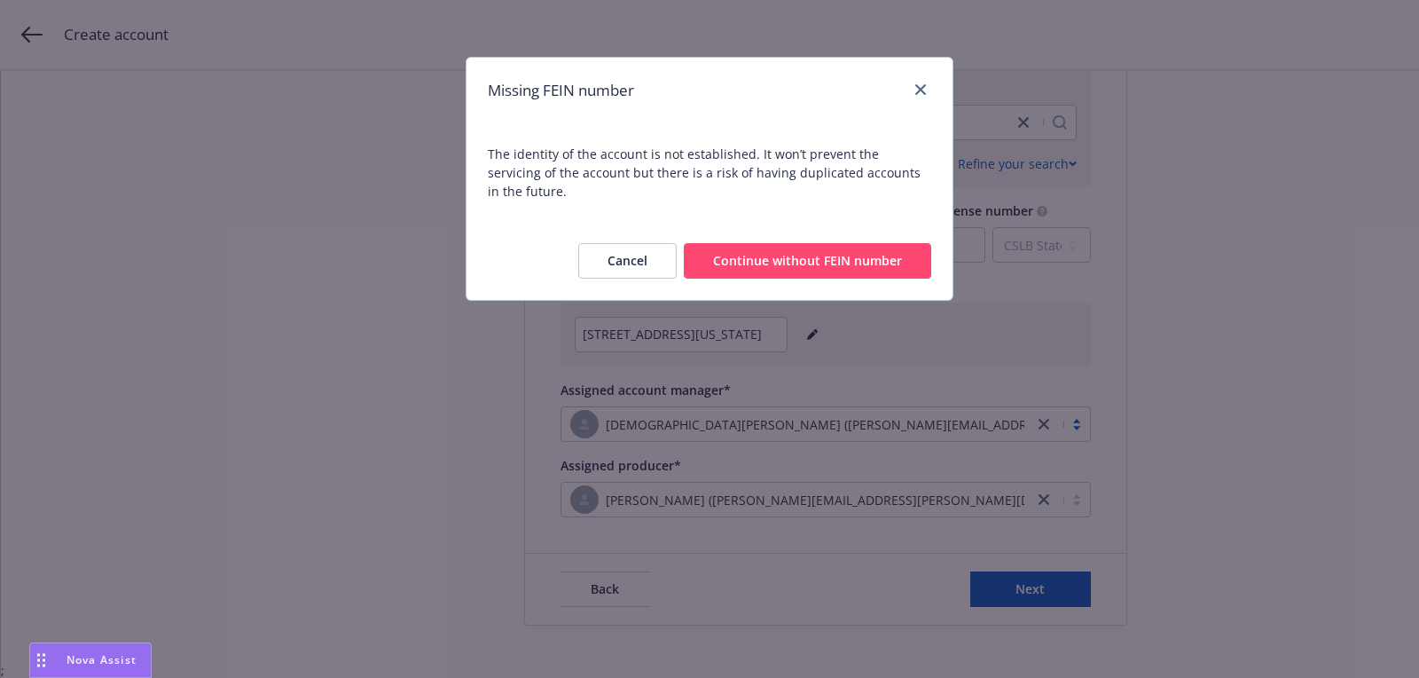
click at [893, 271] on div "Cancel Continue without FEIN number" at bounding box center [710, 261] width 486 height 78
click at [881, 243] on button "Continue without FEIN number" at bounding box center [808, 260] width 248 height 35
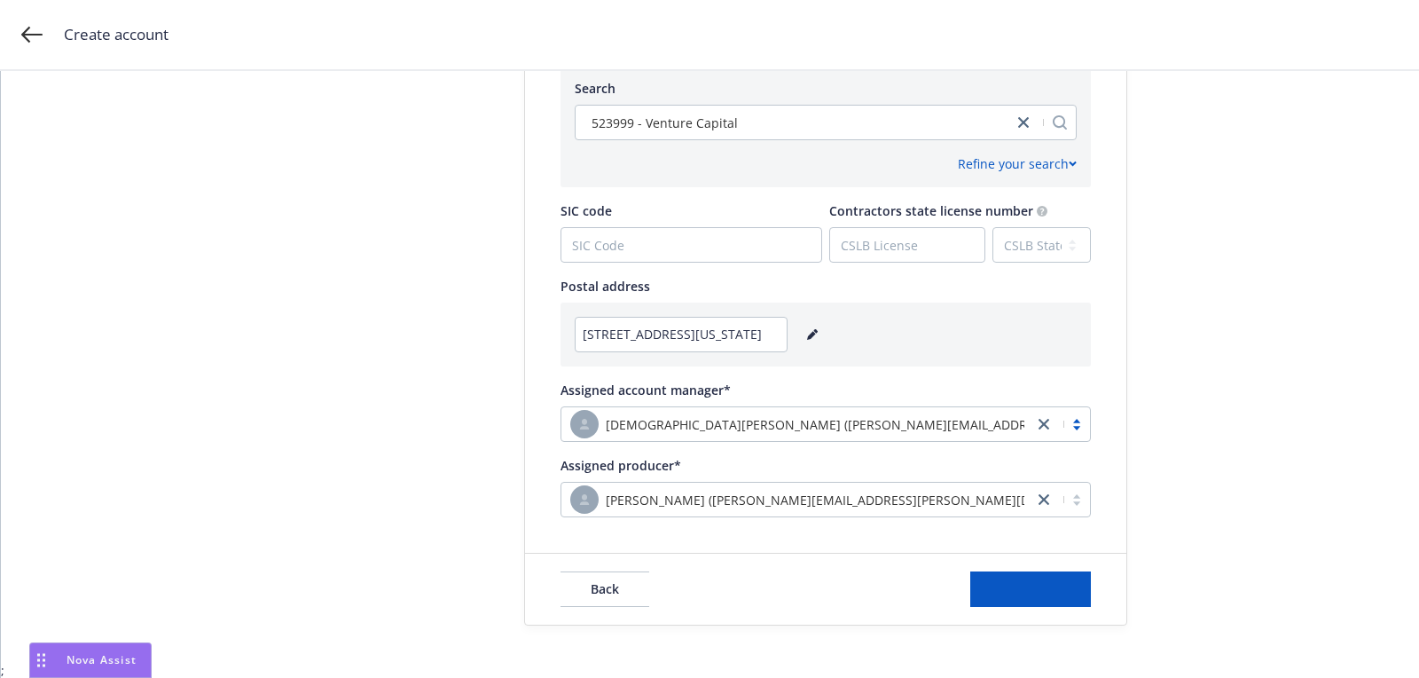
scroll to position [0, 0]
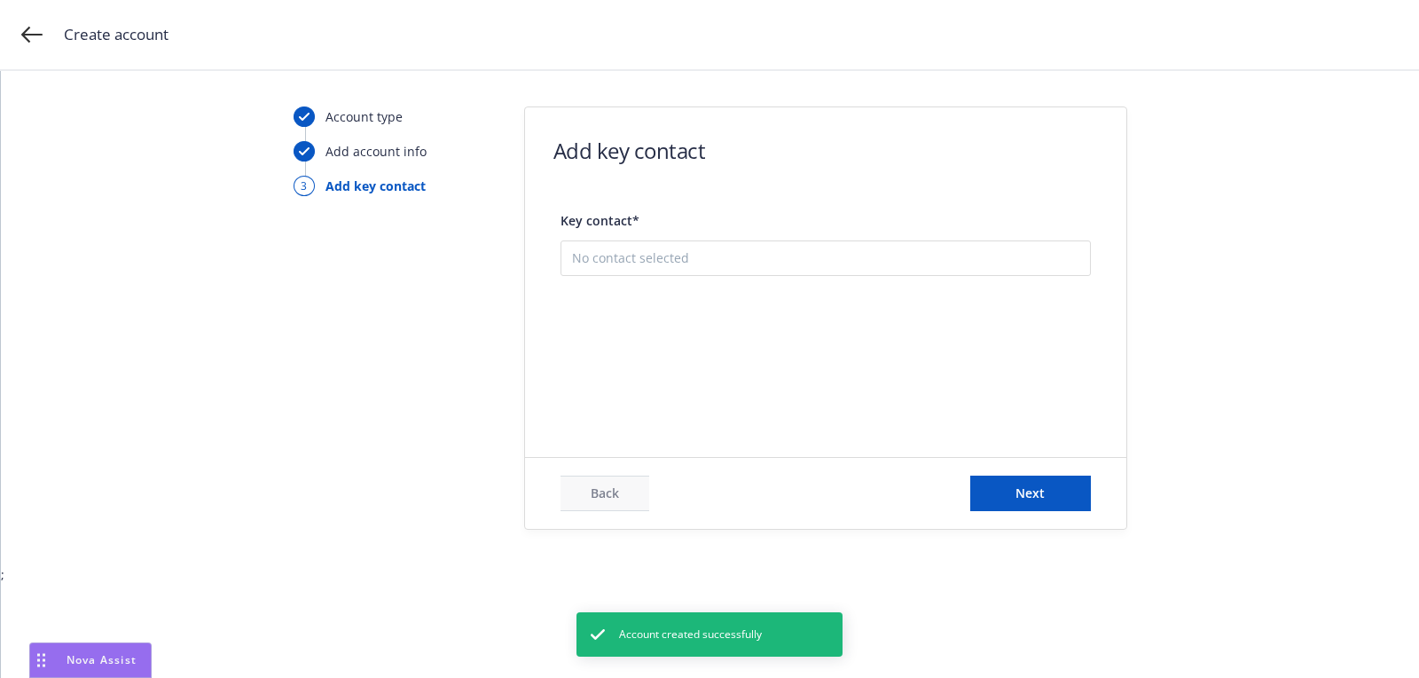
click at [825, 361] on div "Add new contact" at bounding box center [826, 347] width 529 height 57
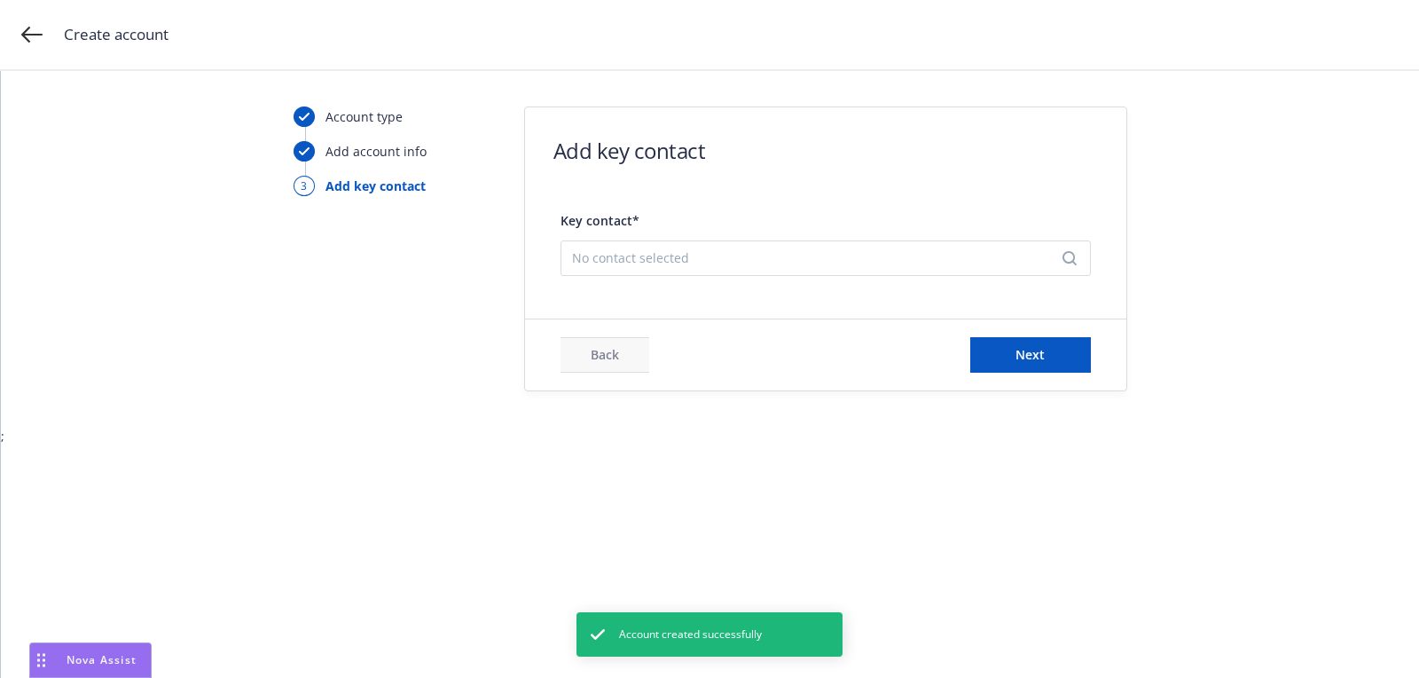
click at [637, 264] on span "No contact selected" at bounding box center [818, 257] width 493 height 19
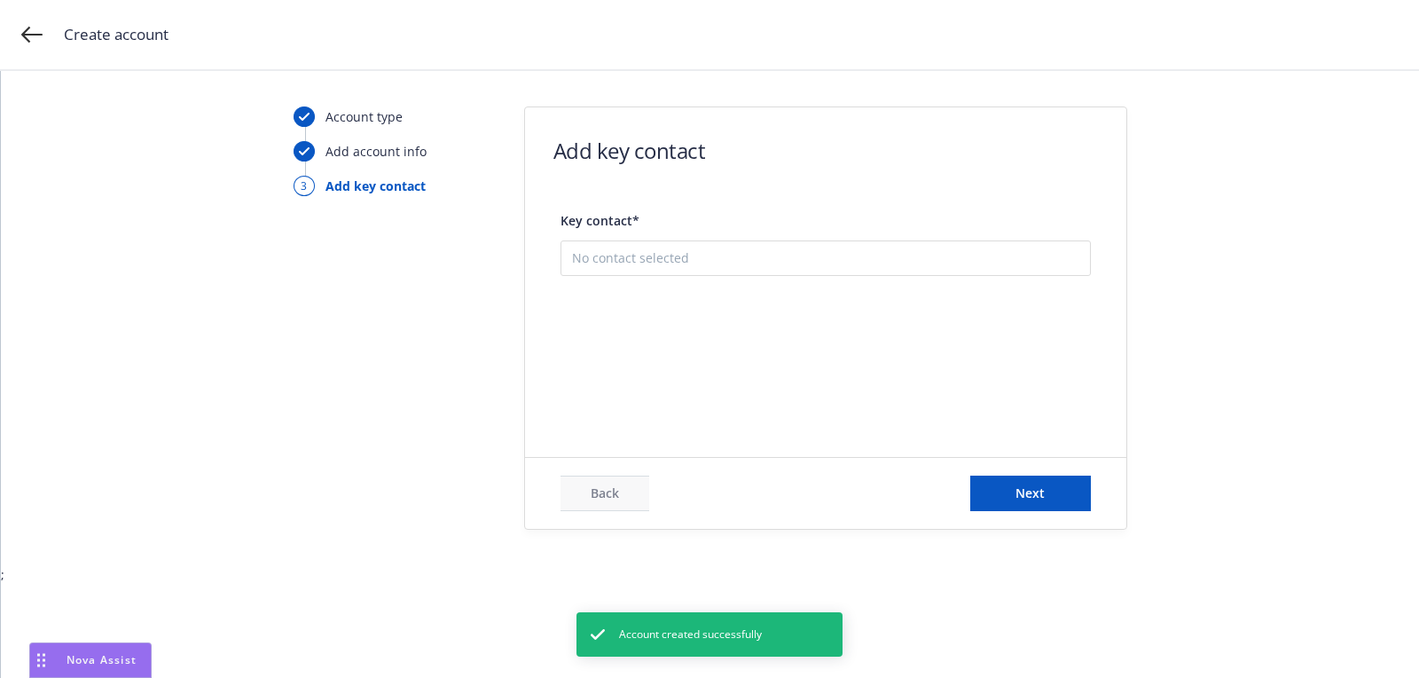
click at [662, 359] on button "Add new contact" at bounding box center [825, 346] width 507 height 35
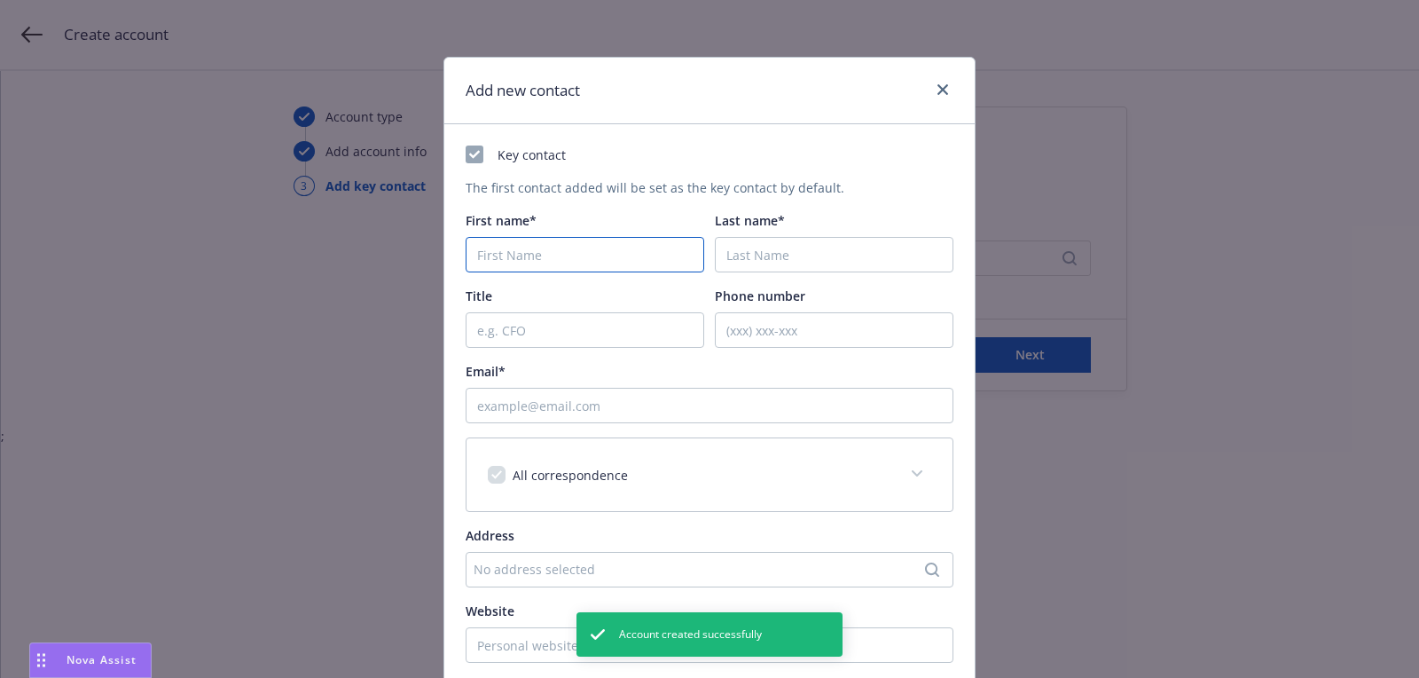
click at [634, 255] on input "First name*" at bounding box center [585, 254] width 239 height 35
type input "[PERSON_NAME]"
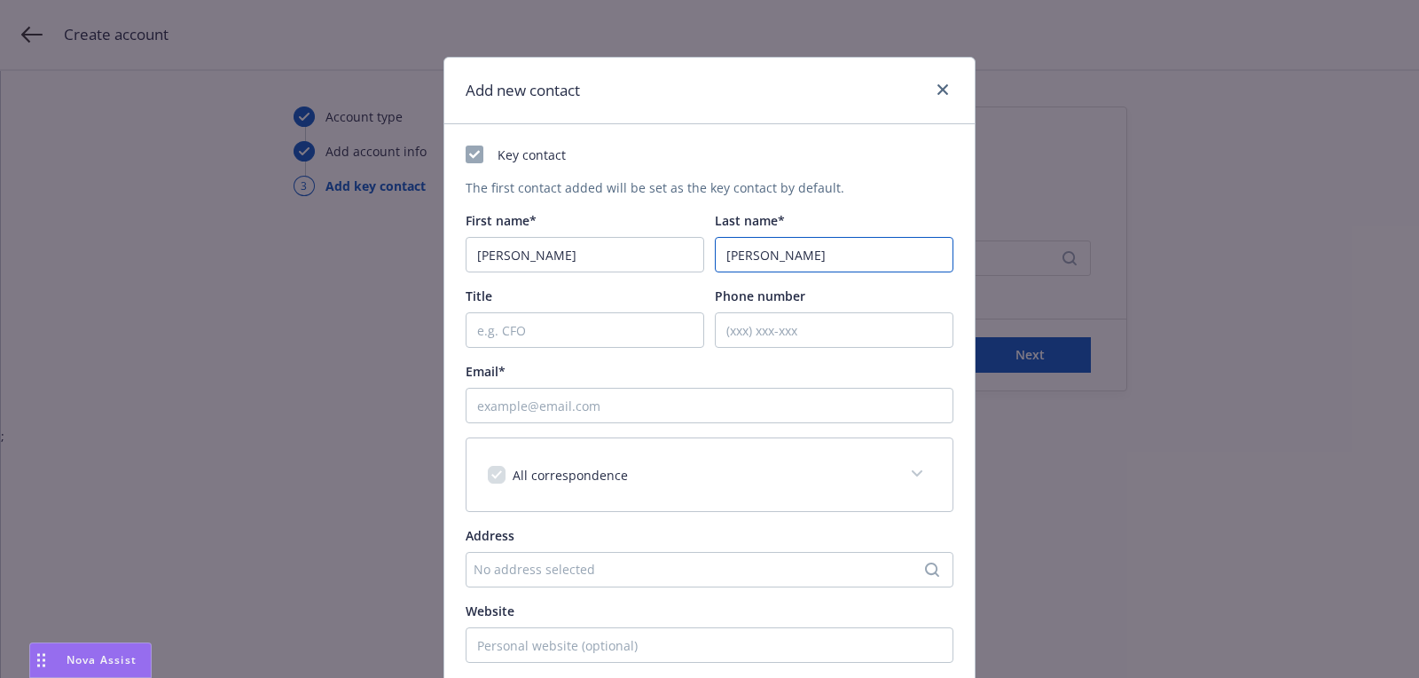
type input "[PERSON_NAME]"
click at [605, 401] on input "Email*" at bounding box center [710, 405] width 488 height 35
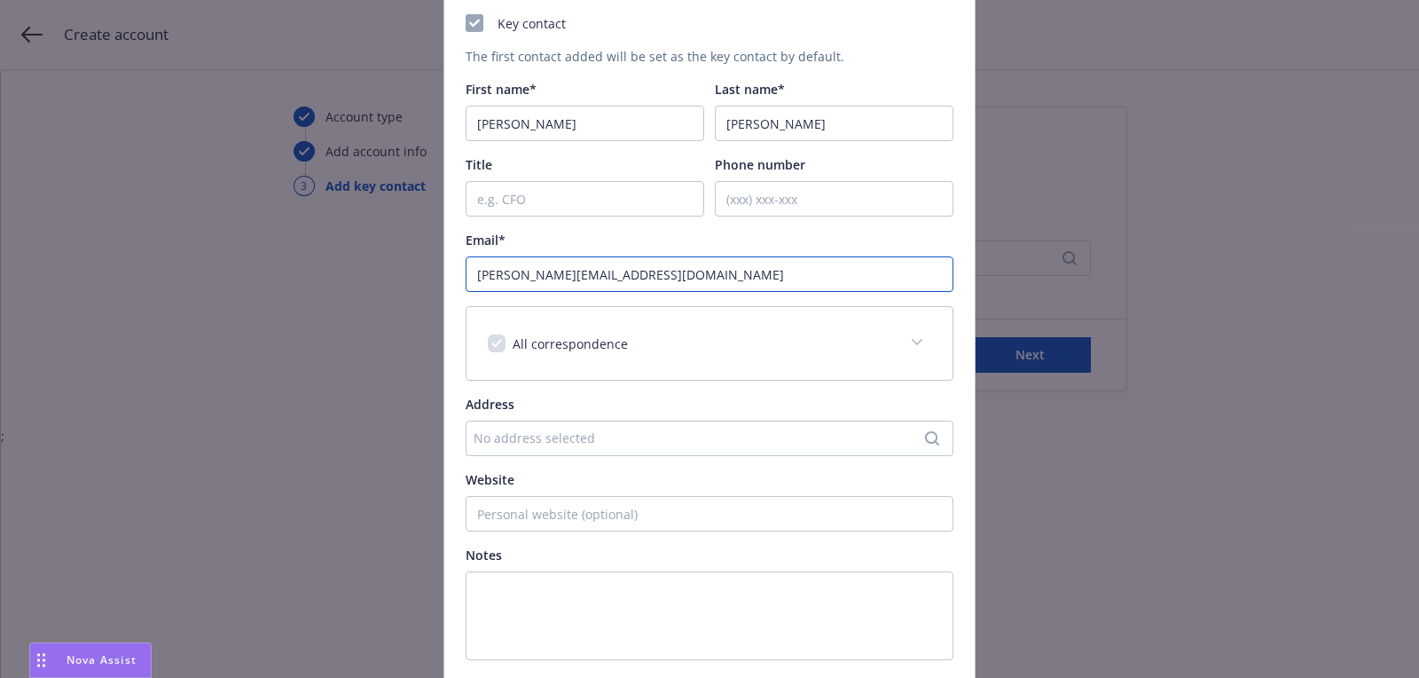
scroll to position [261, 0]
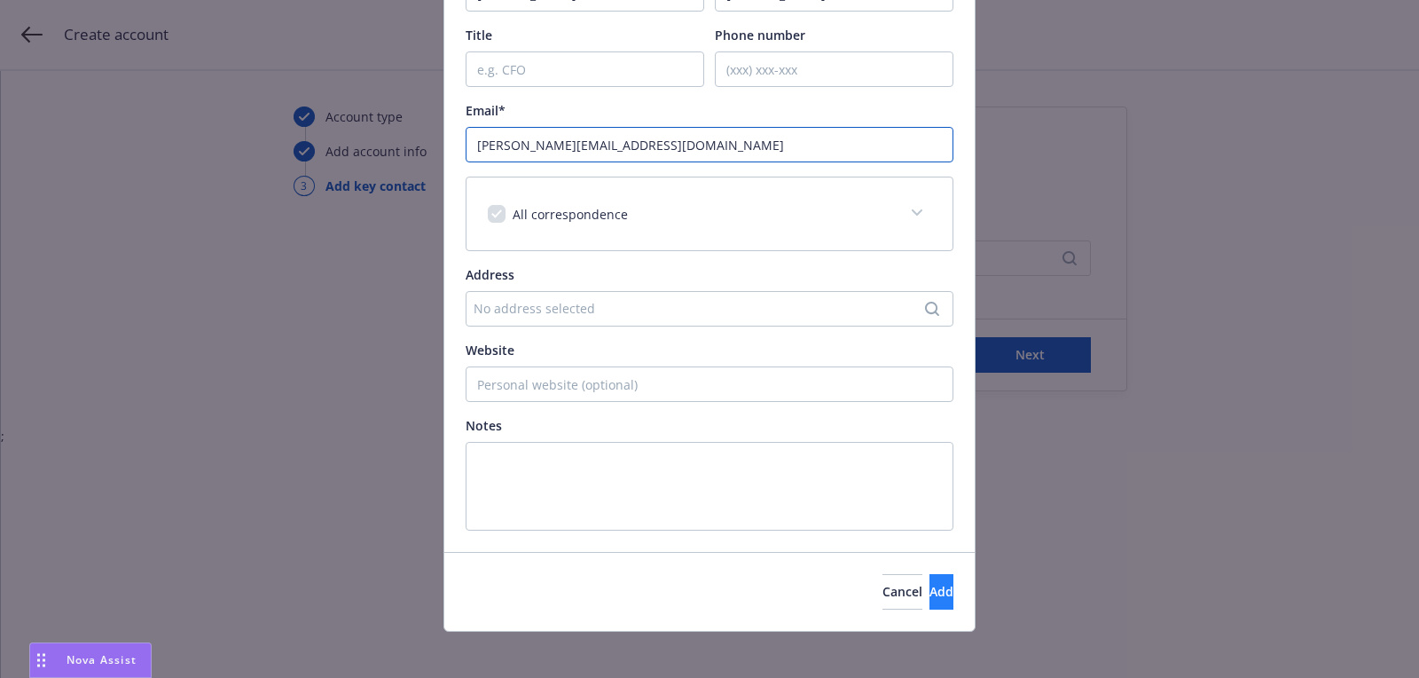
type input "[PERSON_NAME][EMAIL_ADDRESS][DOMAIN_NAME]"
click at [930, 576] on button "Add" at bounding box center [942, 591] width 24 height 35
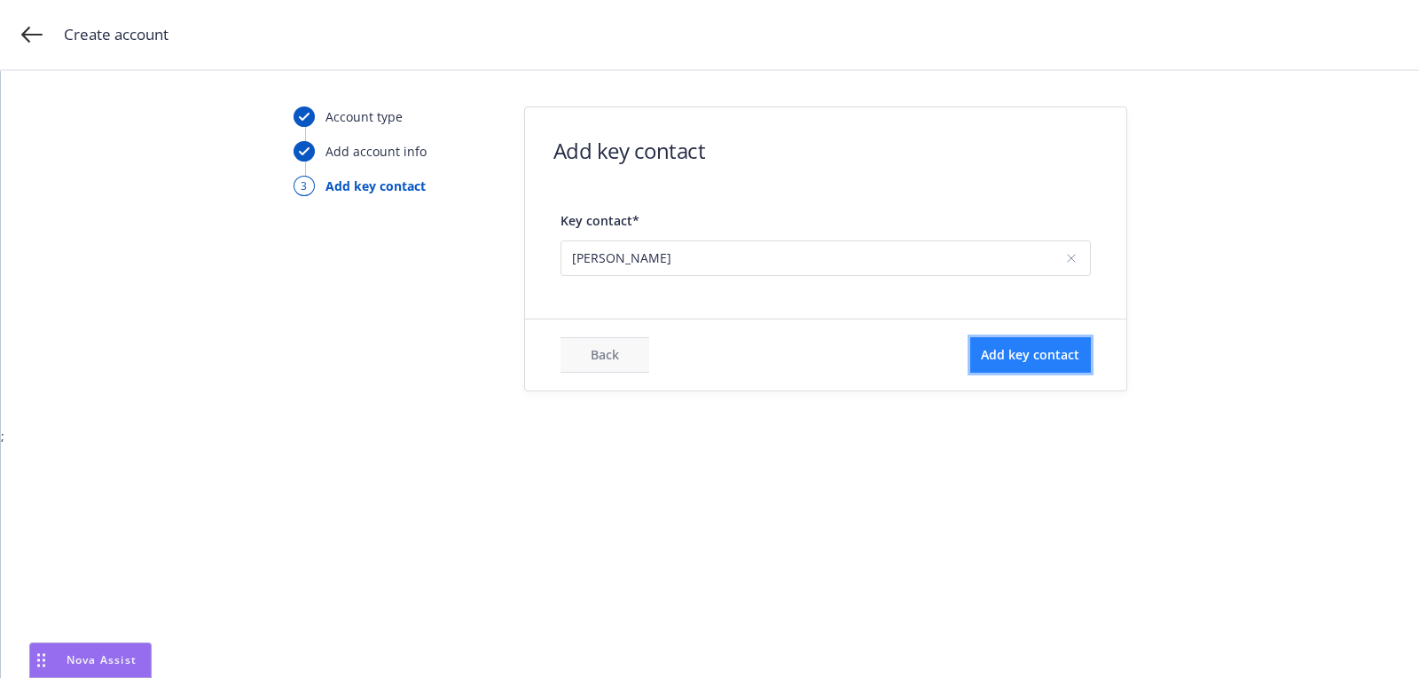
click at [1006, 357] on span "Add key contact" at bounding box center [1030, 354] width 98 height 17
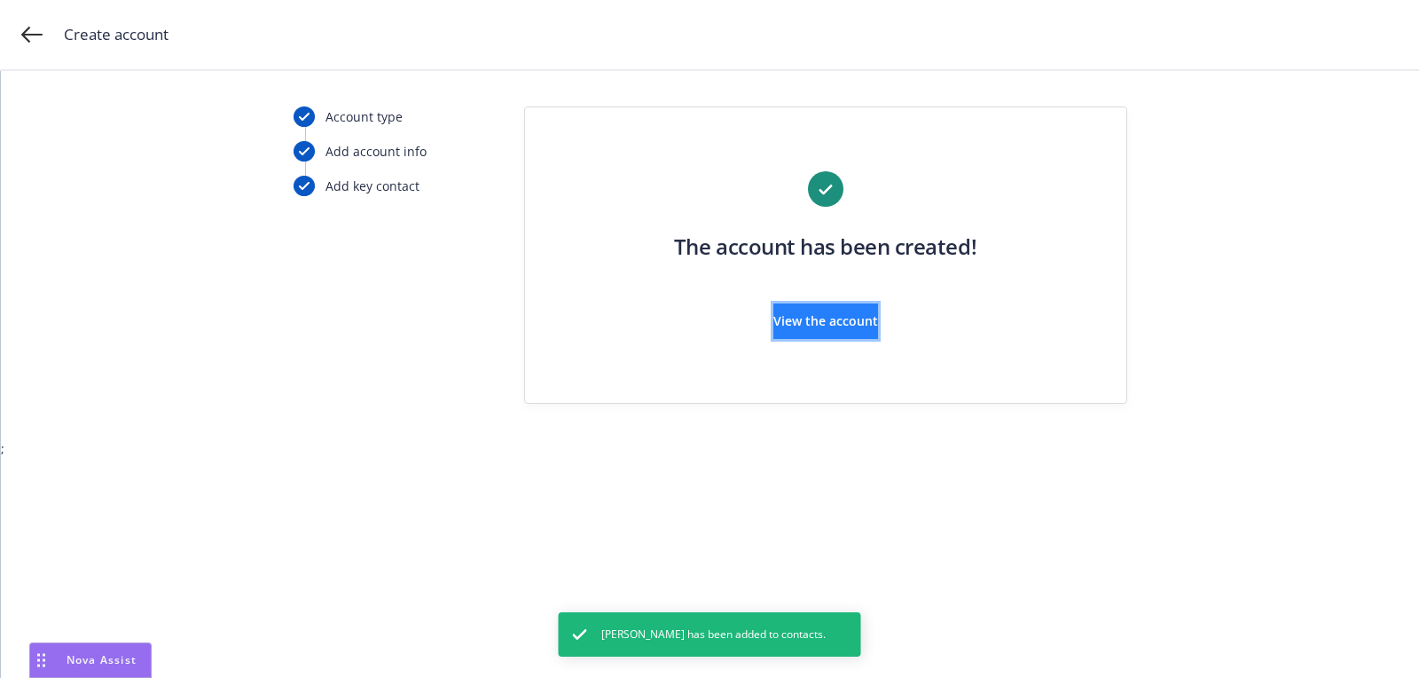
click at [840, 329] on button "View the account" at bounding box center [826, 320] width 105 height 35
